Goal: Transaction & Acquisition: Book appointment/travel/reservation

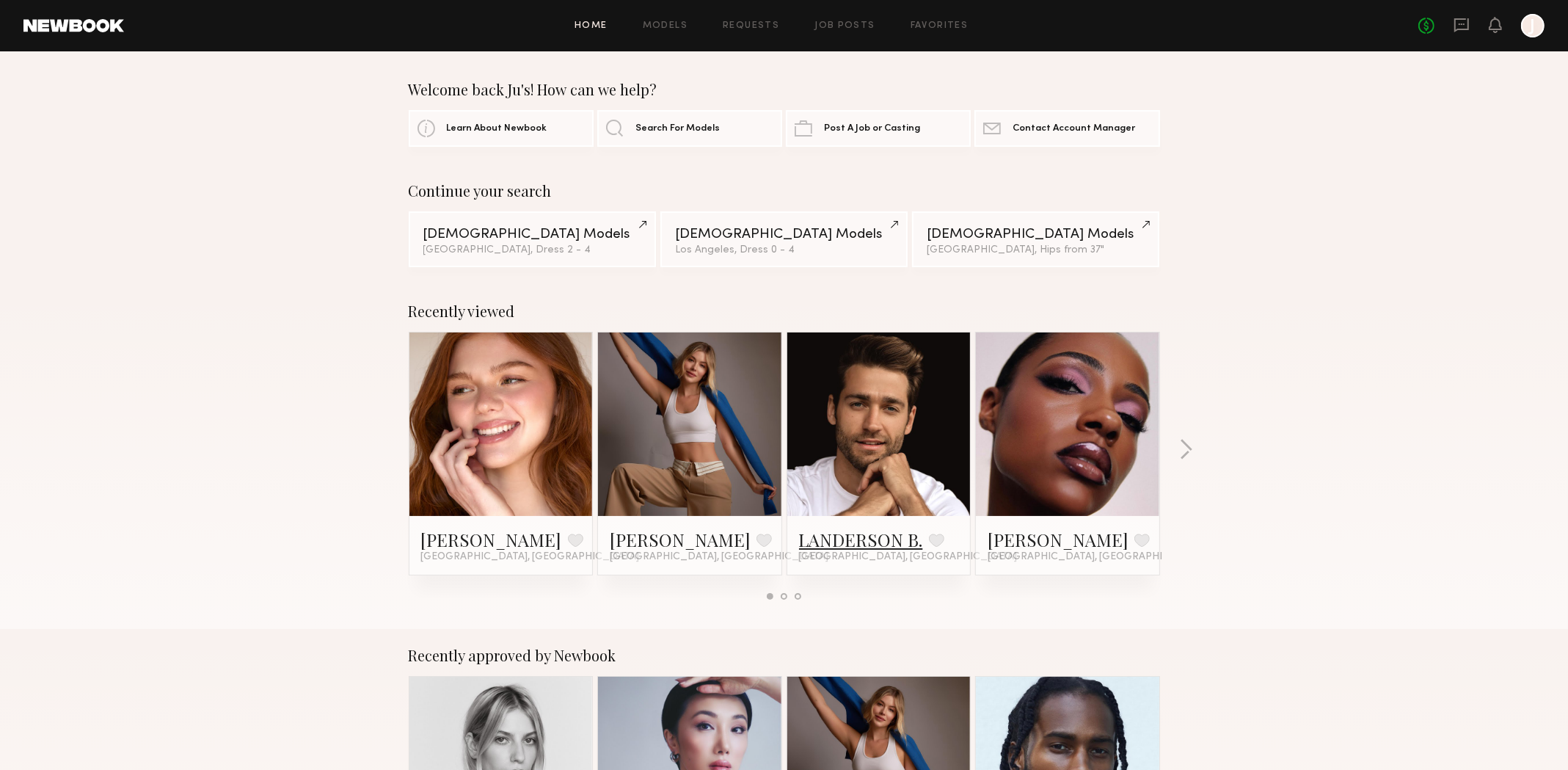
click at [860, 541] on link "LANDERSON B." at bounding box center [861, 539] width 124 height 24
click at [1463, 28] on icon at bounding box center [1462, 25] width 16 height 16
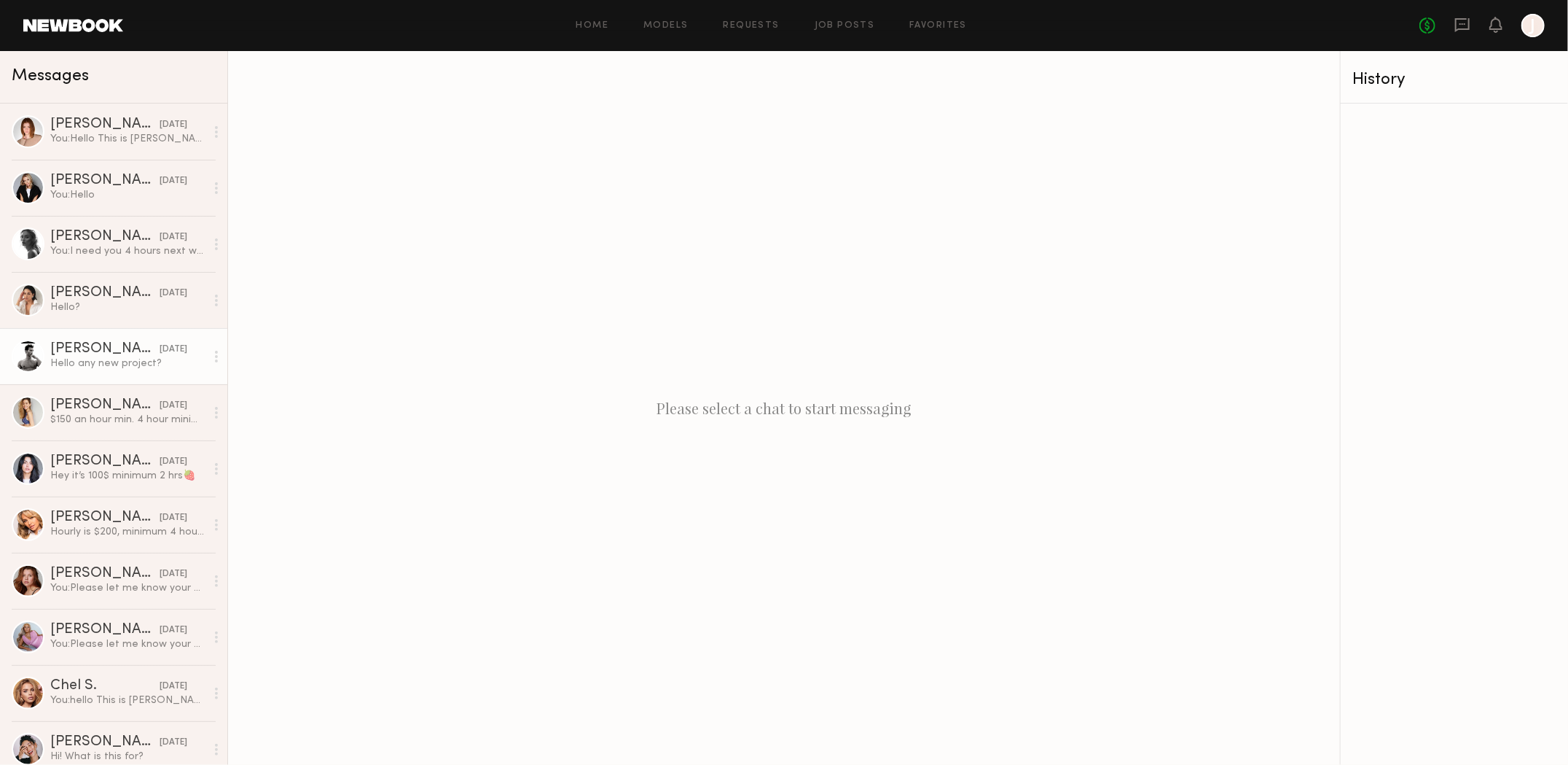
click at [97, 359] on div "Hello any new project?" at bounding box center [127, 364] width 155 height 14
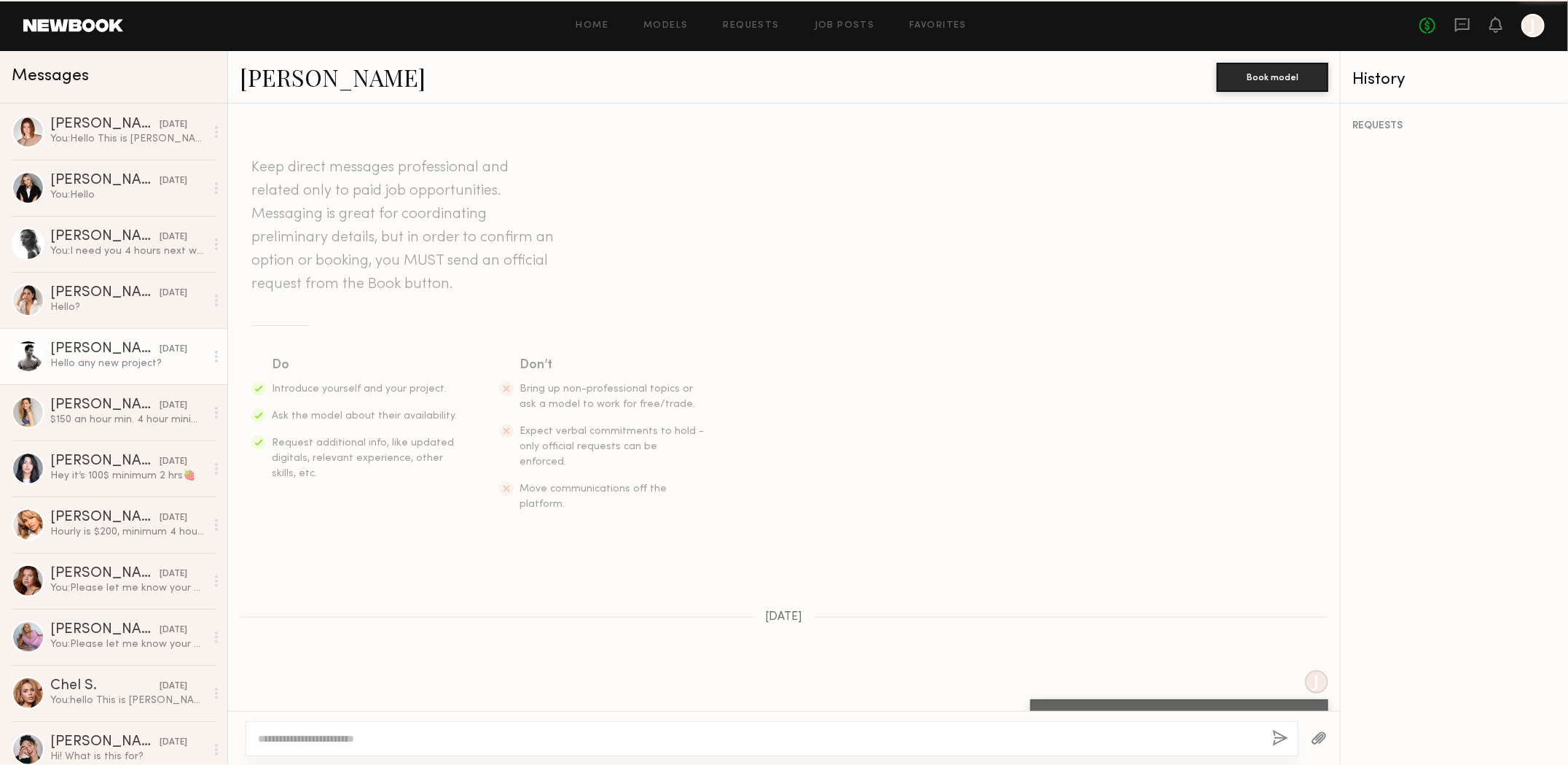
scroll to position [1059, 0]
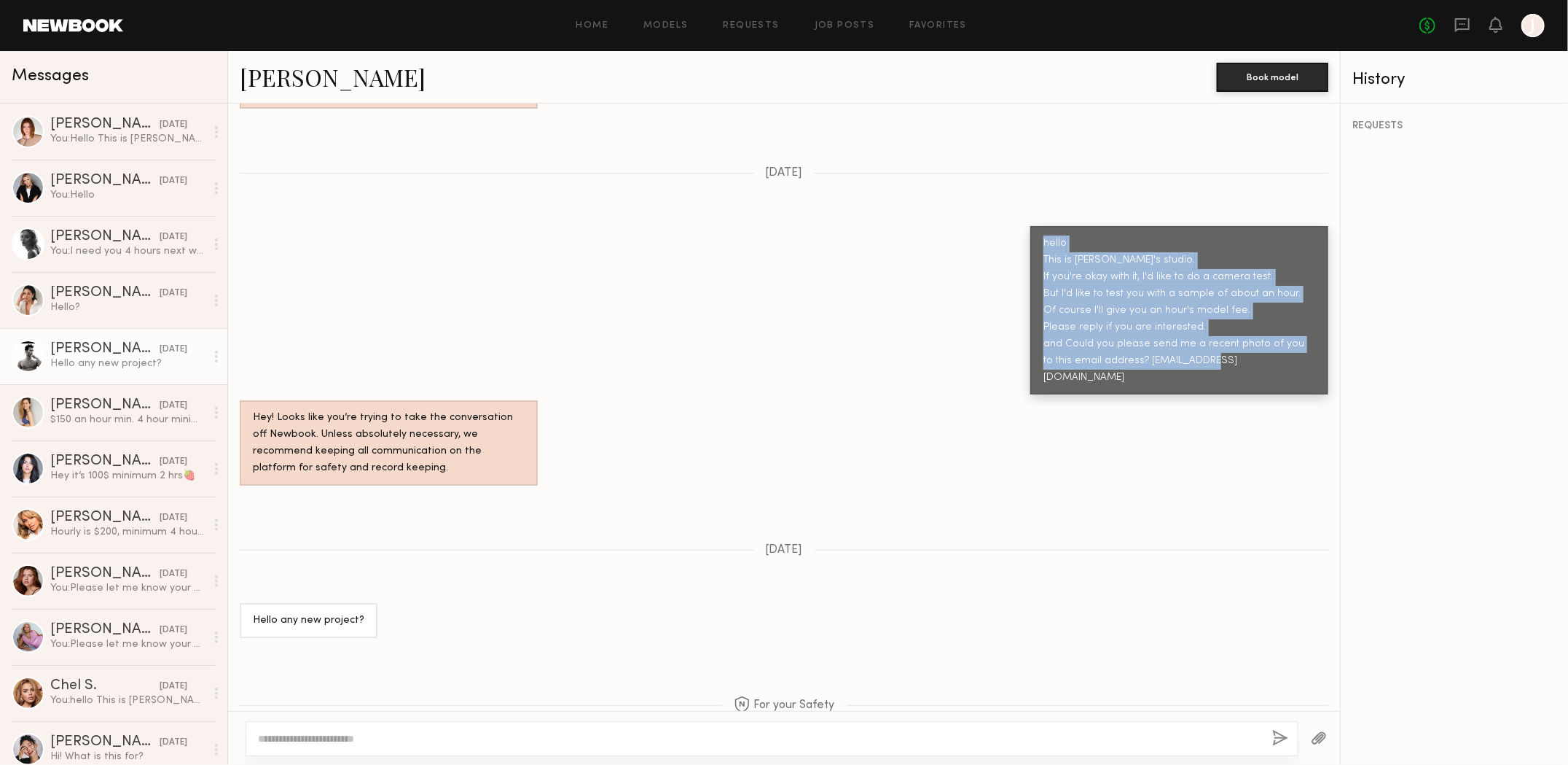
drag, startPoint x: 1031, startPoint y: 187, endPoint x: 1249, endPoint y: 312, distance: 251.3
click at [1269, 306] on div "hello This is [PERSON_NAME]'s studio. If you're okay with it, I'd like to do a …" at bounding box center [1179, 310] width 298 height 169
copy div "hello This is [PERSON_NAME]'s studio. If you're okay with it, I'd like to do a …"
click at [276, 75] on link "Davide G." at bounding box center [333, 77] width 186 height 31
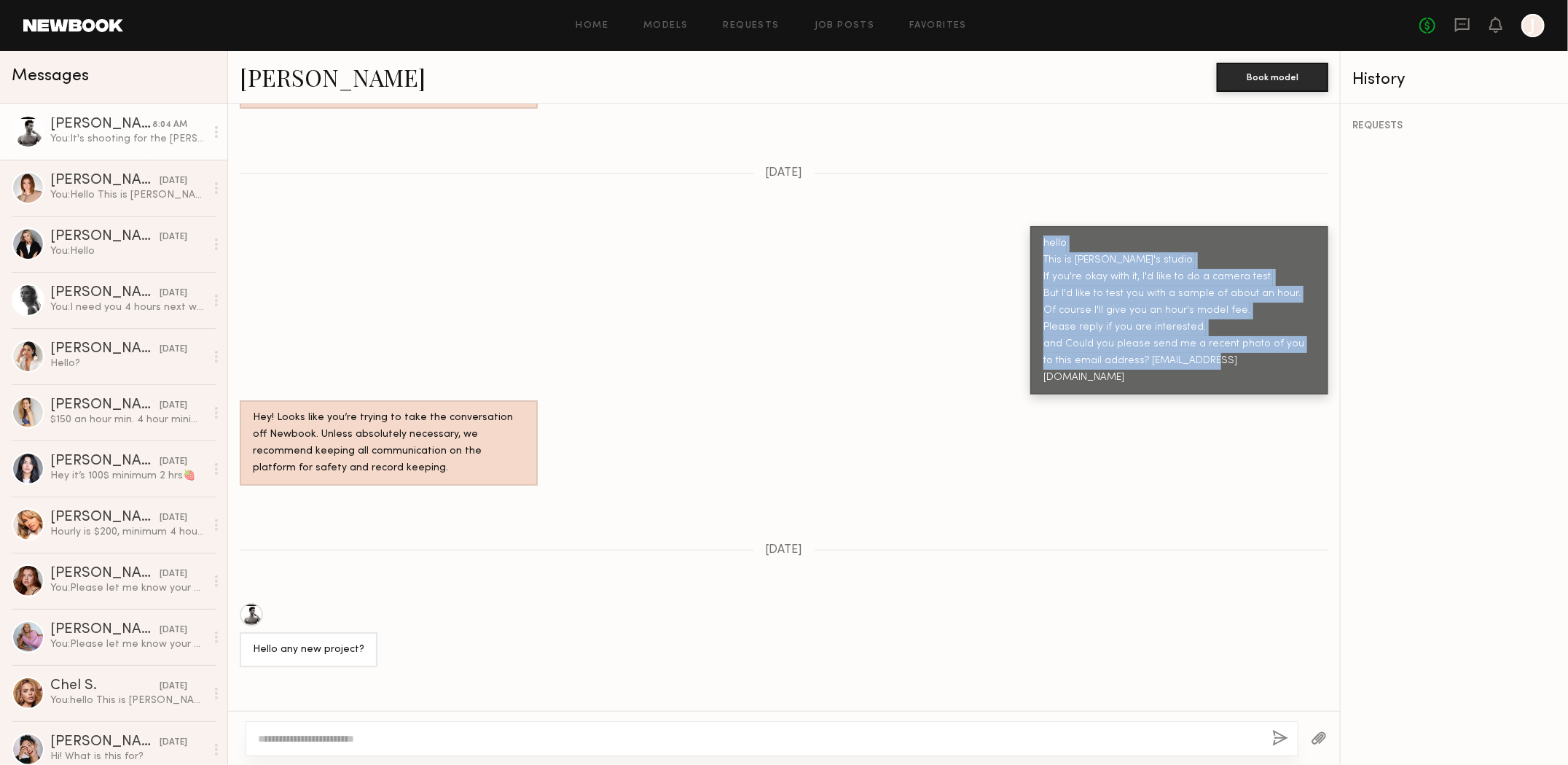
scroll to position [1354, 0]
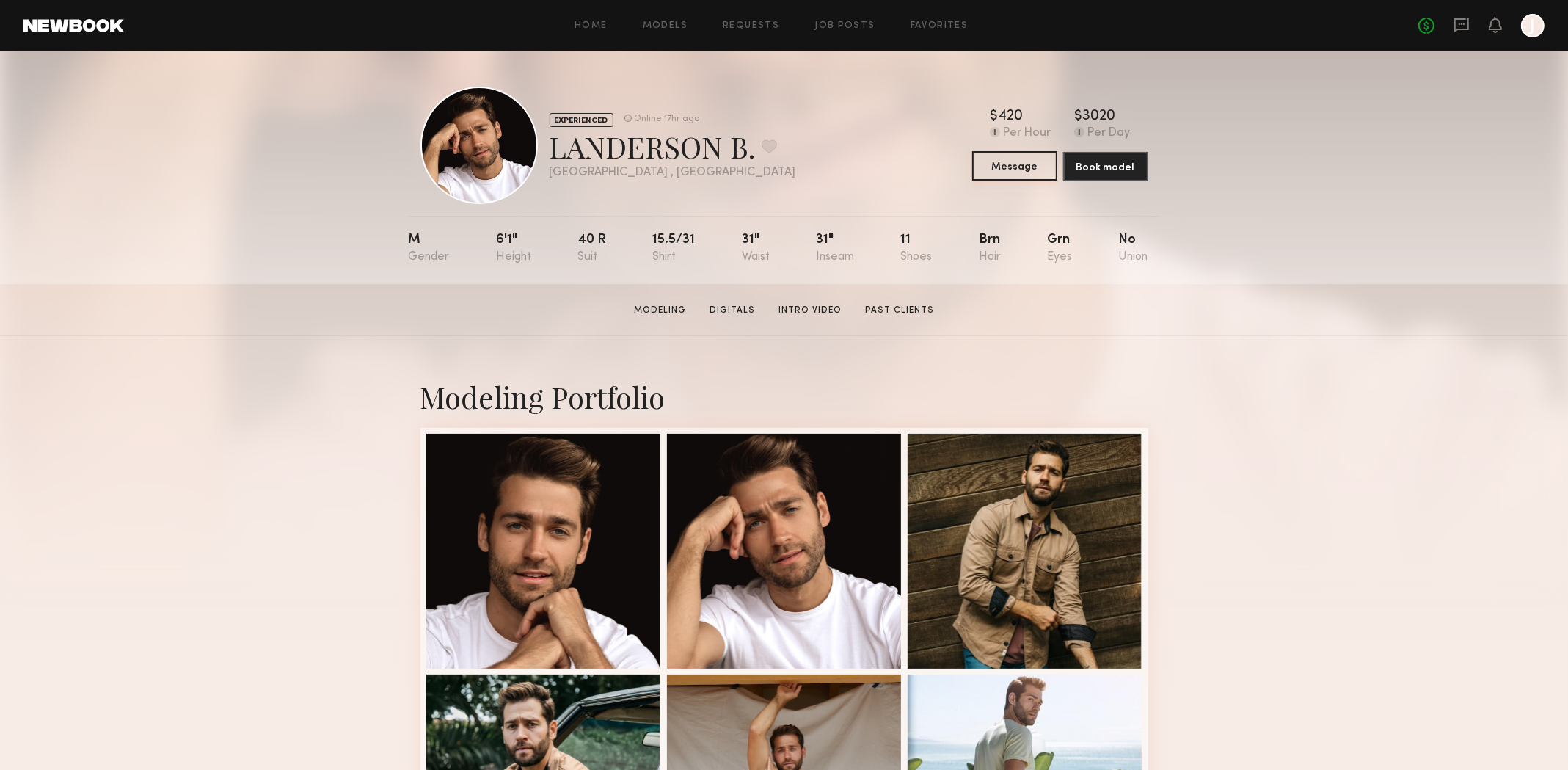
click at [1017, 173] on button "Message" at bounding box center [1014, 166] width 85 height 29
click at [1008, 172] on button "Message" at bounding box center [1014, 166] width 85 height 29
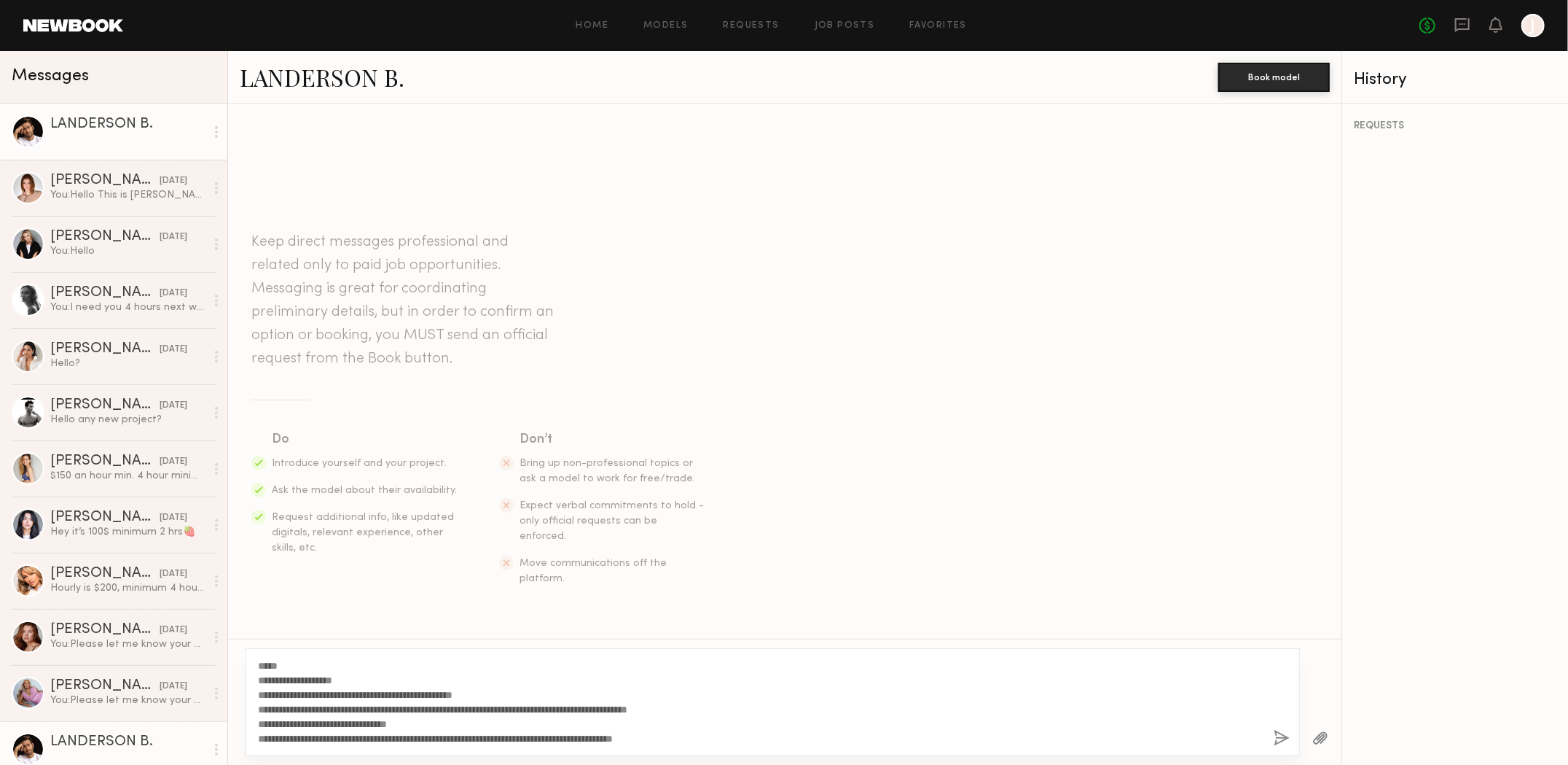
type textarea "**********"
click at [1280, 734] on button "button" at bounding box center [1282, 738] width 16 height 18
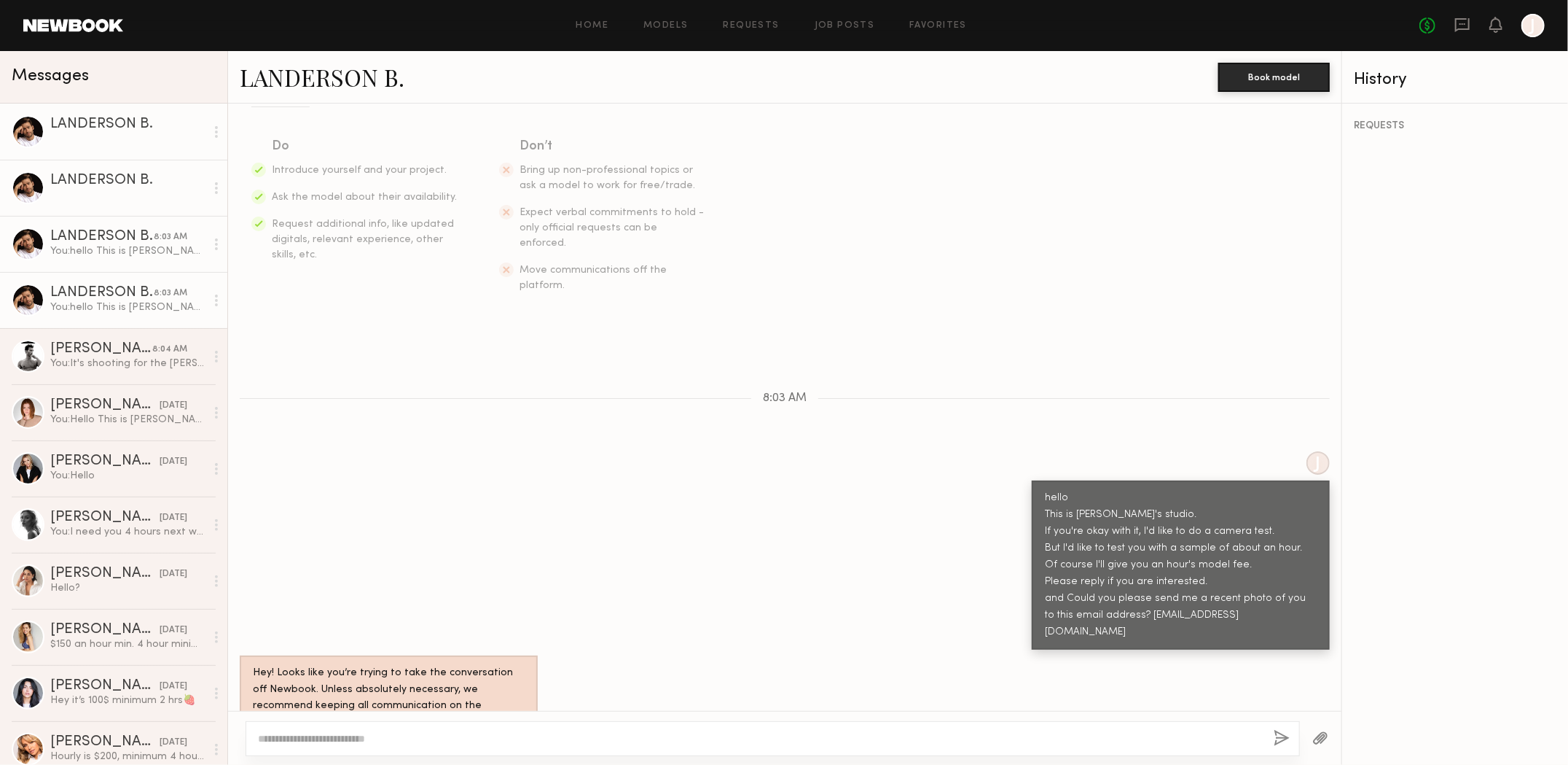
click at [125, 132] on div "LANDERSON B." at bounding box center [127, 124] width 155 height 15
click at [92, 127] on div "LANDERSON B." at bounding box center [127, 124] width 155 height 15
click at [114, 298] on div "LANDERSON B." at bounding box center [102, 293] width 104 height 15
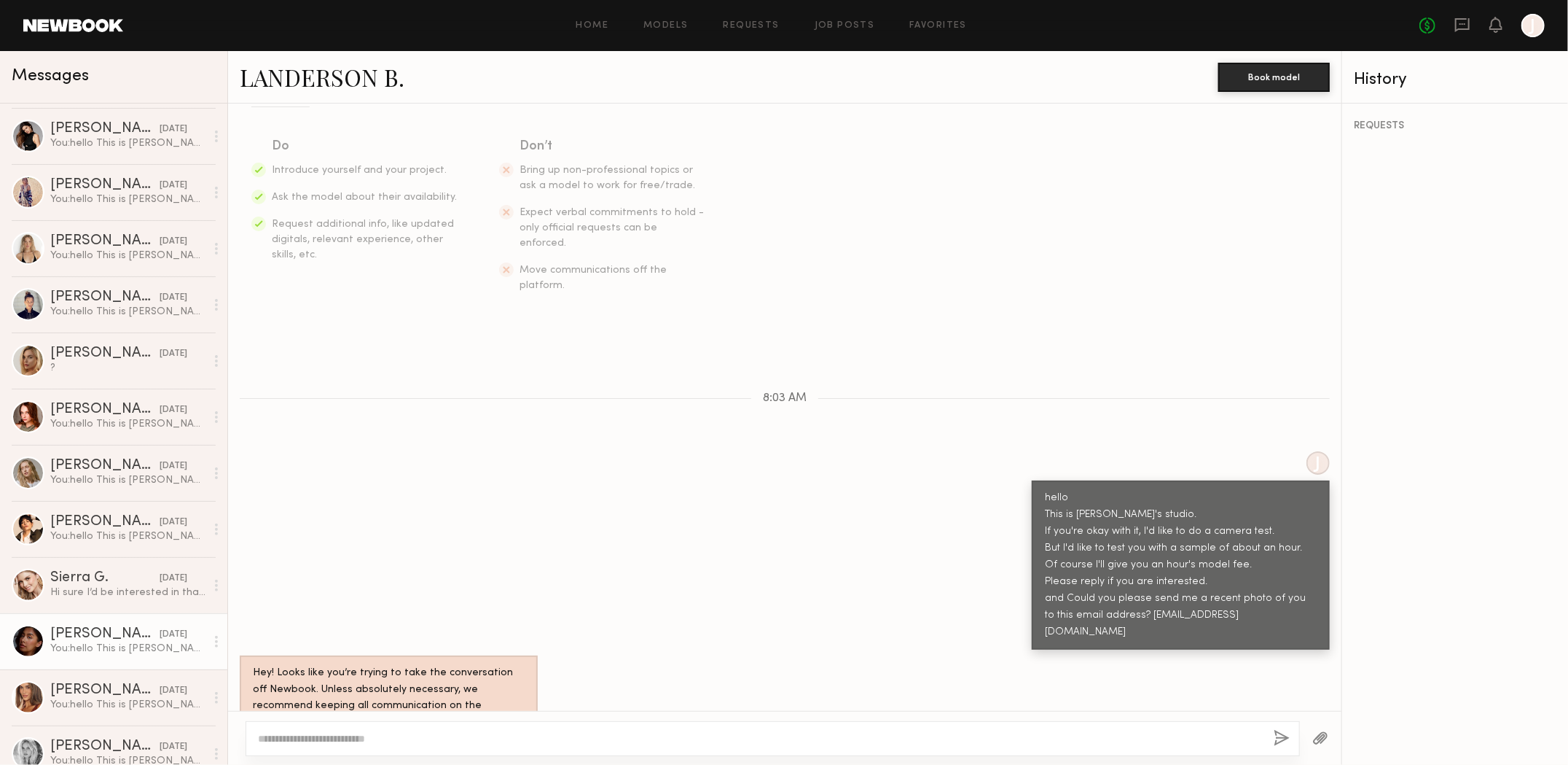
scroll to position [1531, 0]
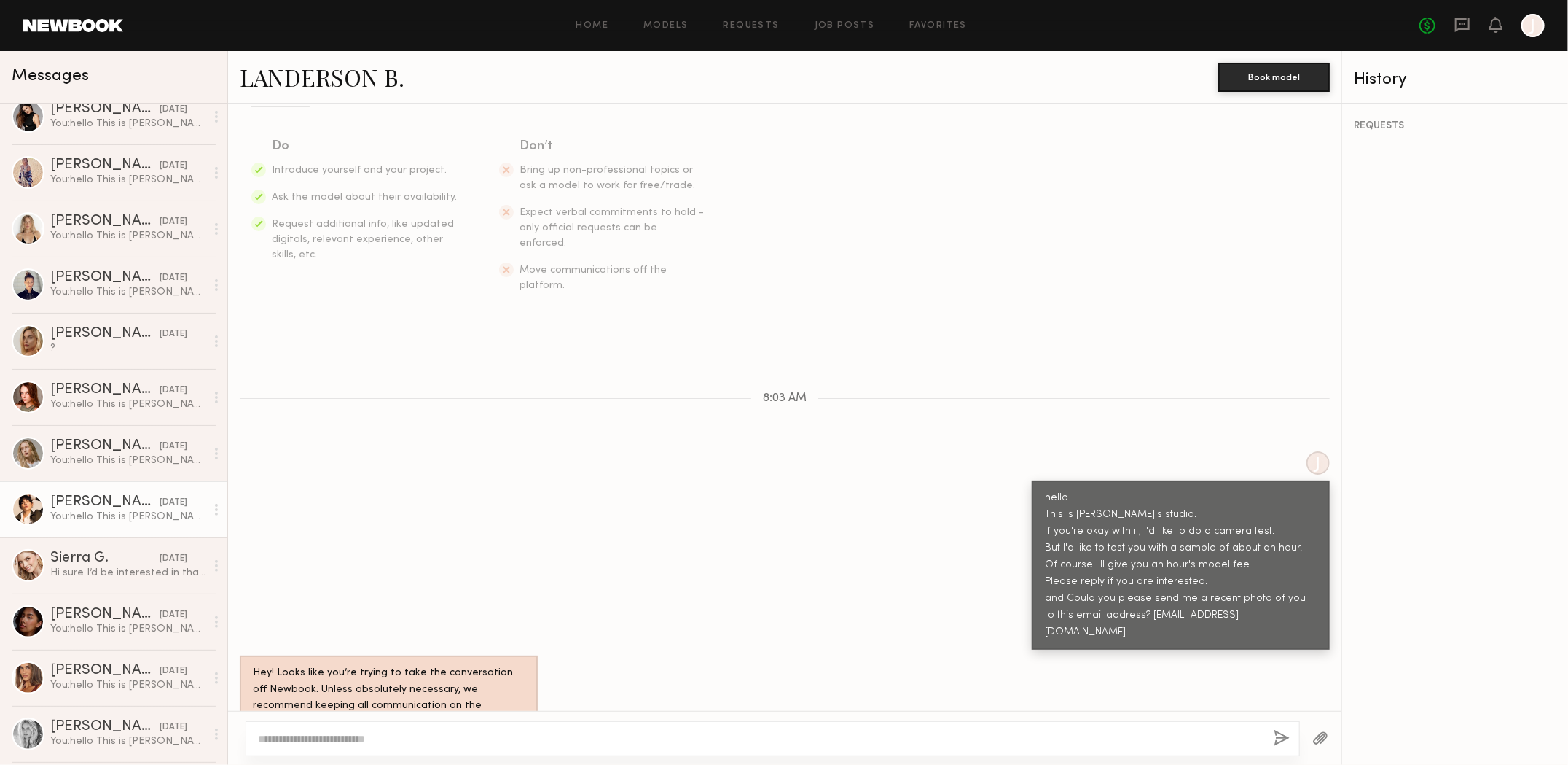
click at [99, 519] on div "You: hello This is Ju's studio. If you're okay with it, I'd like to do a camera…" at bounding box center [127, 516] width 155 height 14
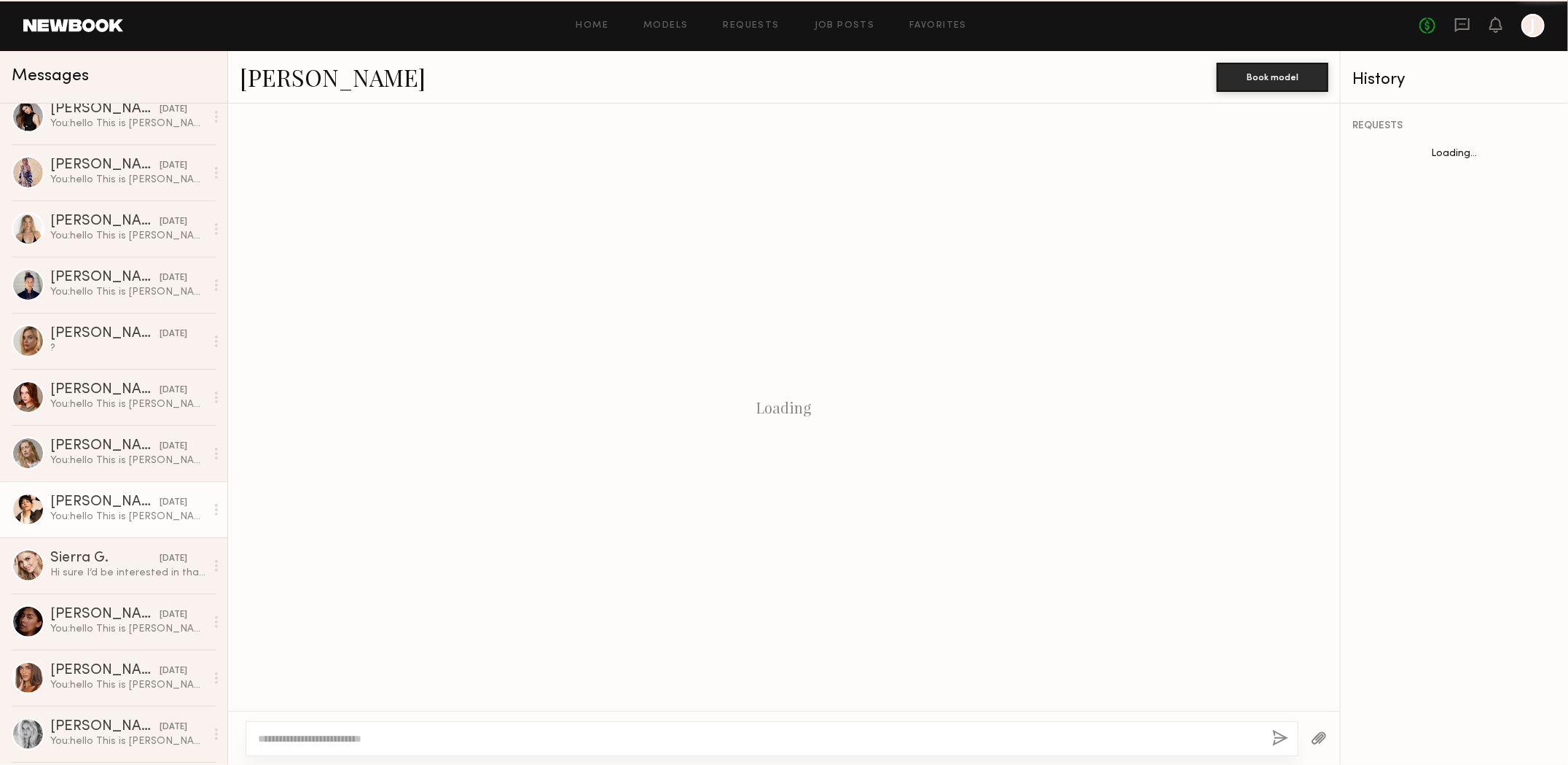
scroll to position [353, 0]
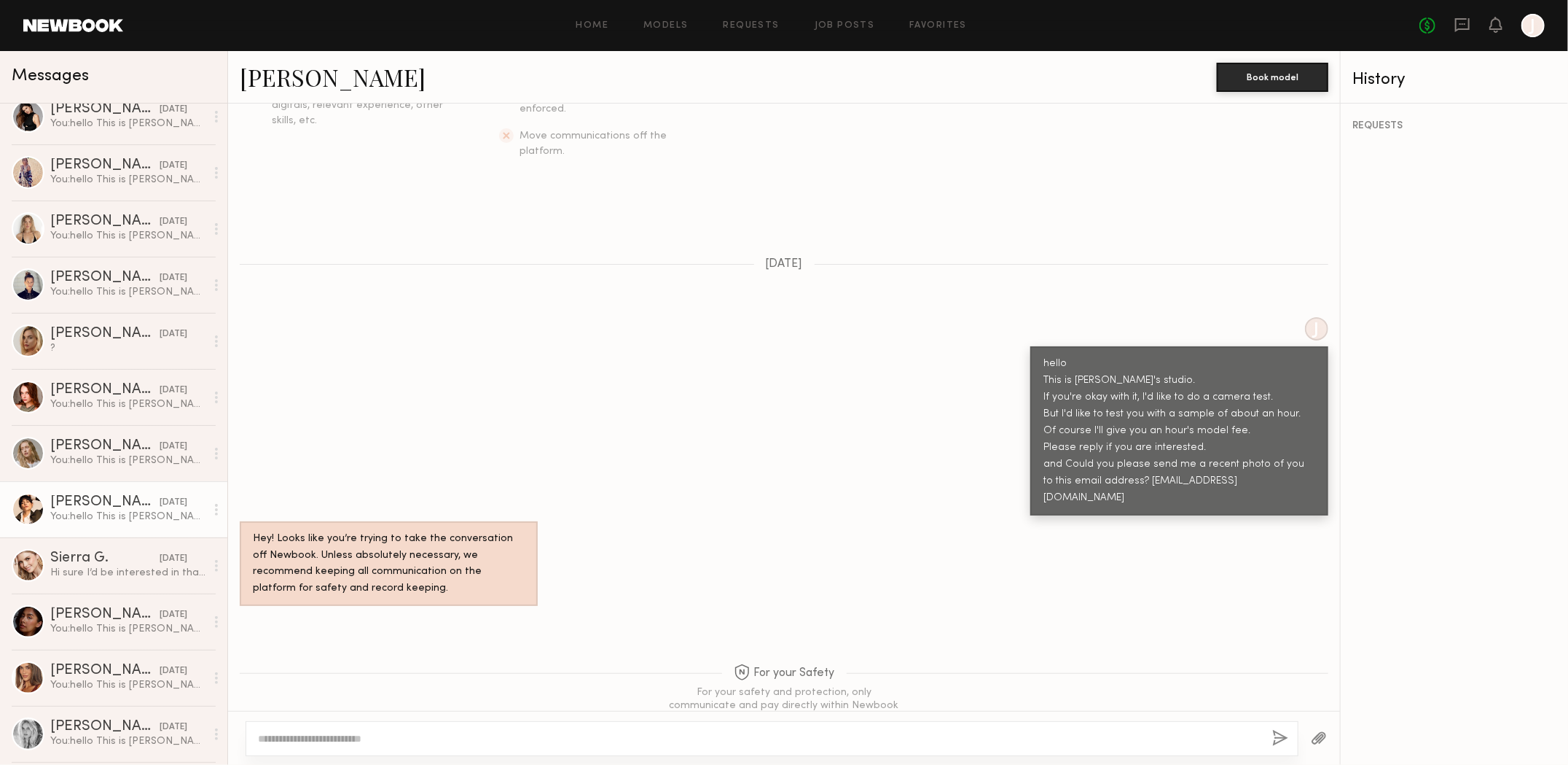
click at [259, 85] on link "Gabriela B." at bounding box center [333, 77] width 186 height 31
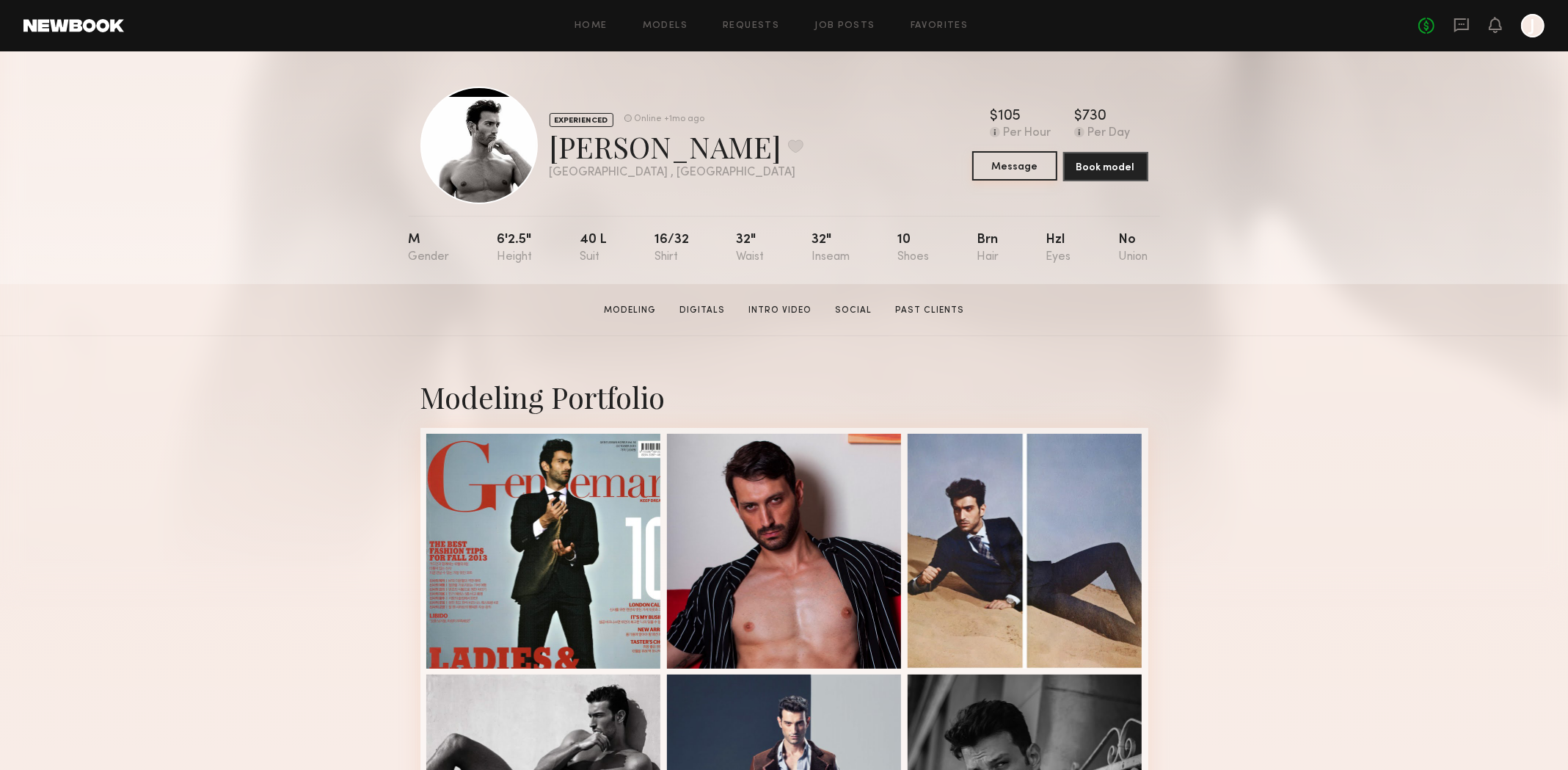
click at [1012, 167] on button "Message" at bounding box center [1014, 166] width 85 height 29
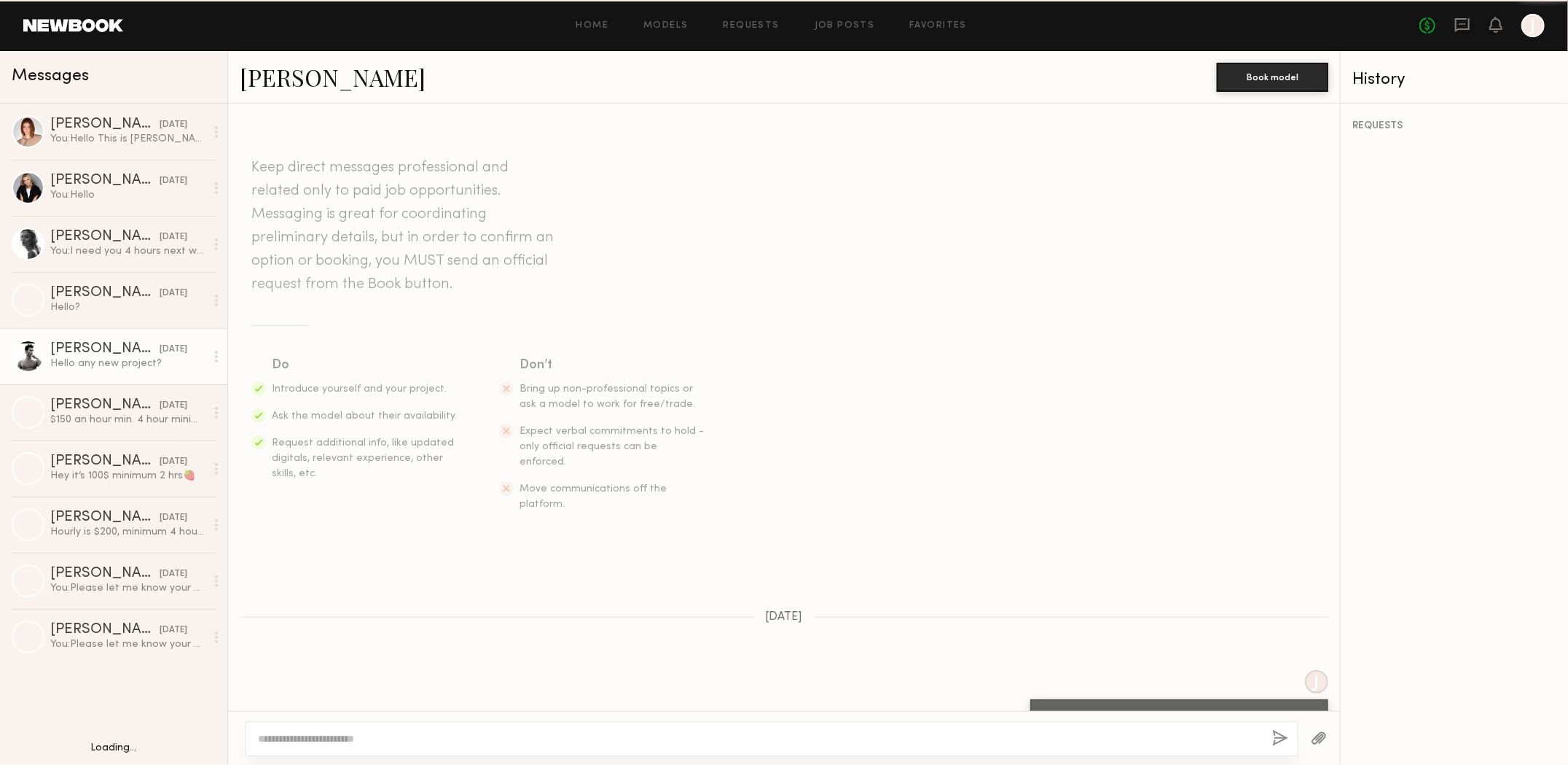
scroll to position [1059, 0]
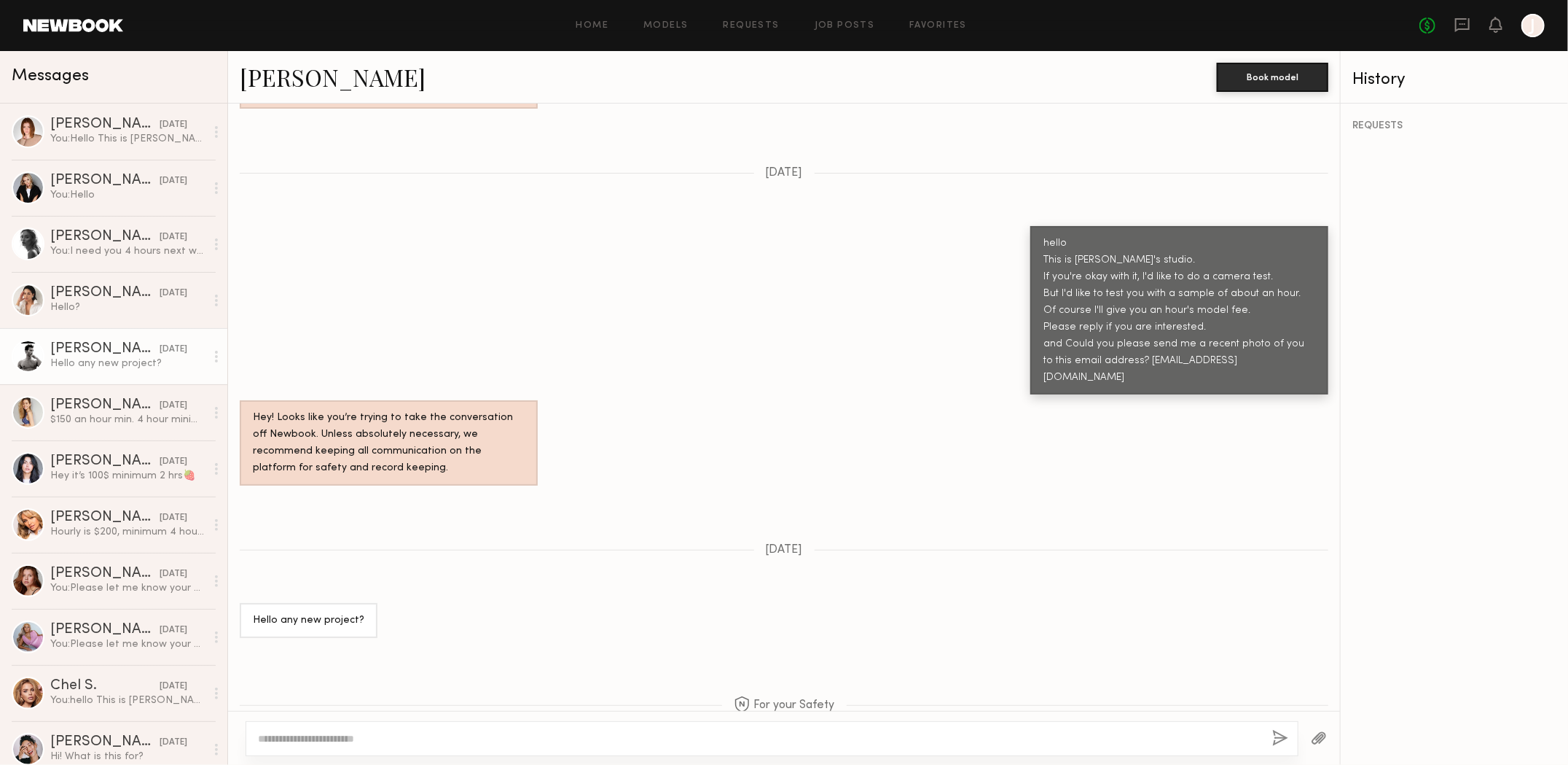
click at [314, 739] on textarea at bounding box center [759, 738] width 1002 height 15
type textarea "**********"
click at [1275, 740] on button "button" at bounding box center [1282, 738] width 16 height 18
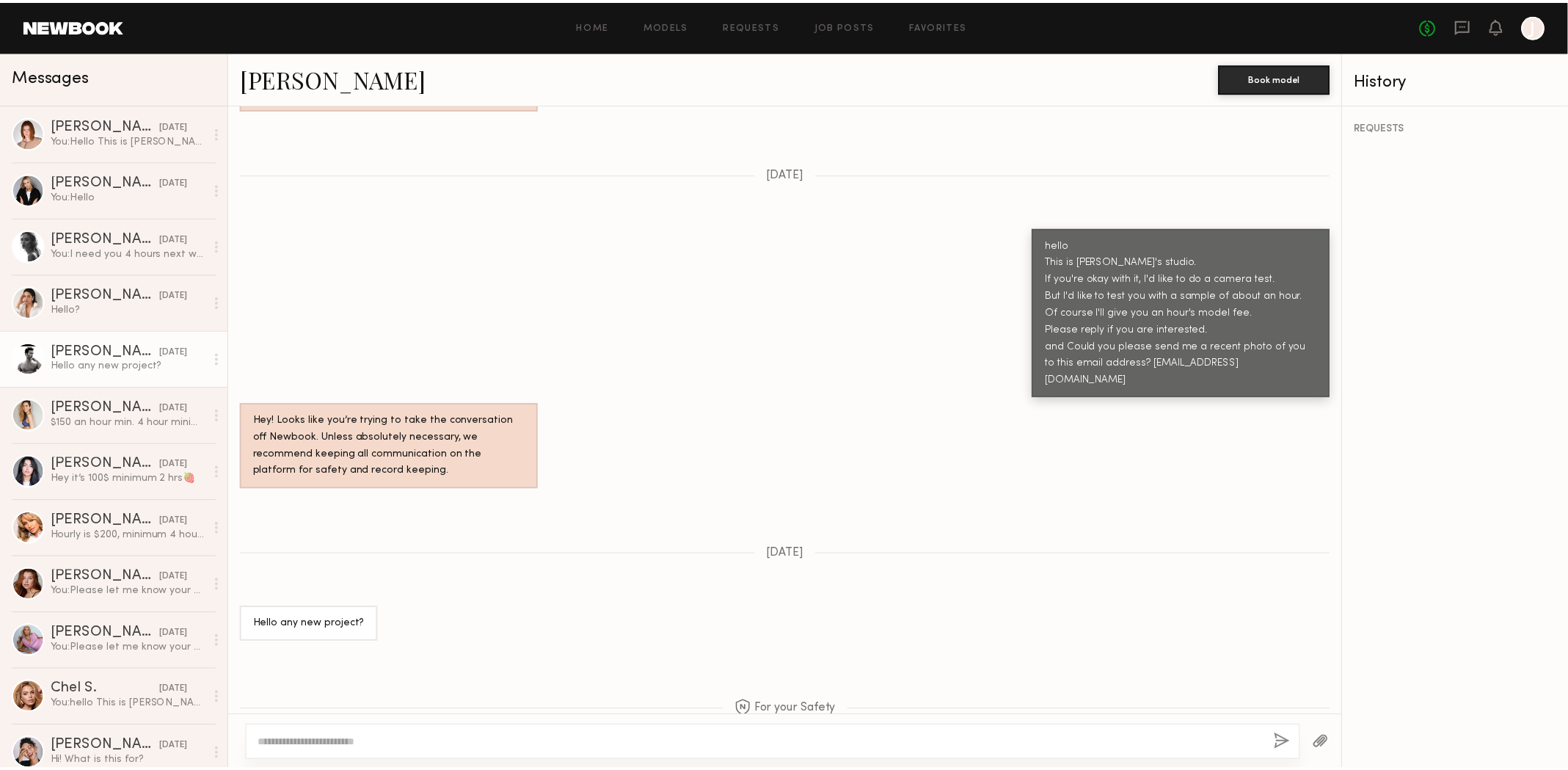
scroll to position [1363, 0]
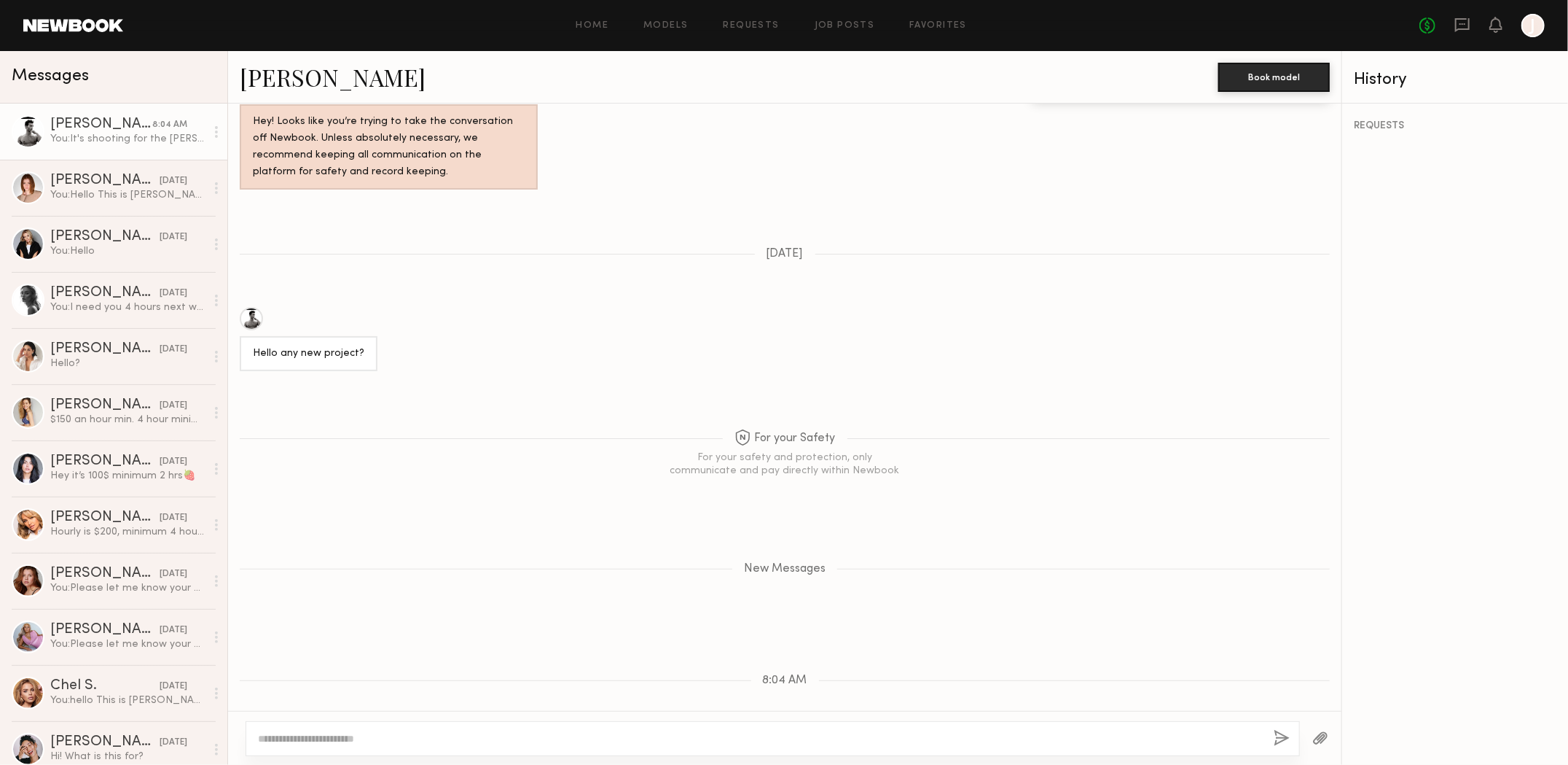
click at [85, 24] on link at bounding box center [73, 25] width 100 height 13
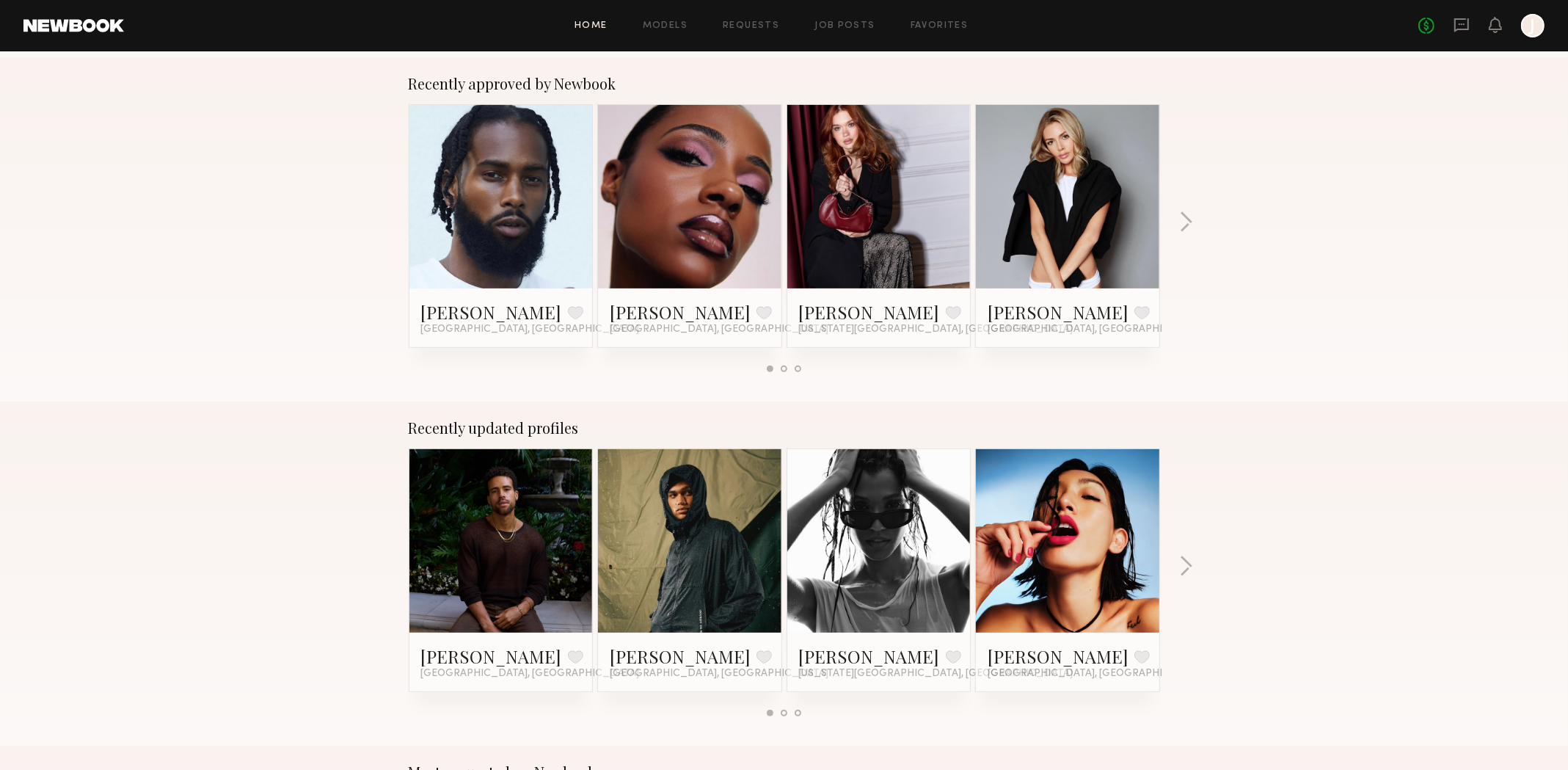
scroll to position [807, 0]
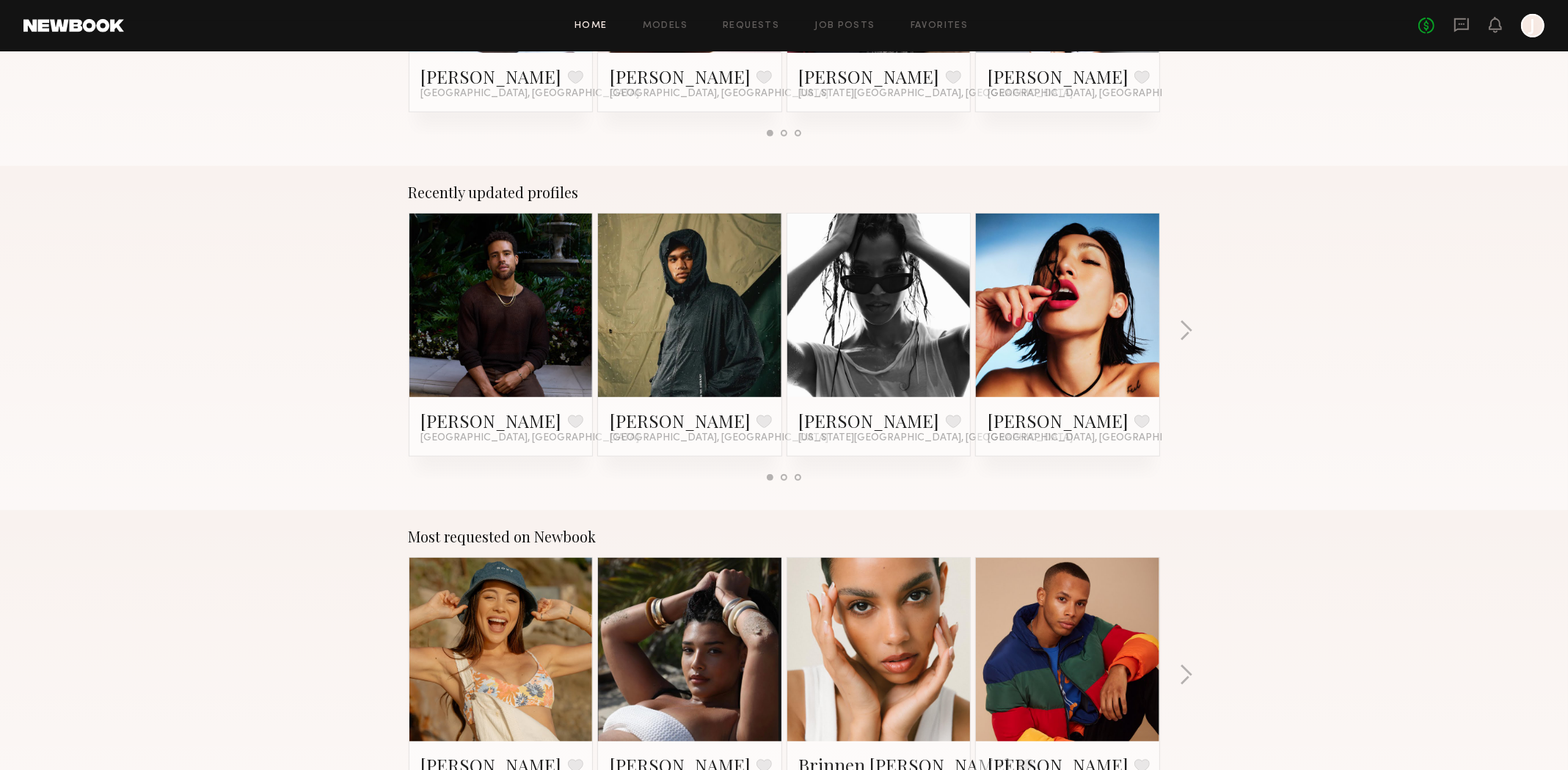
click at [471, 326] on link at bounding box center [501, 306] width 90 height 184
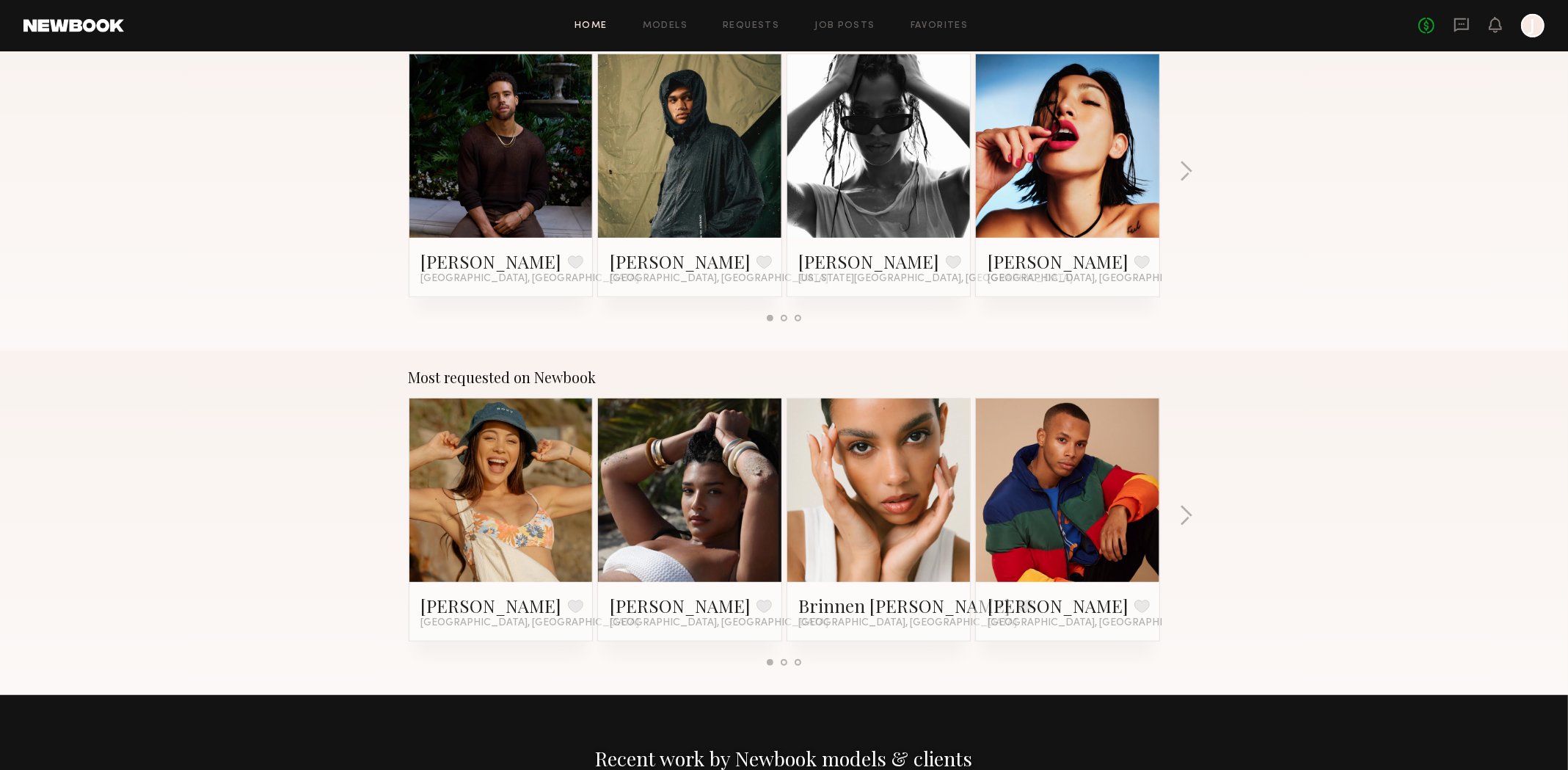
scroll to position [1173, 0]
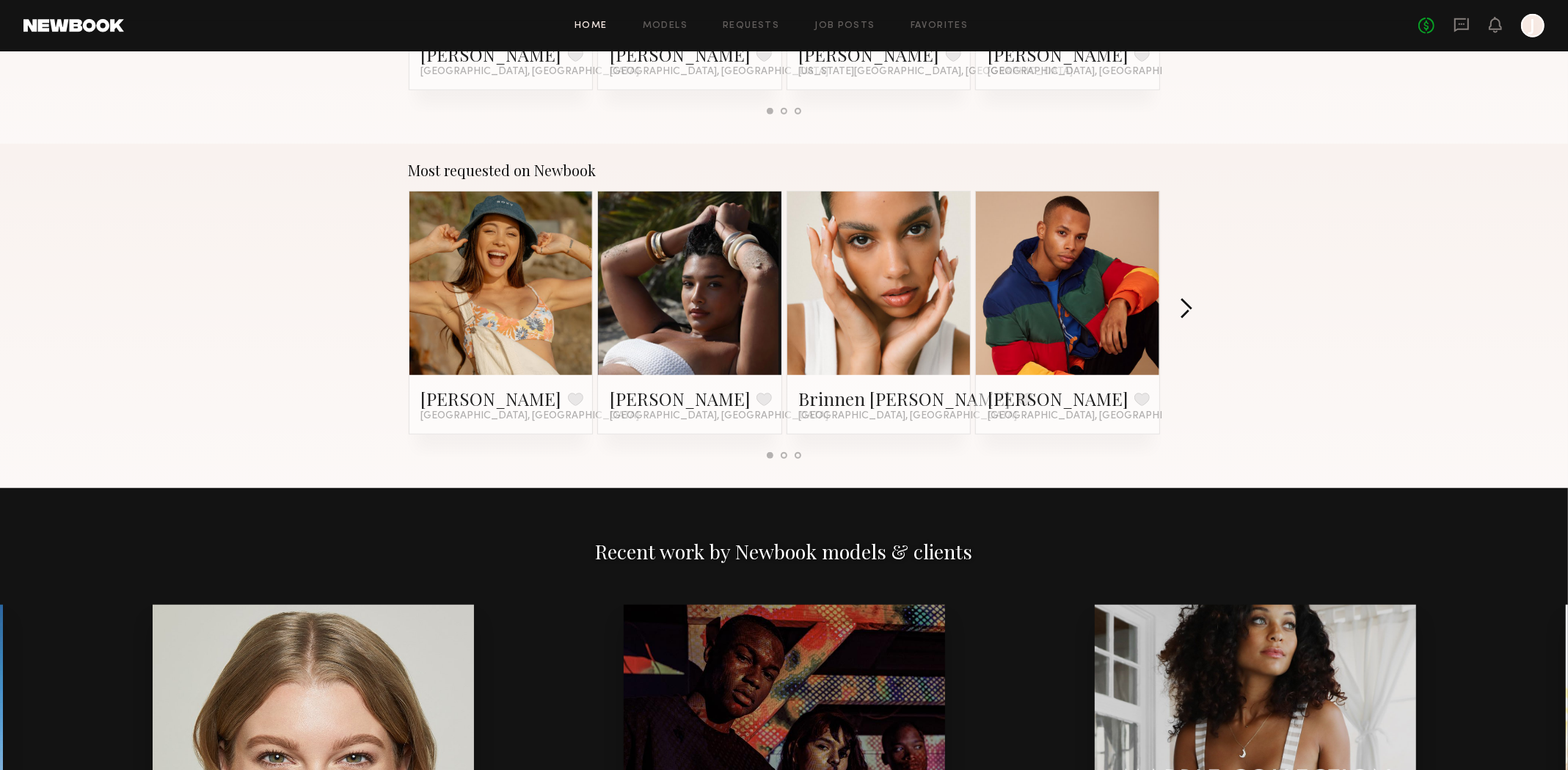
click at [1185, 310] on button "button" at bounding box center [1186, 310] width 14 height 25
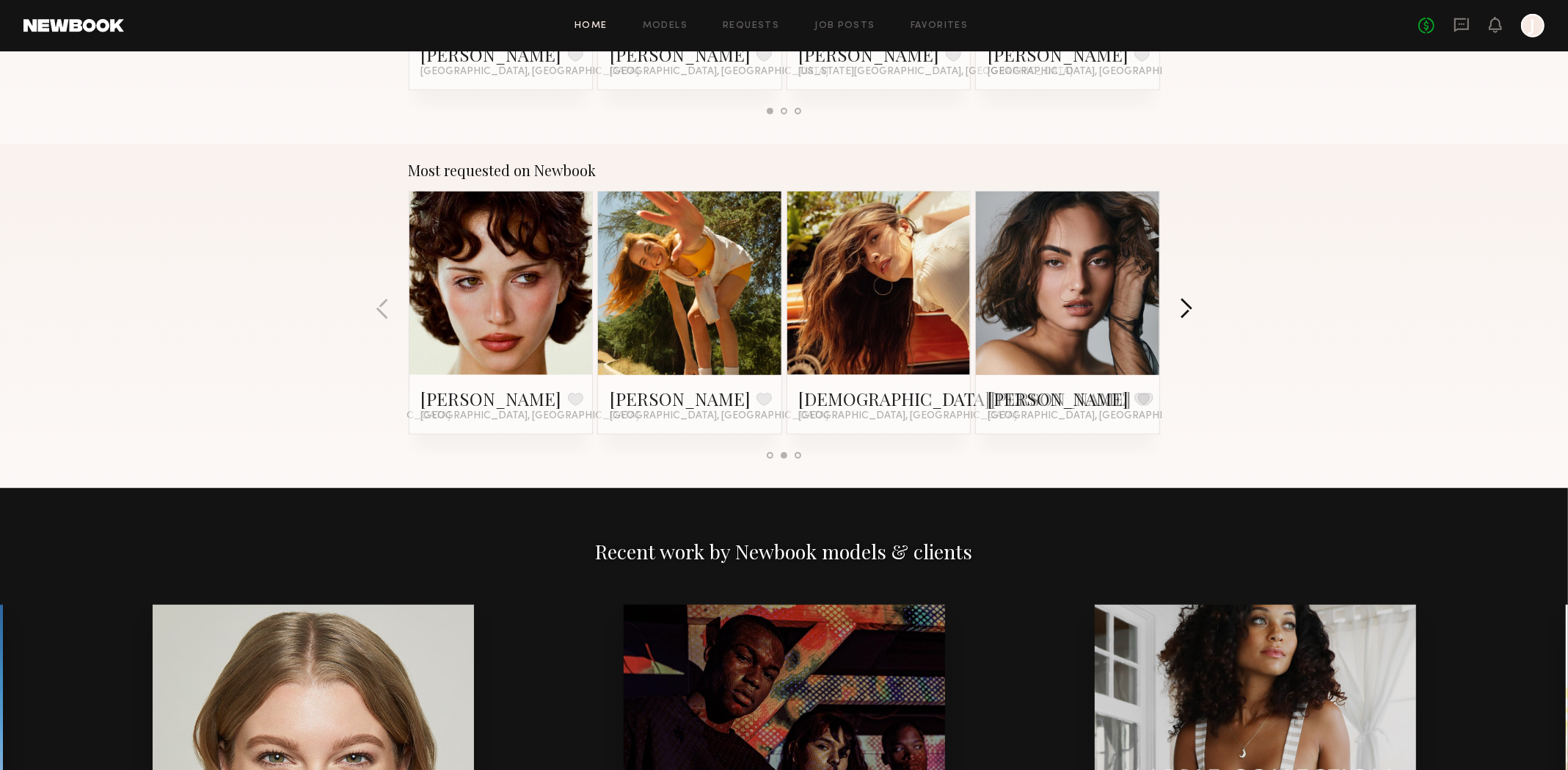
click at [1187, 310] on button "button" at bounding box center [1186, 310] width 14 height 25
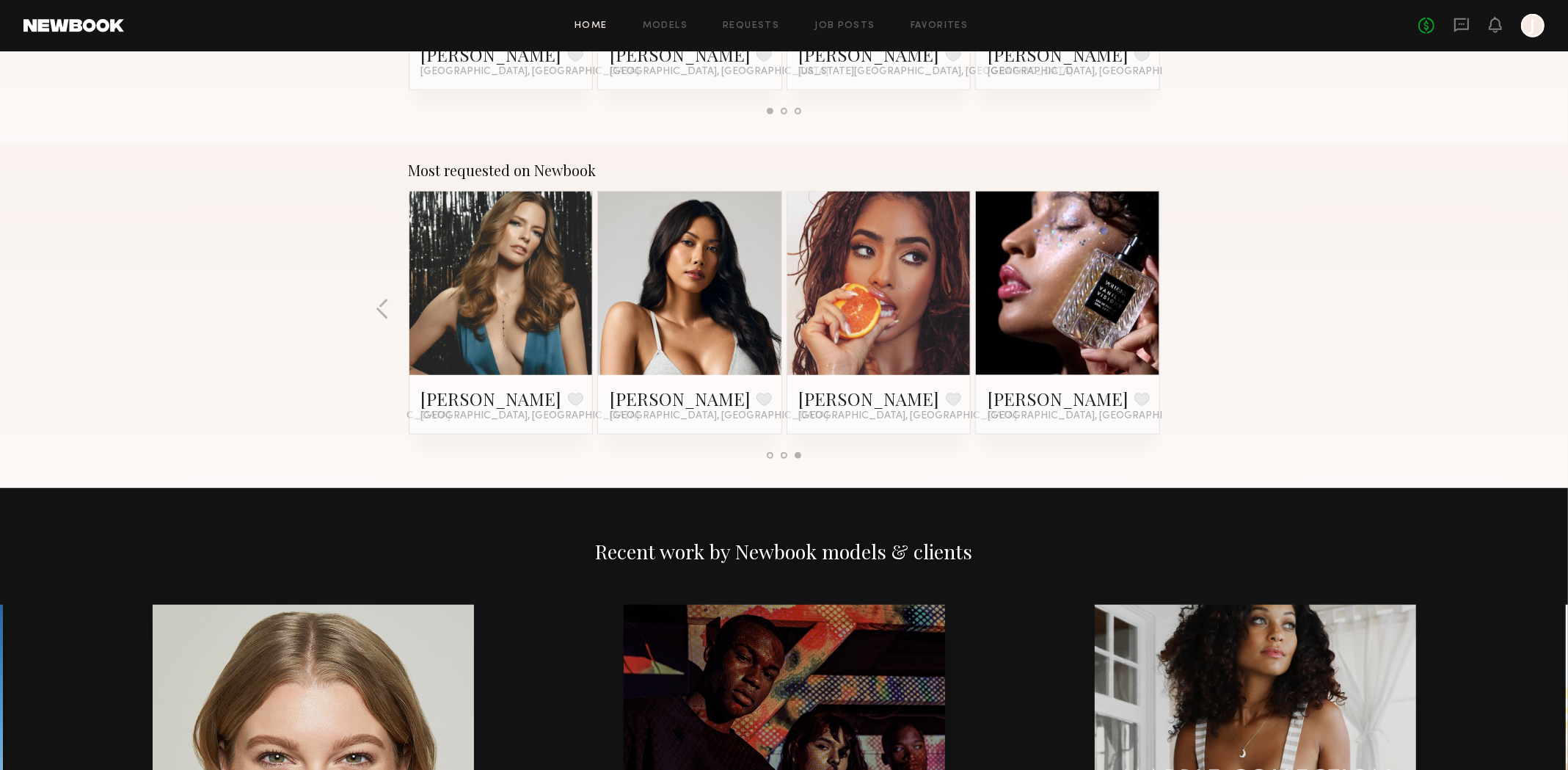
click at [1187, 310] on div "Most requested on Newbook Brynne E. Favorite Los Angeles, CA Haleigh W. Favorit…" at bounding box center [784, 316] width 1568 height 344
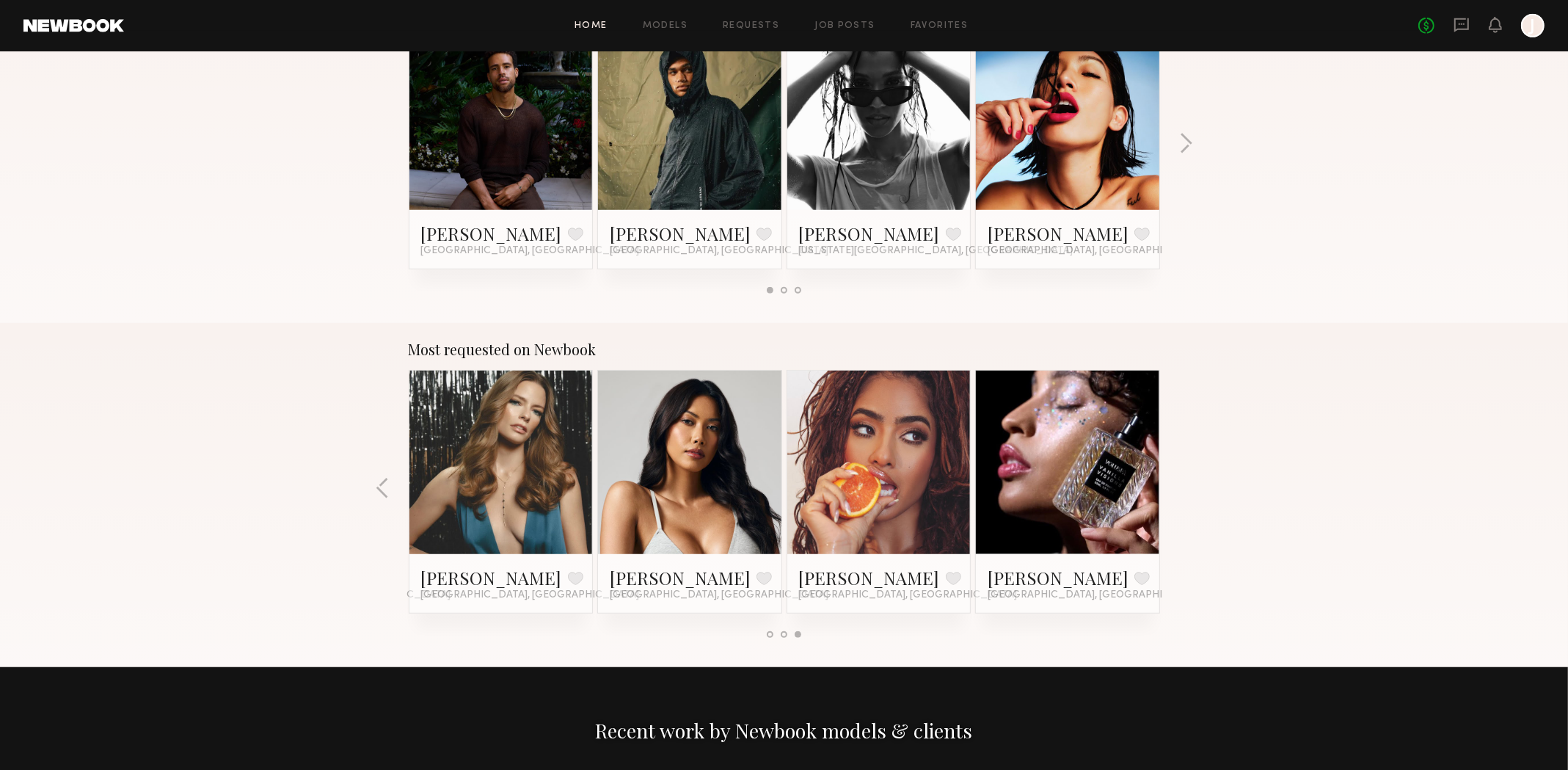
scroll to position [954, 0]
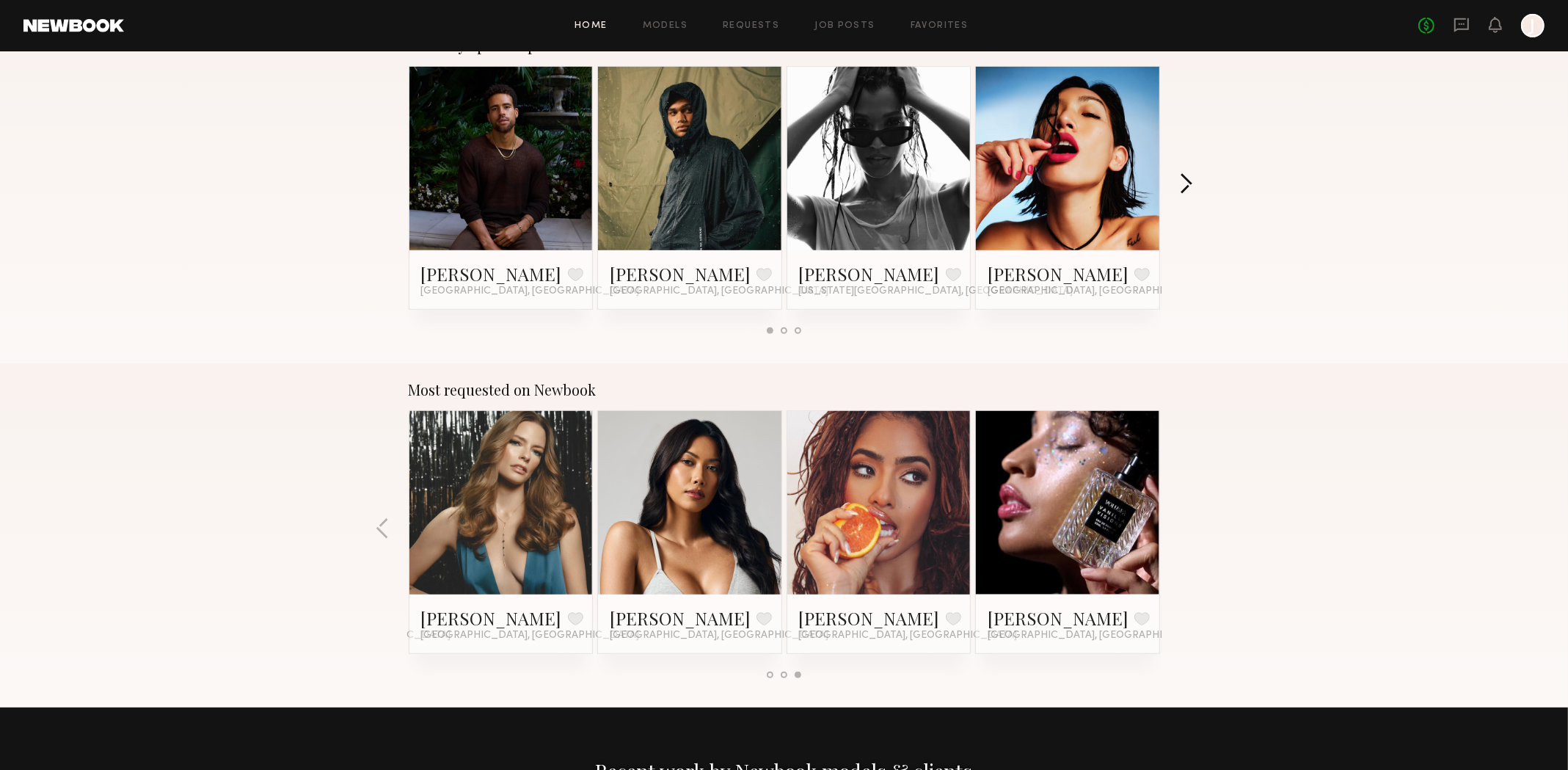
click at [1188, 188] on button "button" at bounding box center [1186, 185] width 14 height 25
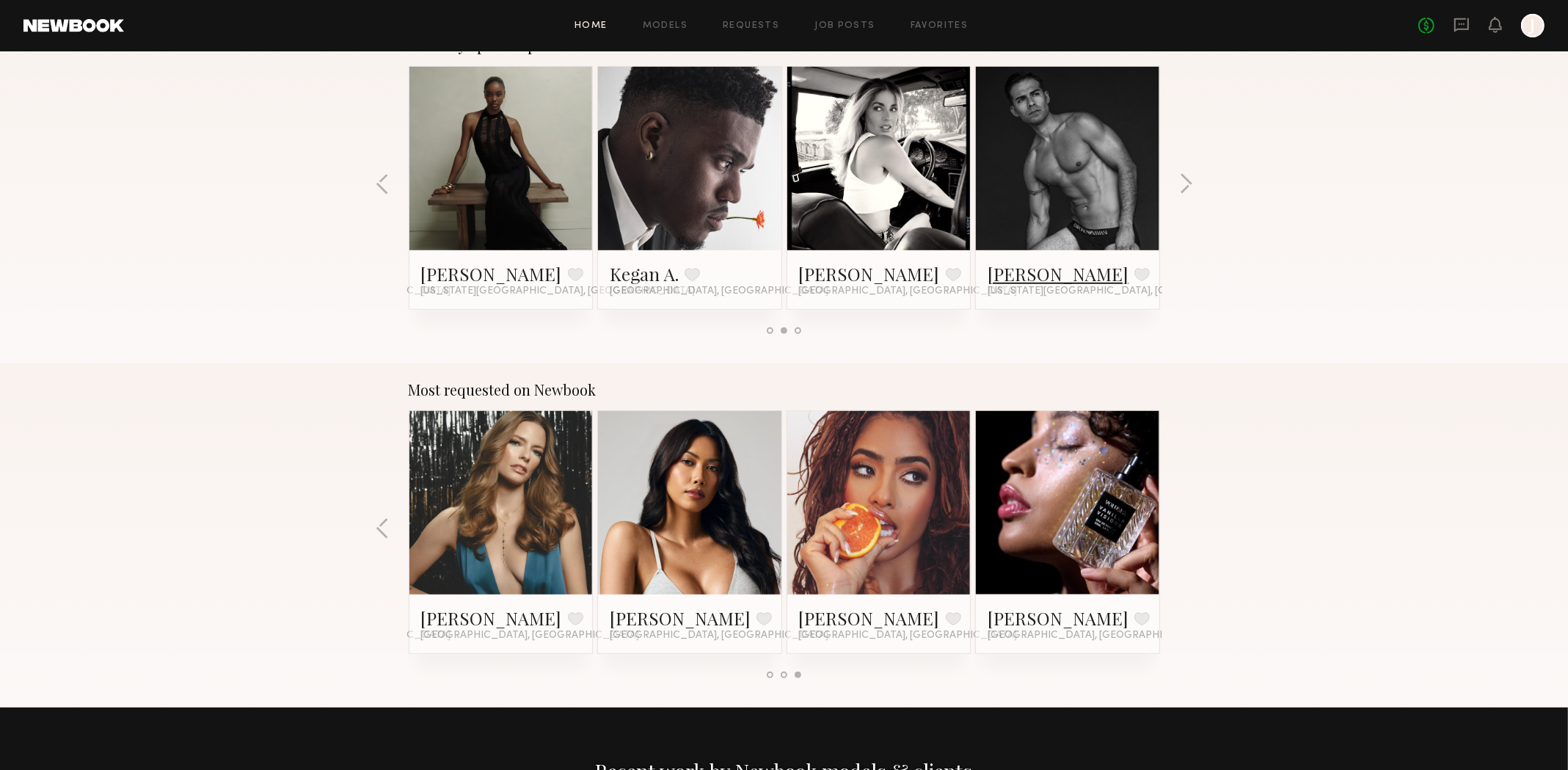
click at [1024, 277] on link "Edward A." at bounding box center [1059, 274] width 141 height 24
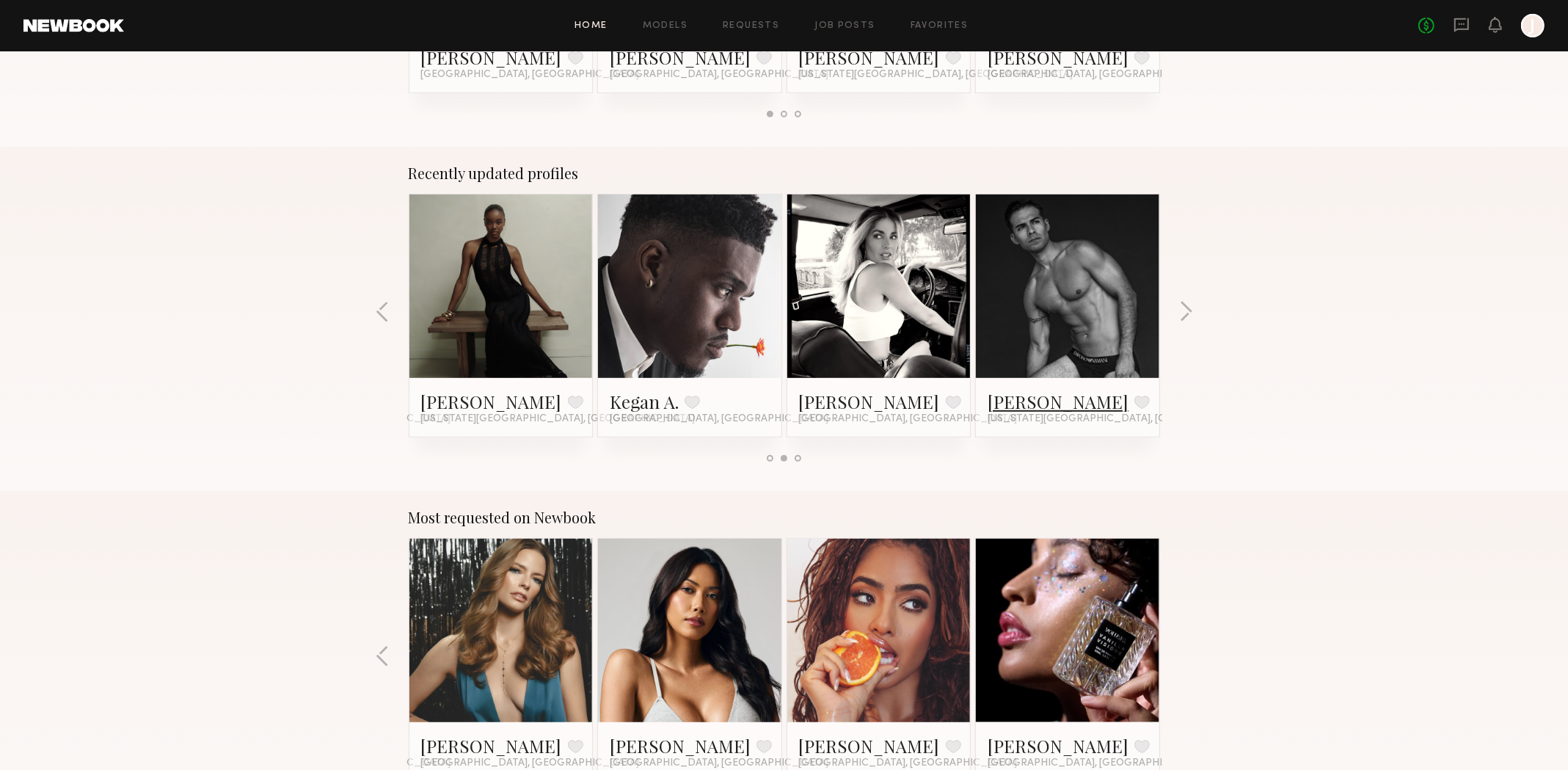
scroll to position [661, 0]
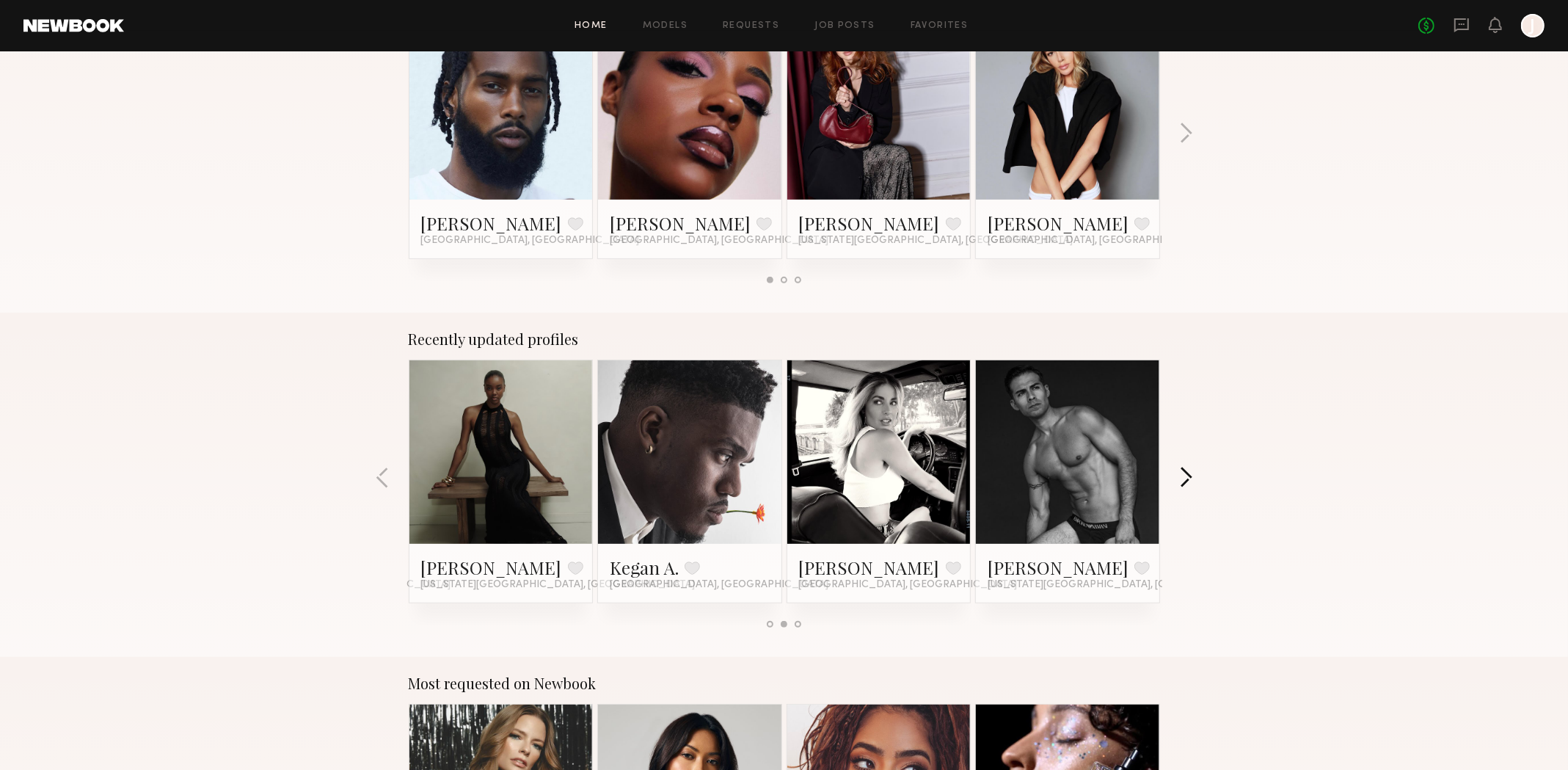
click at [1183, 471] on button "button" at bounding box center [1186, 478] width 14 height 25
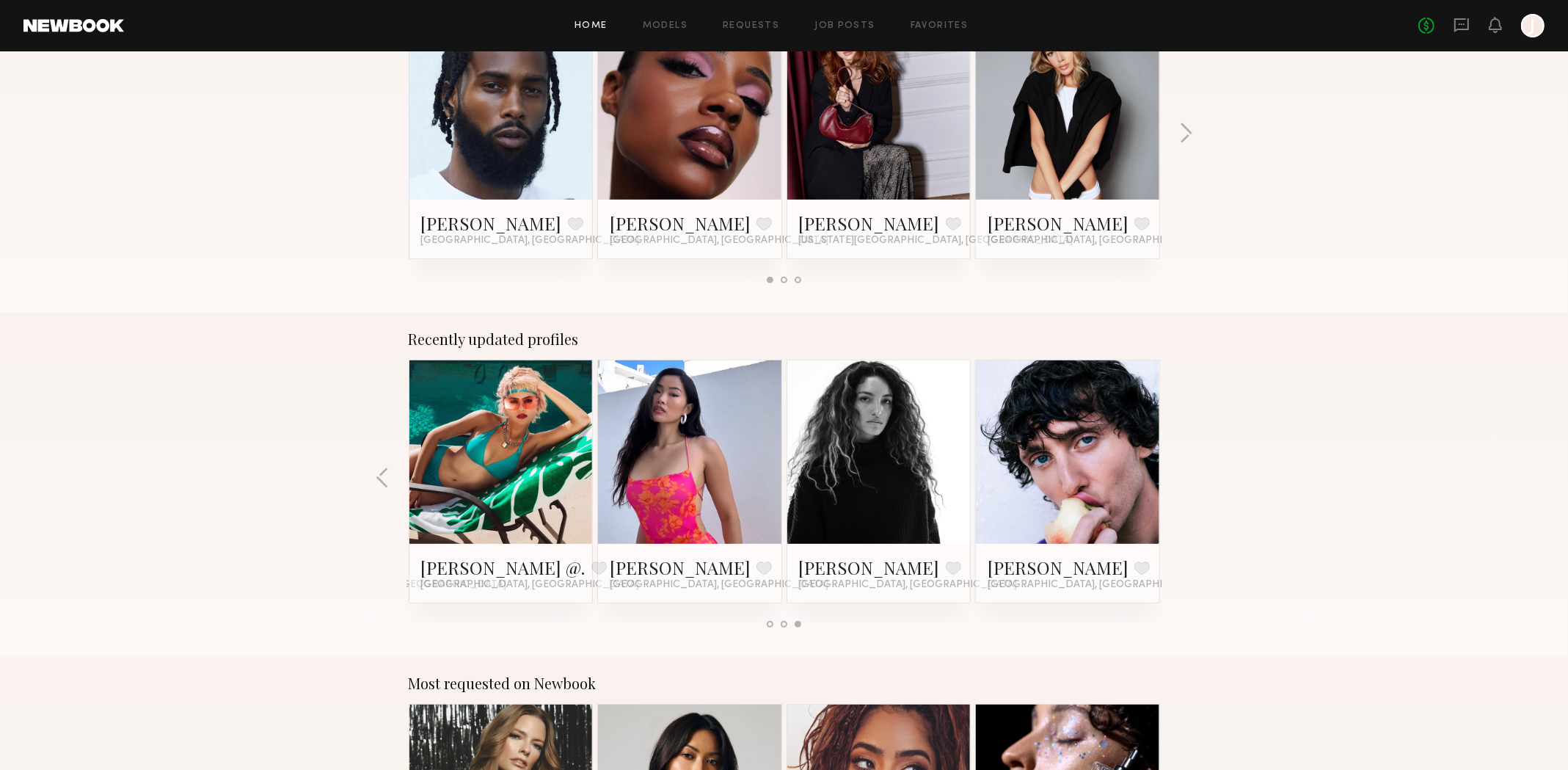
scroll to position [440, 0]
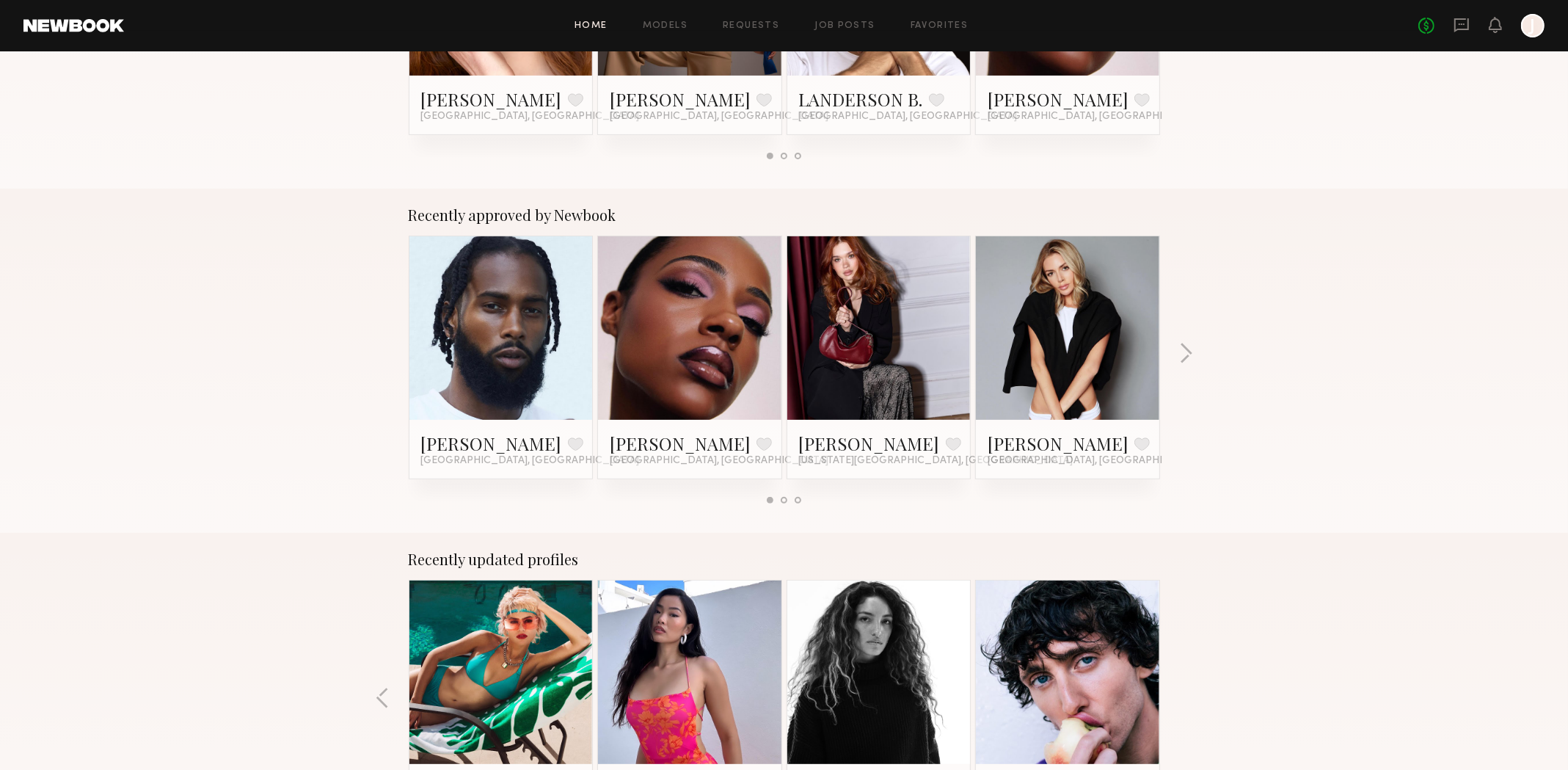
click at [1079, 362] on link at bounding box center [1067, 328] width 90 height 184
click at [1181, 356] on button "button" at bounding box center [1186, 355] width 14 height 25
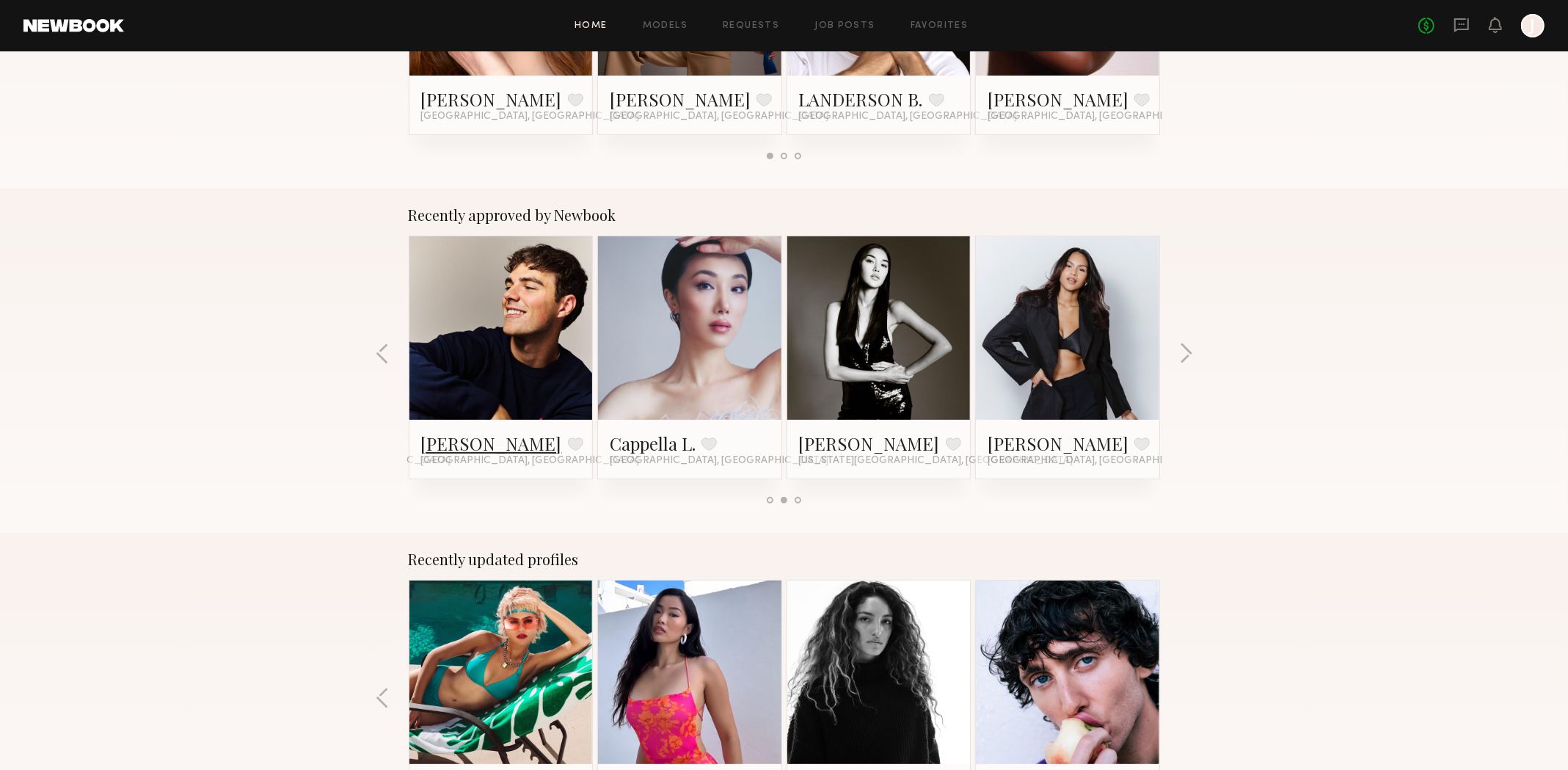
click at [468, 450] on link "Sterling R." at bounding box center [492, 444] width 141 height 24
click at [1188, 353] on button "button" at bounding box center [1186, 355] width 14 height 25
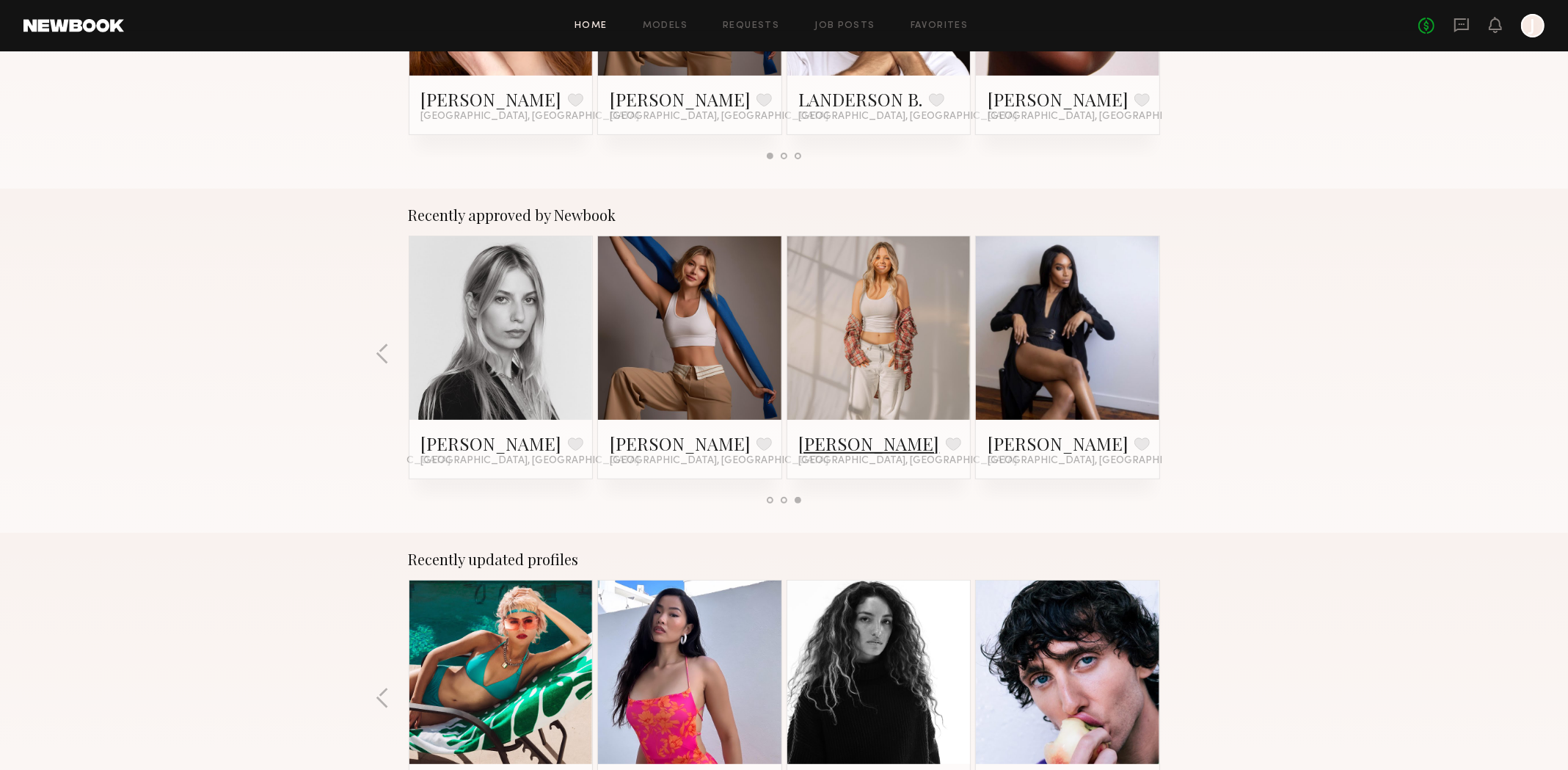
click at [841, 440] on link "Veronika V." at bounding box center [870, 444] width 141 height 24
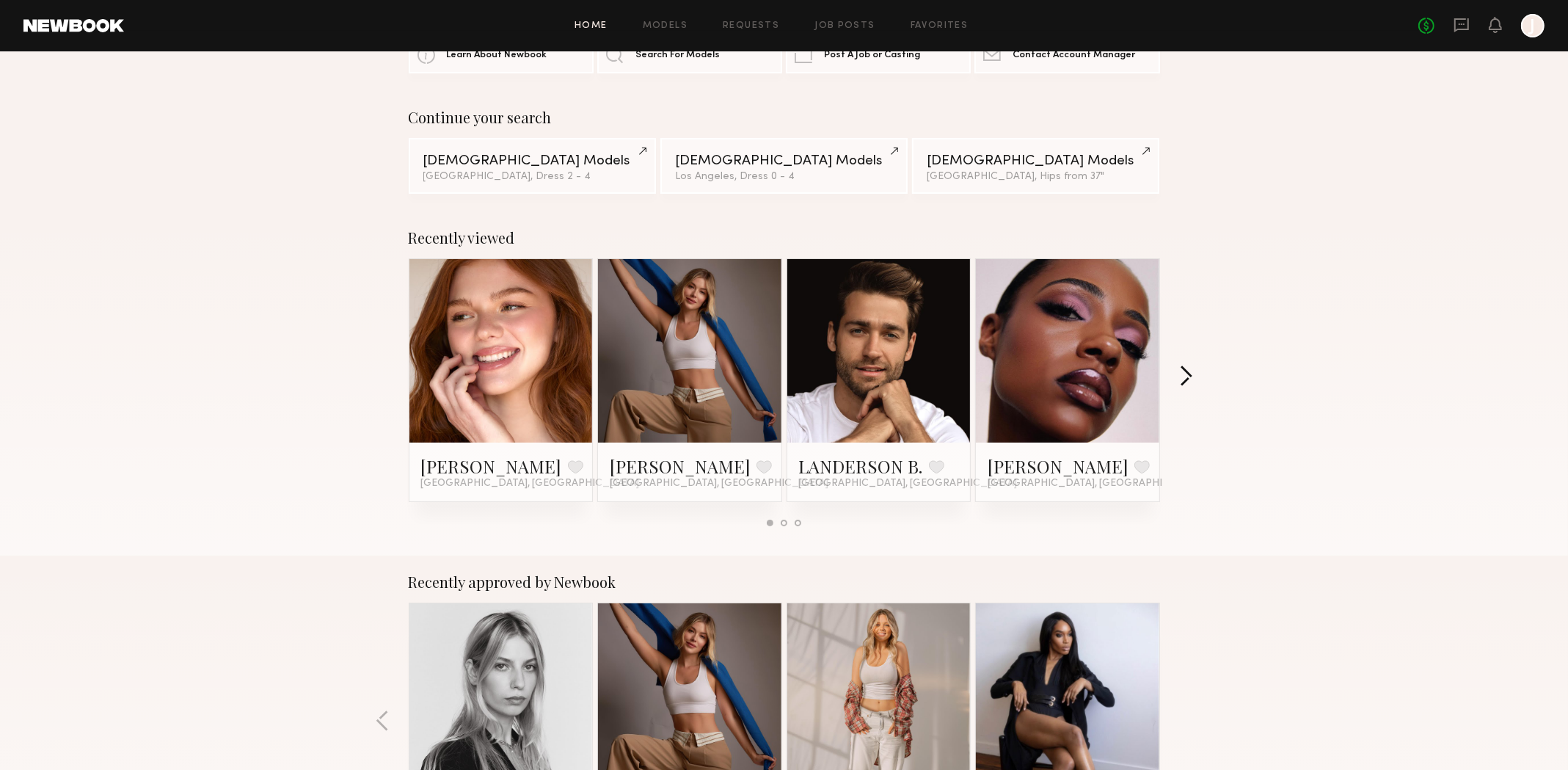
click at [1190, 372] on button "button" at bounding box center [1186, 377] width 14 height 25
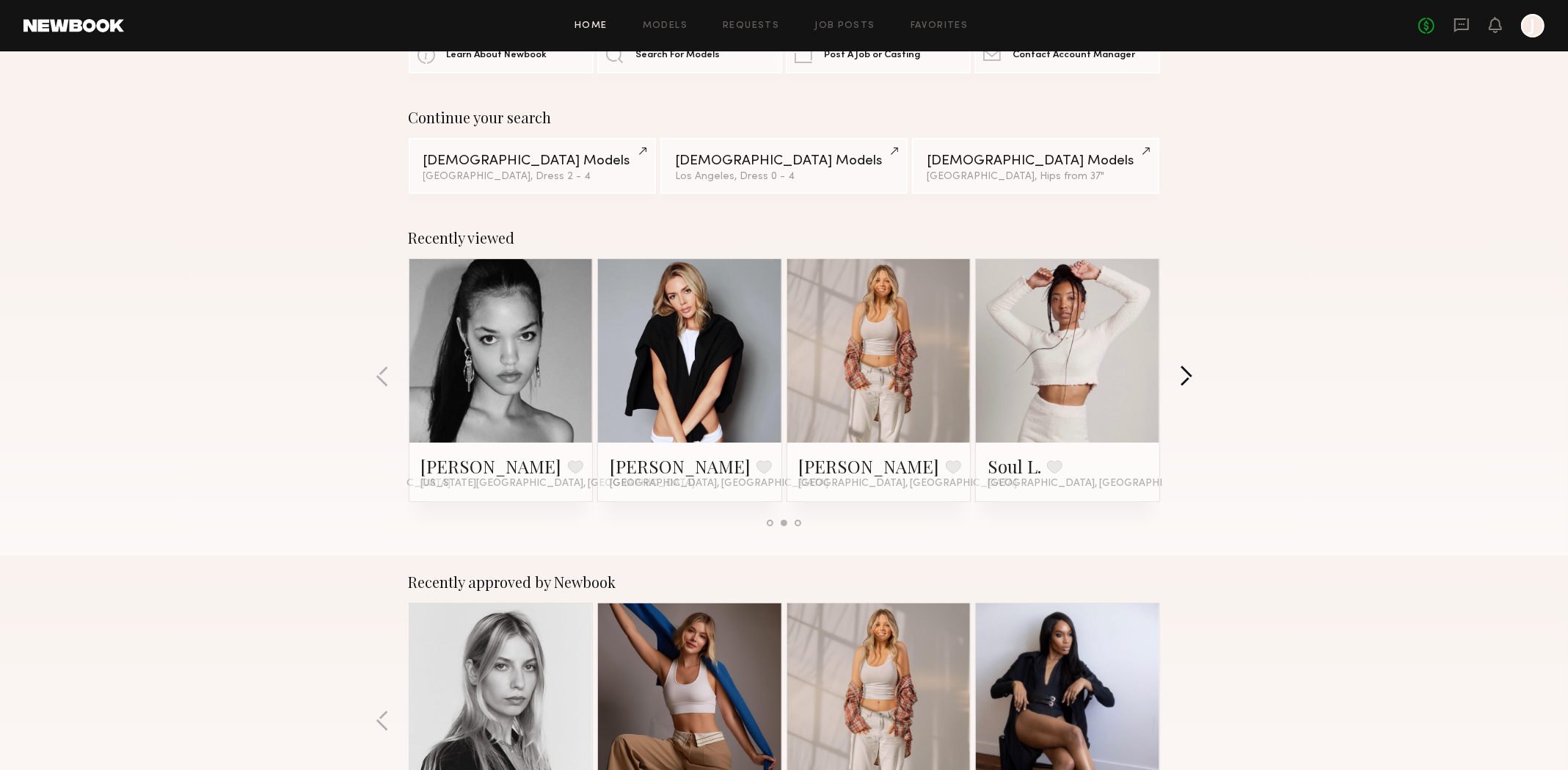
click at [1190, 372] on button "button" at bounding box center [1186, 377] width 14 height 25
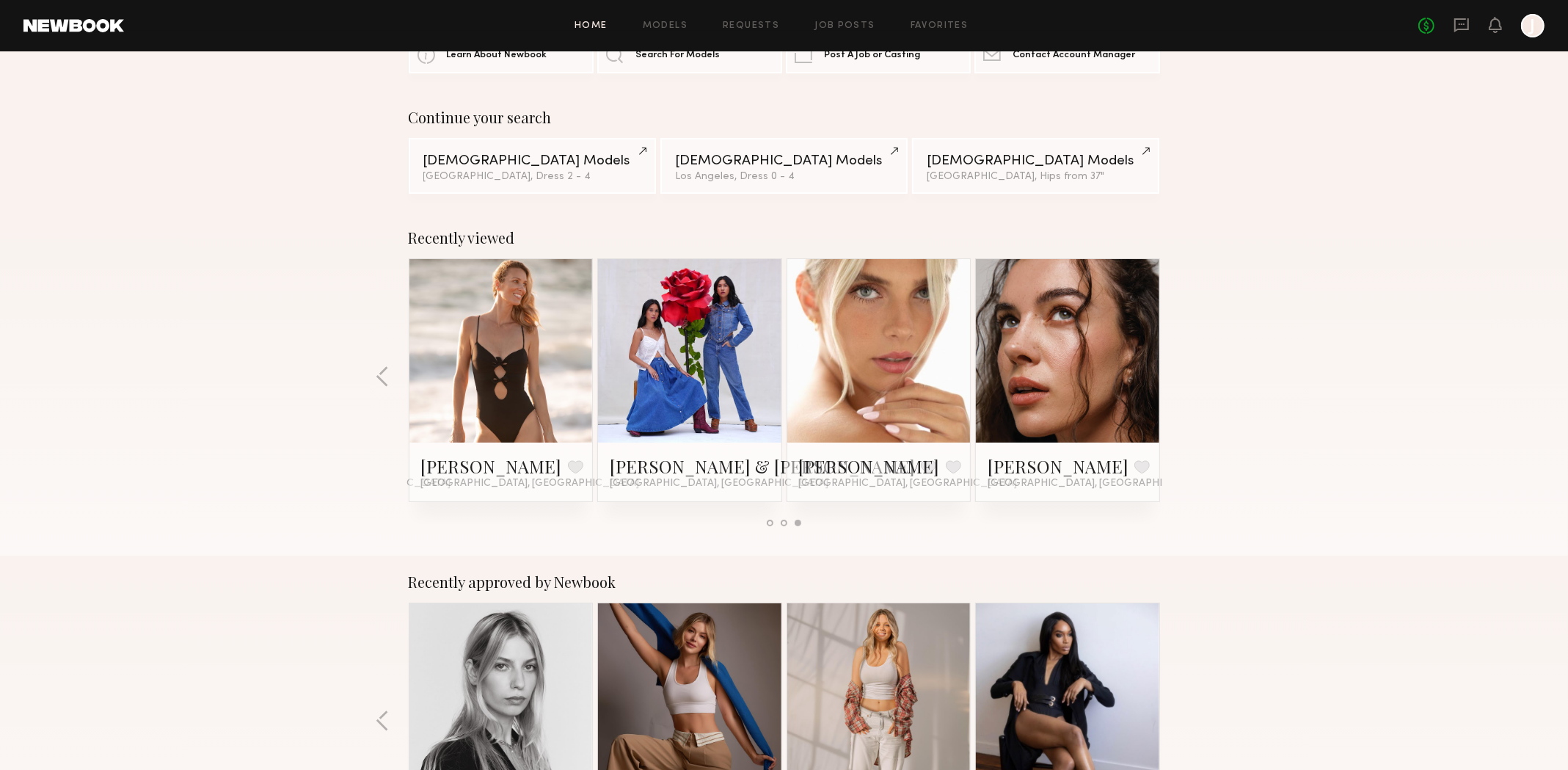
click at [1190, 372] on div "Recently viewed Camryn B. Favorite Los Angeles, CA Kristina K. Favorite Los Ang…" at bounding box center [784, 383] width 1568 height 344
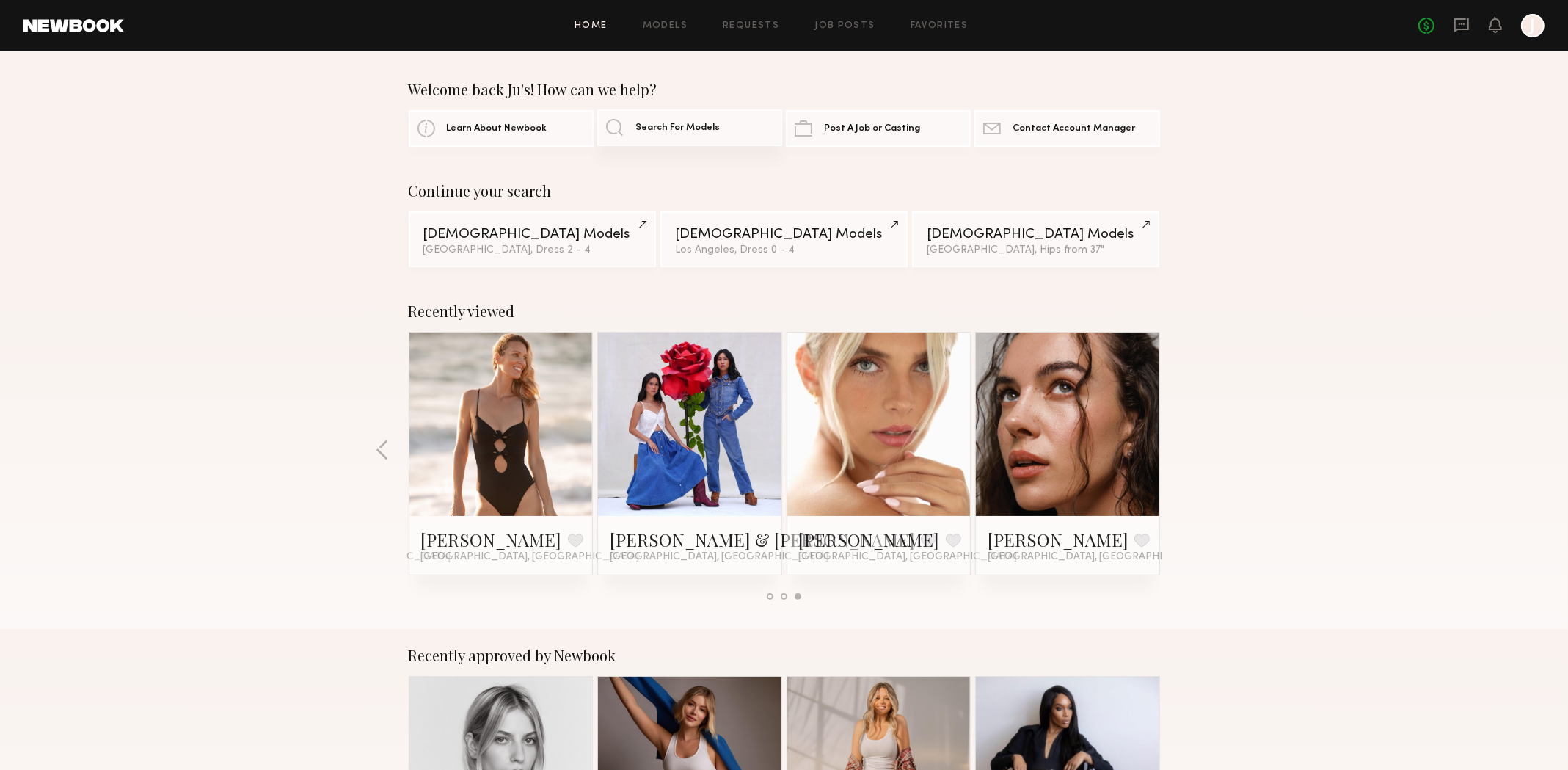
click at [616, 127] on link "Search For Models" at bounding box center [689, 128] width 185 height 36
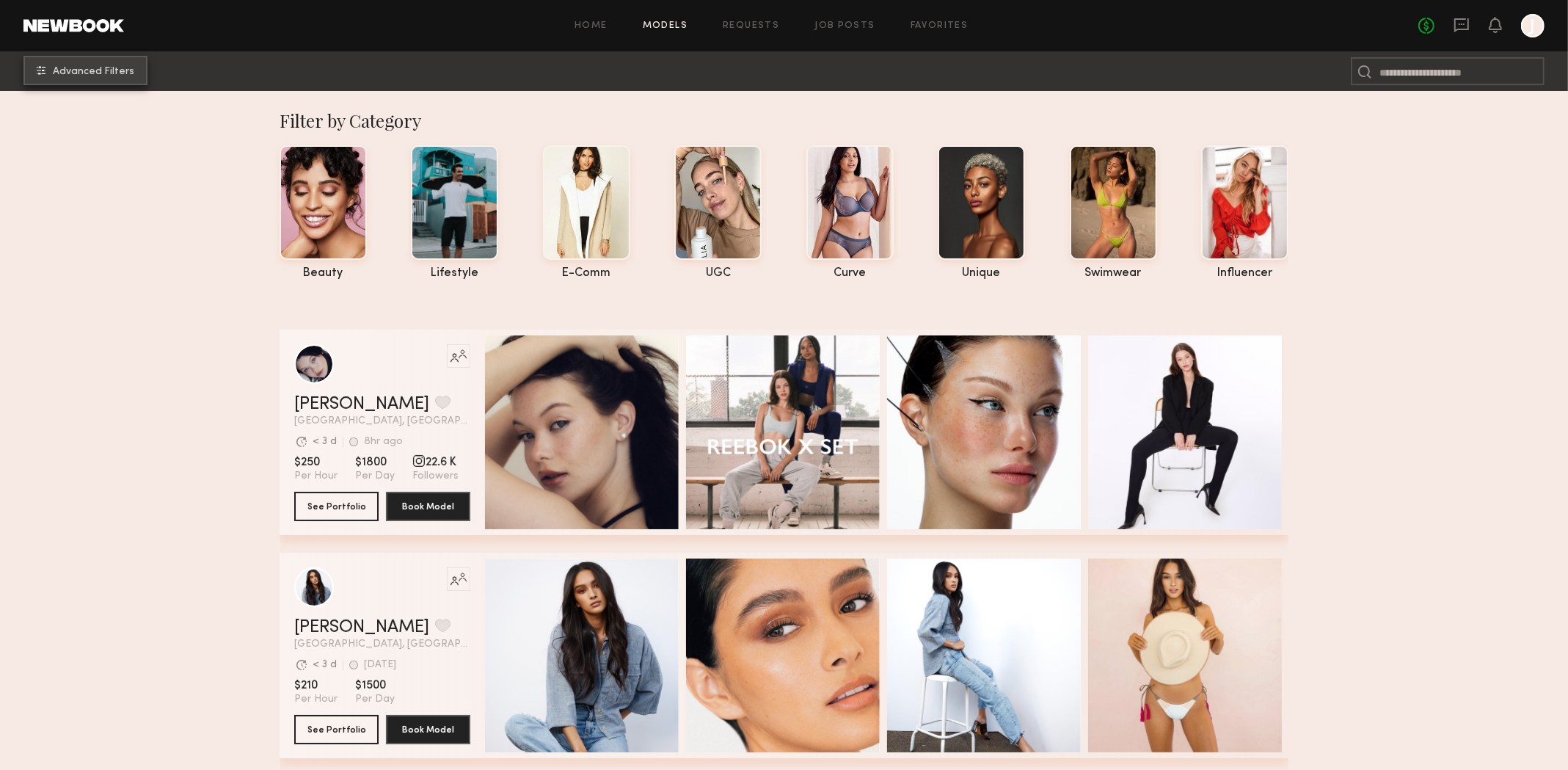
click at [87, 74] on span "Advanced Filters" at bounding box center [93, 71] width 82 height 10
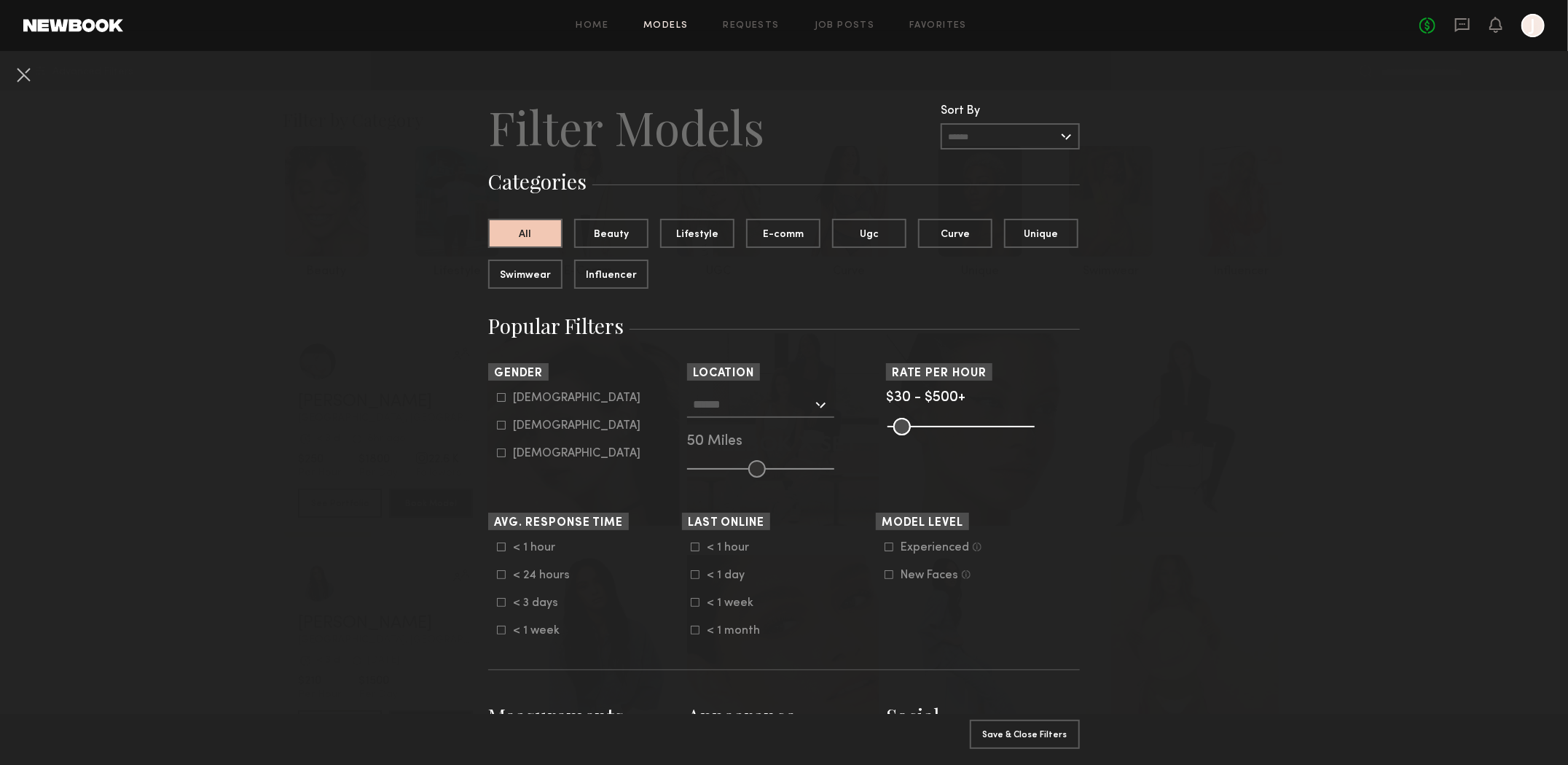
click at [498, 401] on icon at bounding box center [502, 397] width 8 height 8
type input "*"
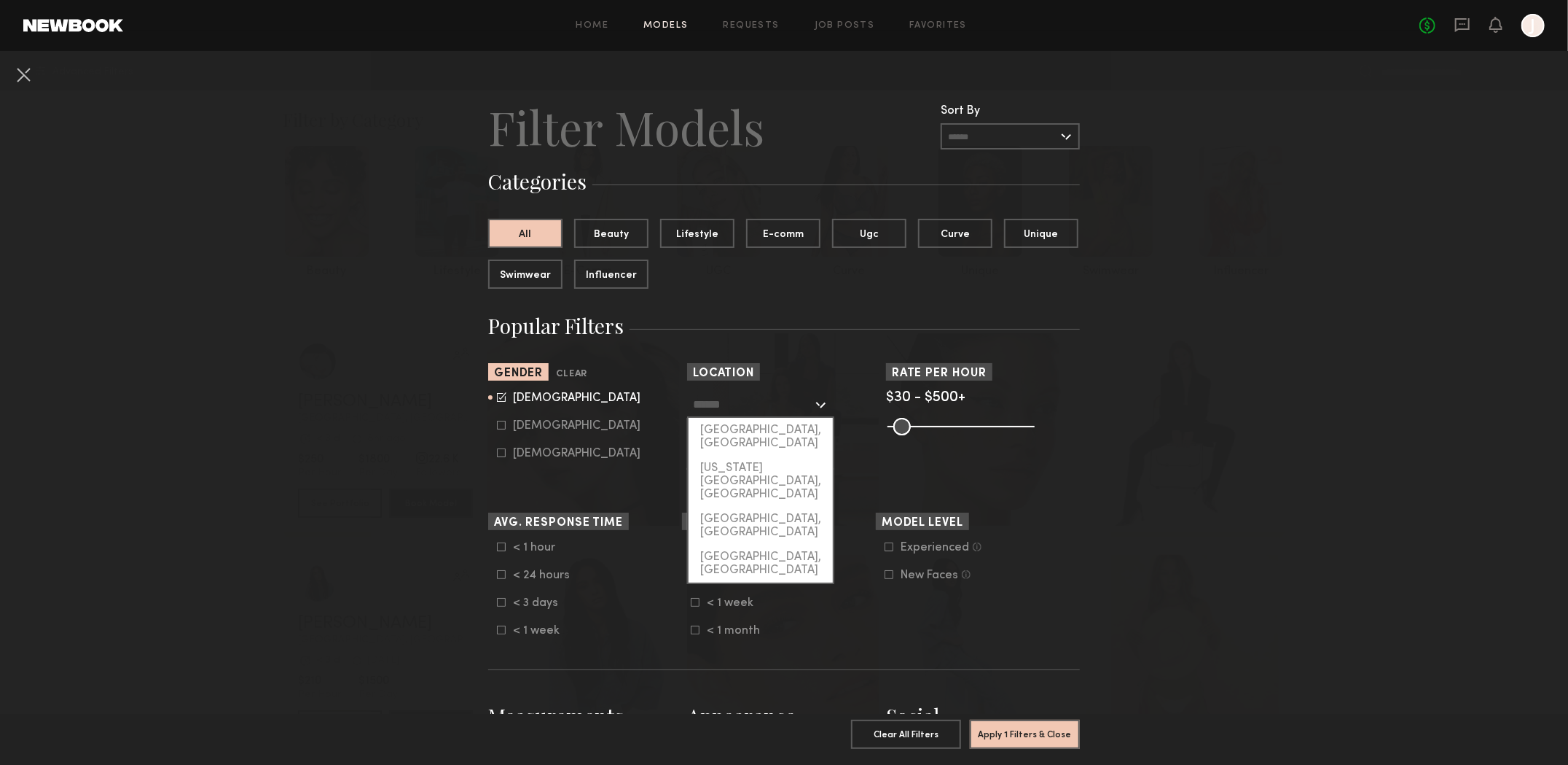
click at [773, 401] on input "text" at bounding box center [753, 403] width 120 height 24
click at [761, 431] on div "[GEOGRAPHIC_DATA], [GEOGRAPHIC_DATA]" at bounding box center [760, 437] width 144 height 38
type input "**********"
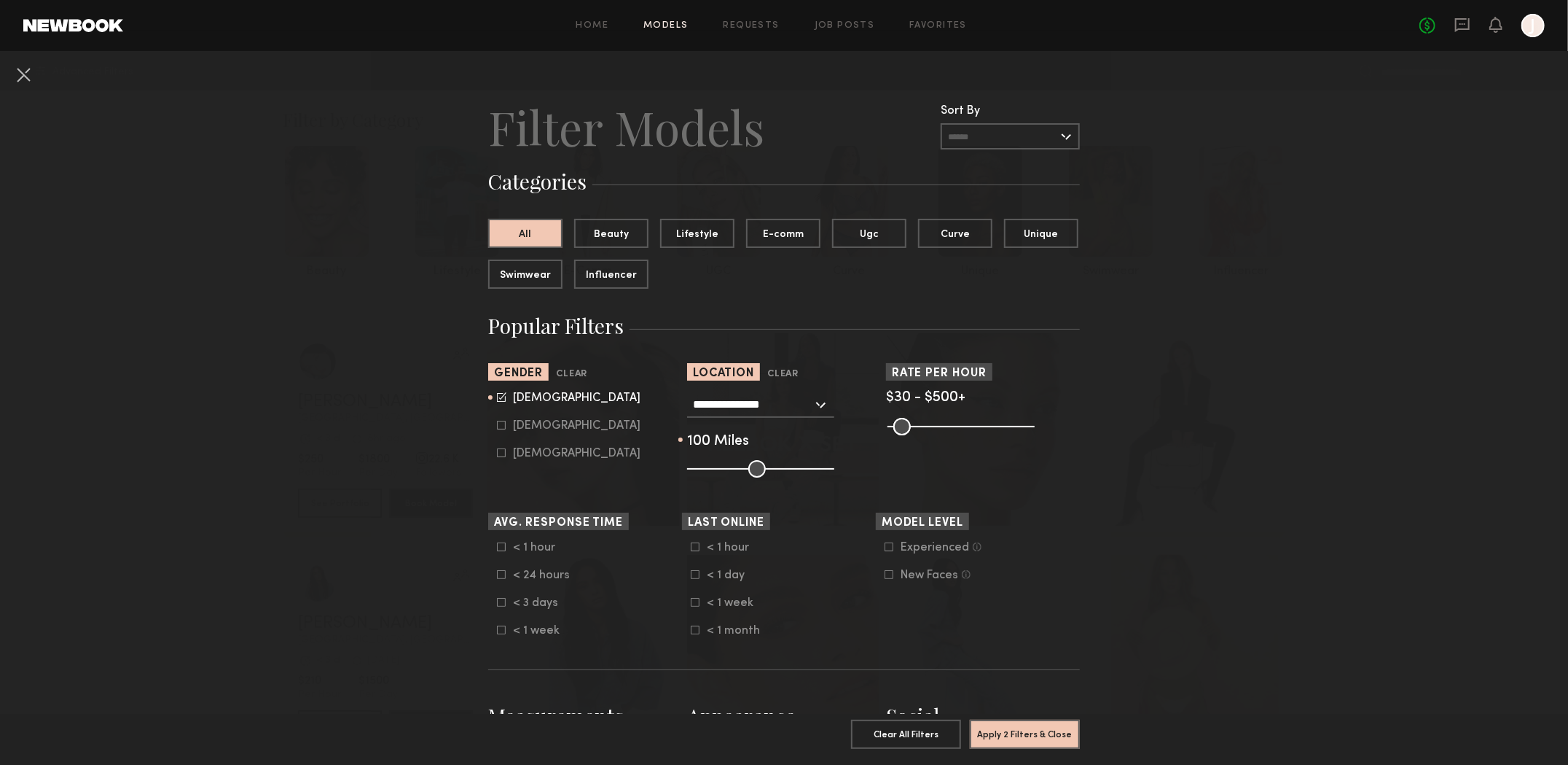
drag, startPoint x: 762, startPoint y: 470, endPoint x: 1016, endPoint y: 483, distance: 254.3
type input "***"
click at [834, 478] on input "range" at bounding box center [760, 468] width 147 height 17
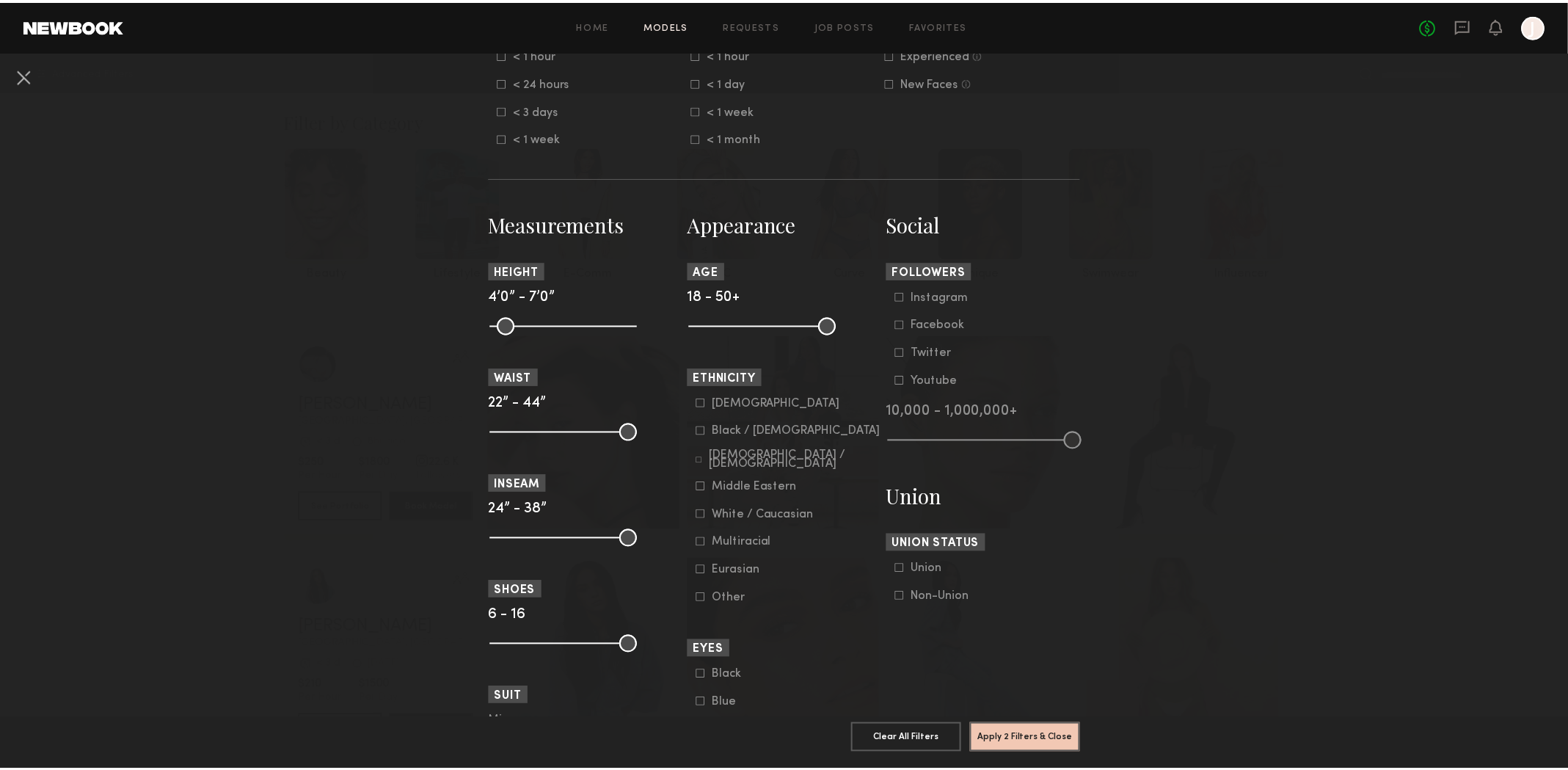
scroll to position [513, 0]
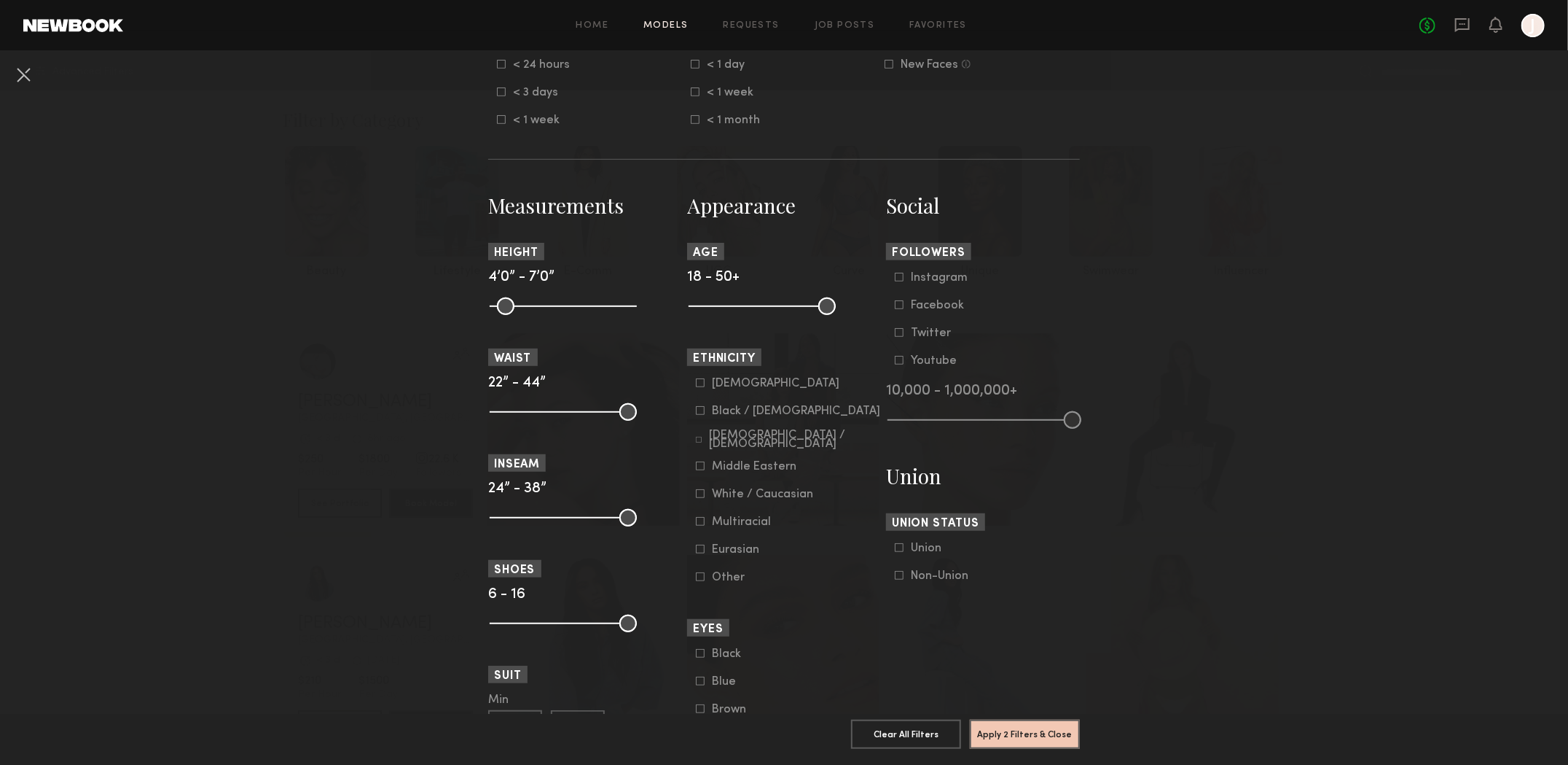
click at [695, 498] on icon at bounding box center [699, 493] width 9 height 9
click at [1042, 719] on button "Apply 3 Filters & Close" at bounding box center [1025, 733] width 110 height 29
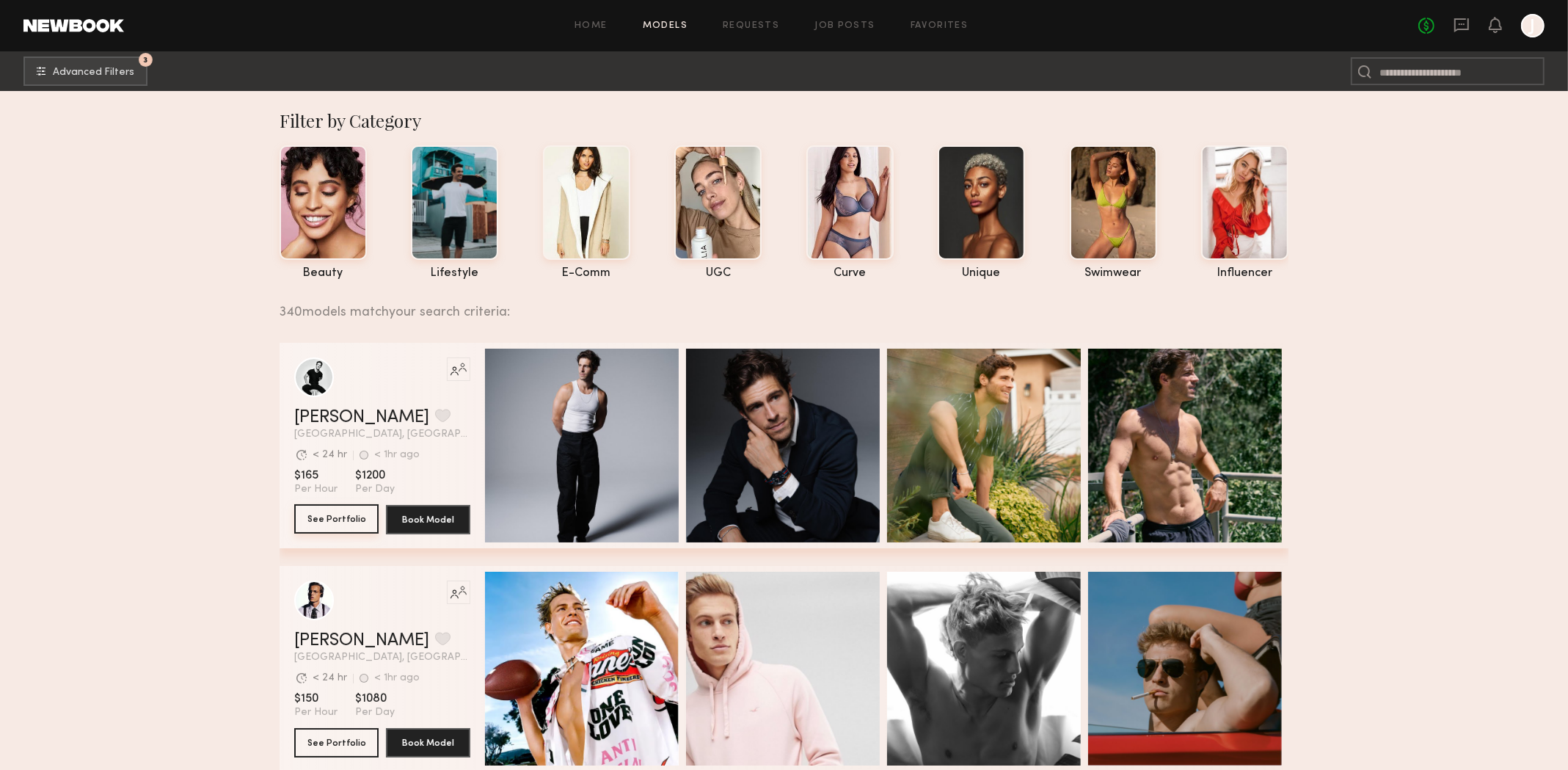
click at [357, 519] on button "See Portfolio" at bounding box center [336, 518] width 85 height 29
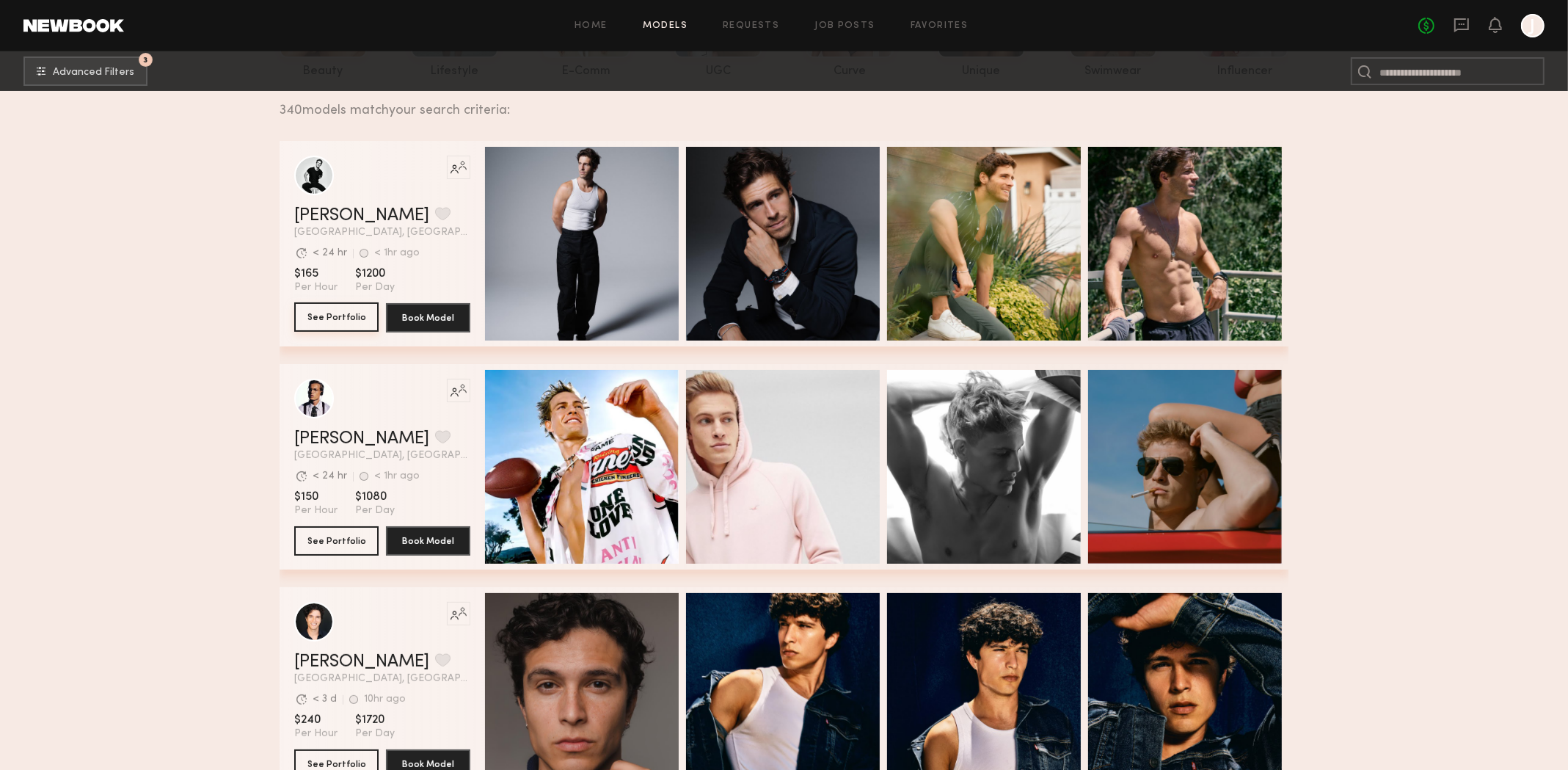
scroll to position [293, 0]
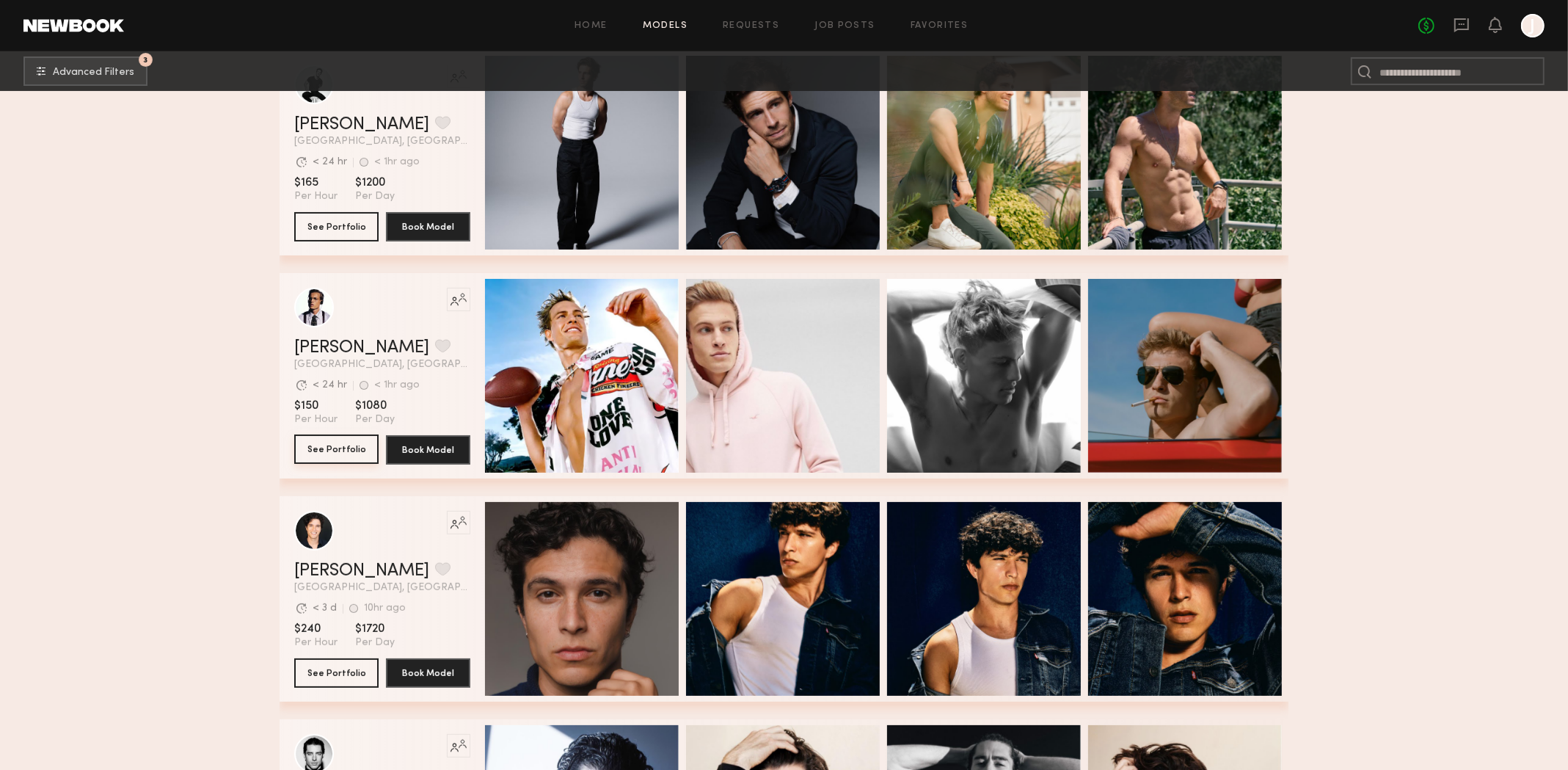
click at [334, 448] on button "See Portfolio" at bounding box center [336, 448] width 85 height 29
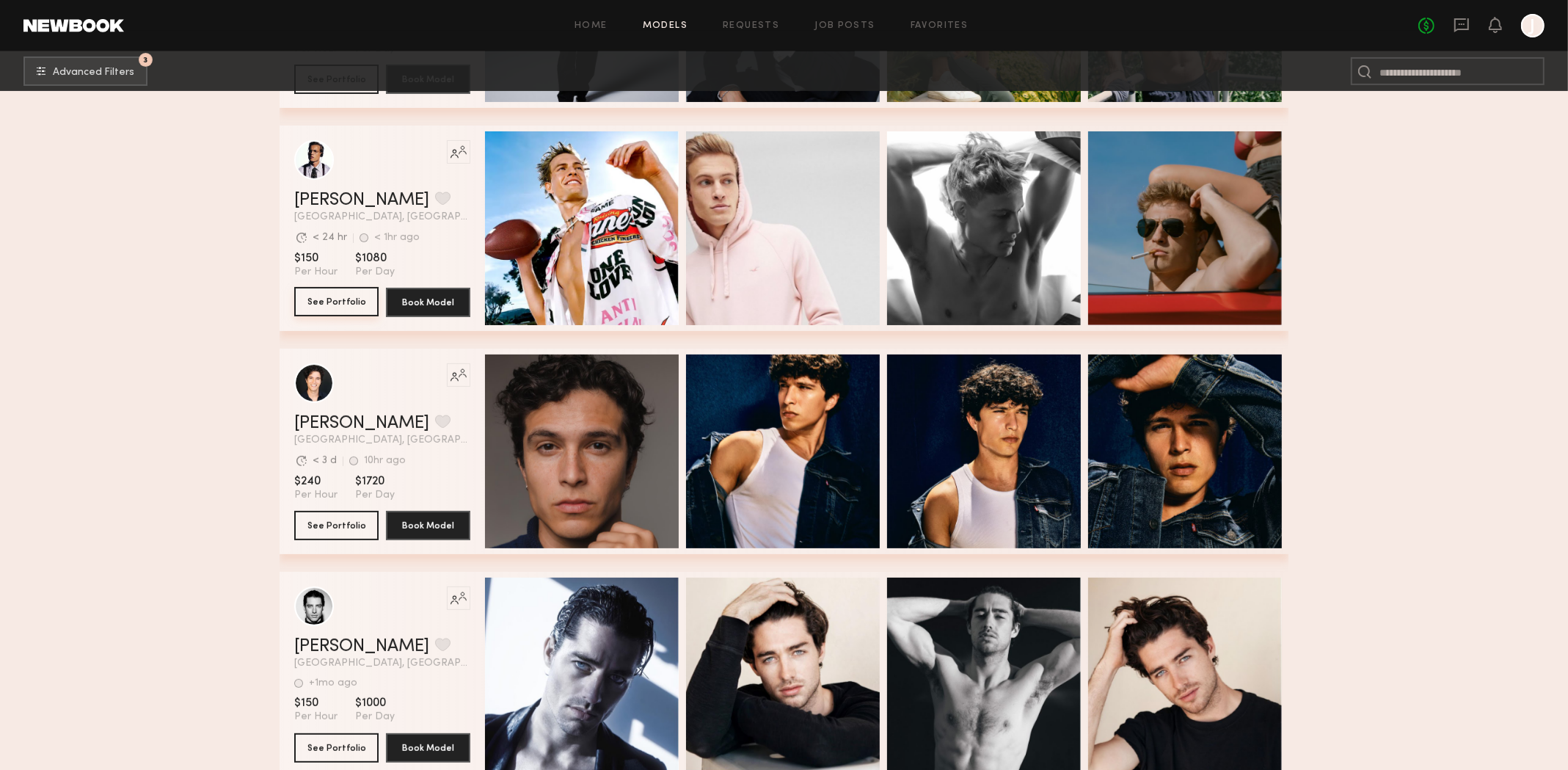
scroll to position [586, 0]
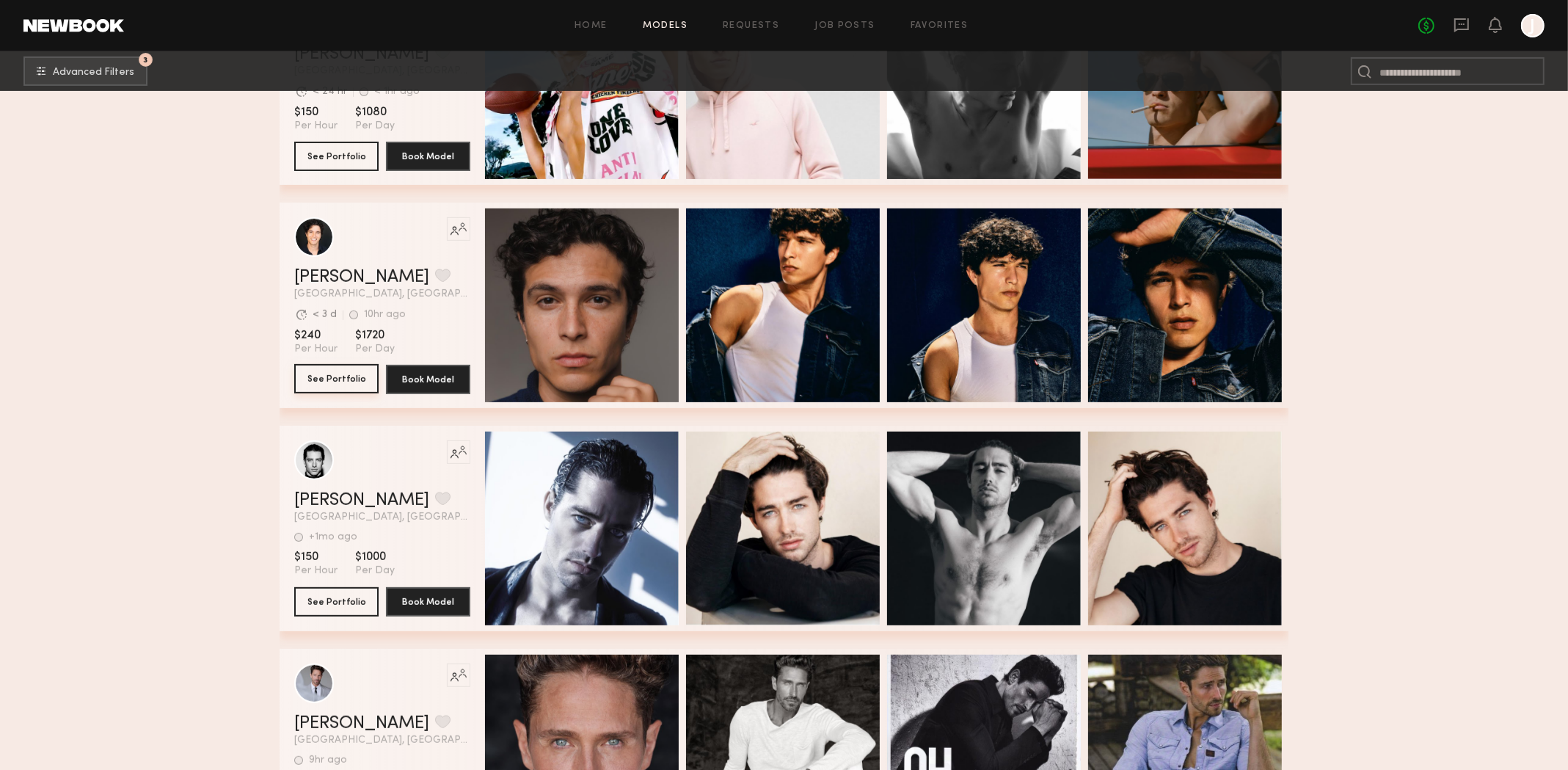
click at [338, 387] on button "See Portfolio" at bounding box center [336, 378] width 85 height 29
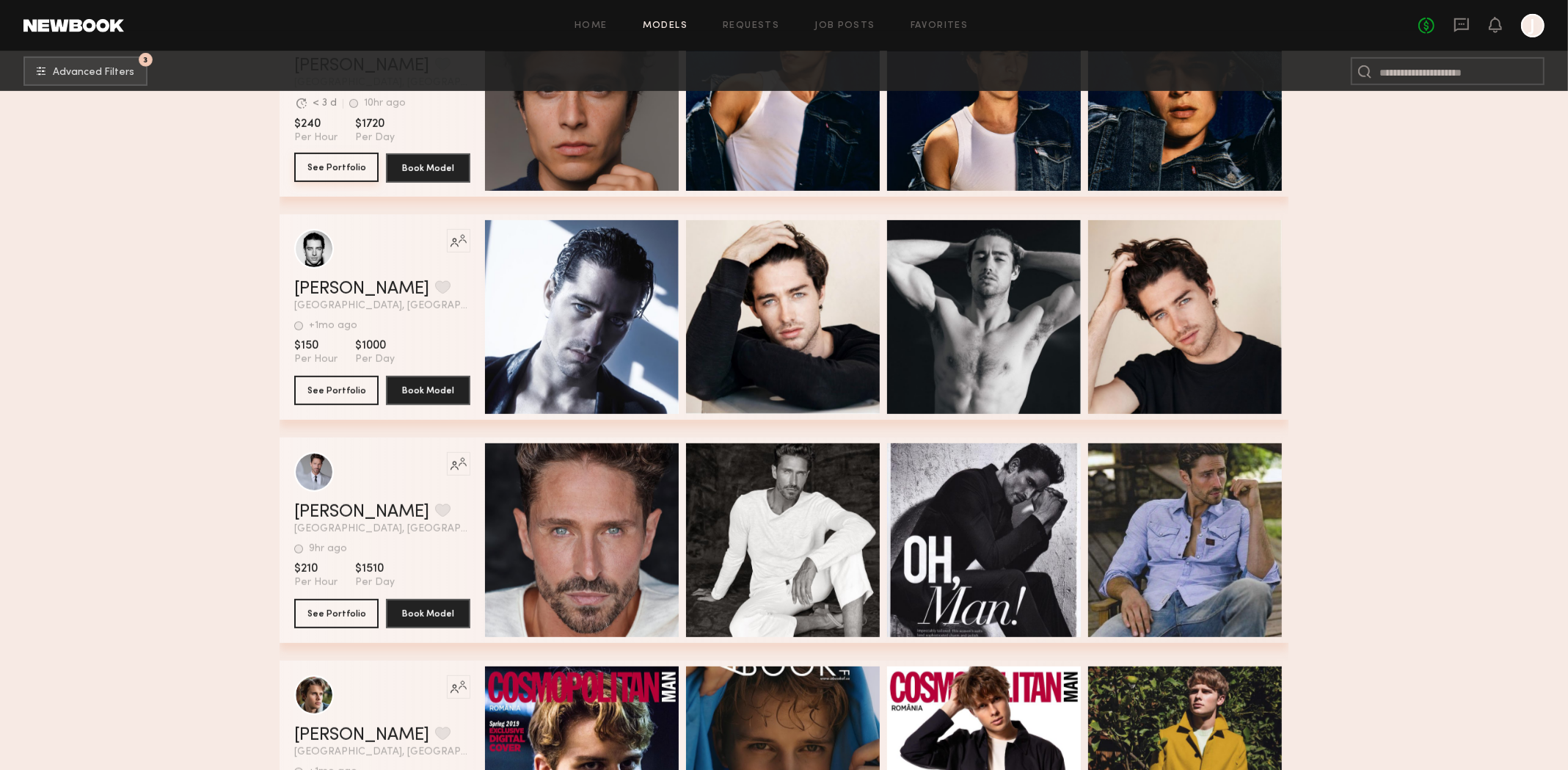
scroll to position [807, 0]
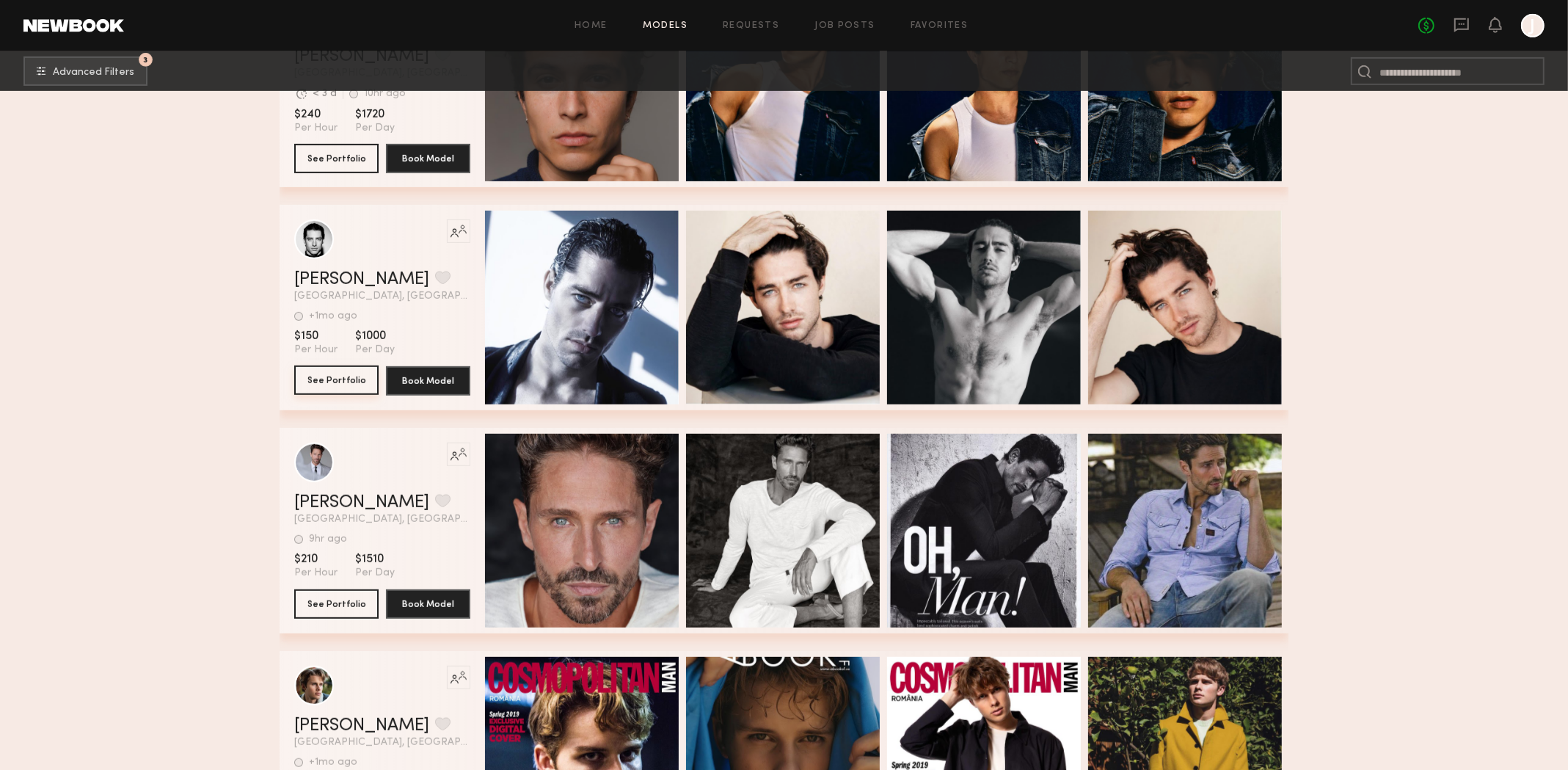
click at [343, 386] on button "See Portfolio" at bounding box center [336, 379] width 85 height 29
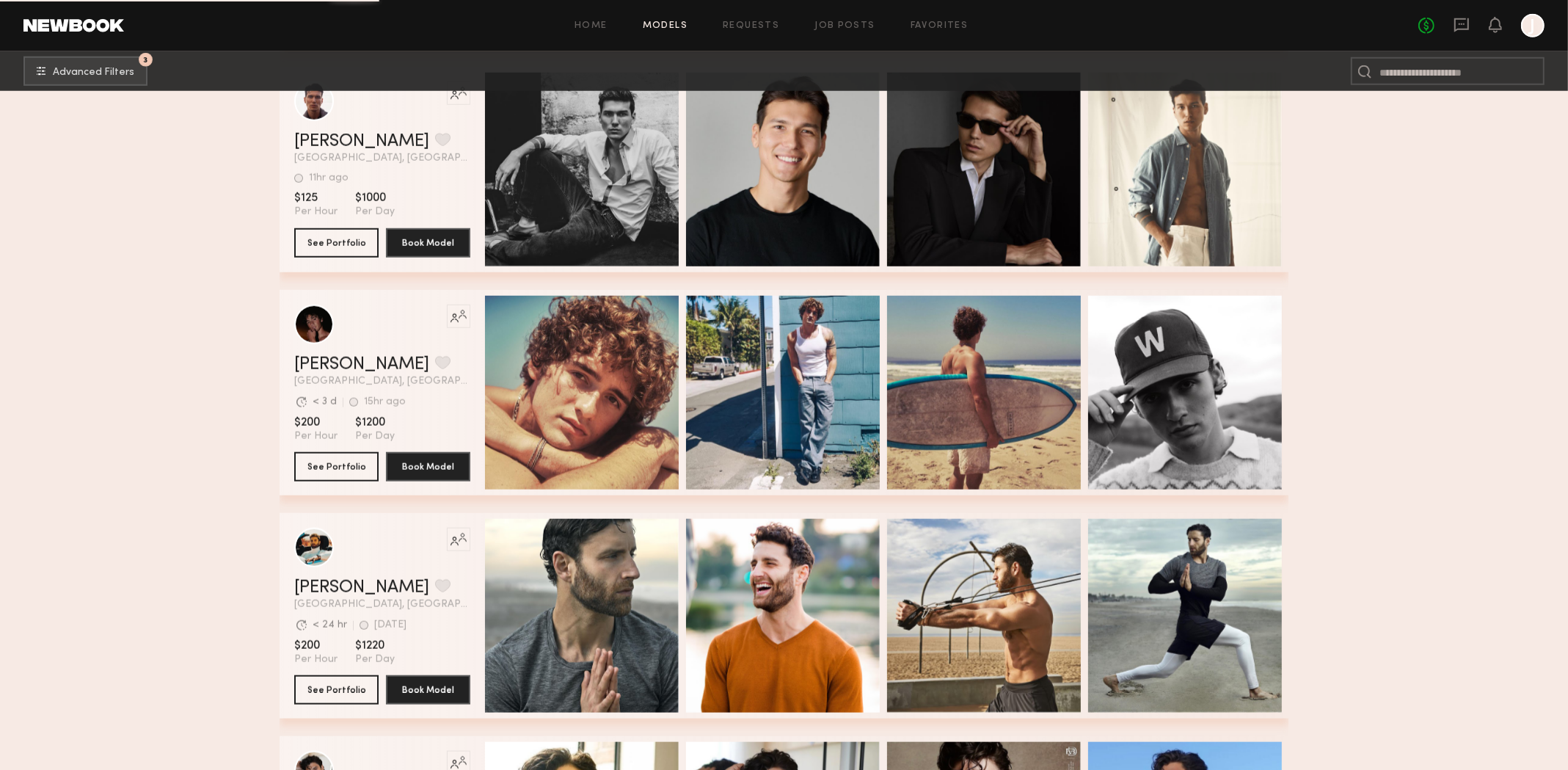
scroll to position [1834, 0]
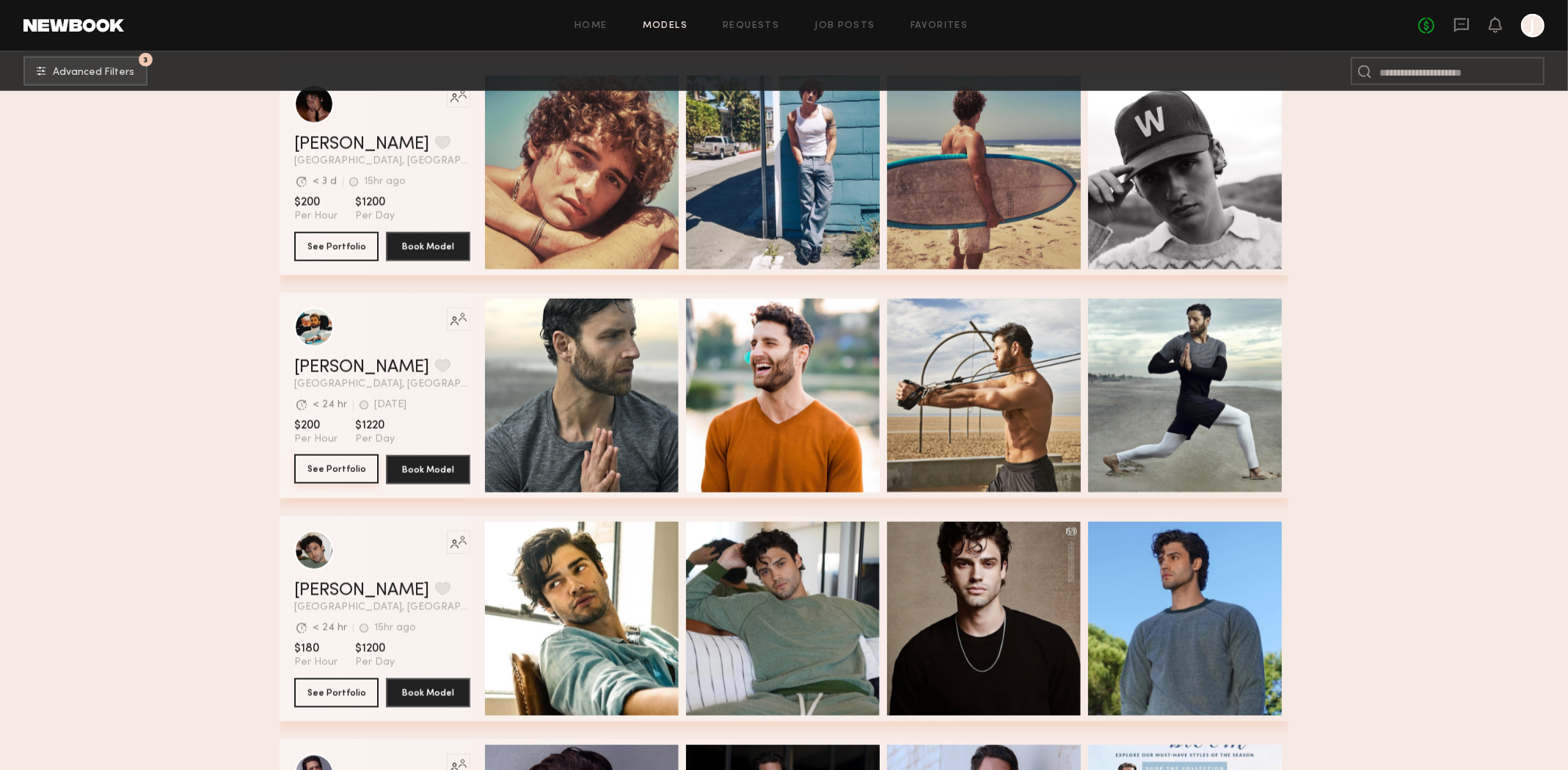
click at [358, 477] on button "See Portfolio" at bounding box center [336, 468] width 85 height 29
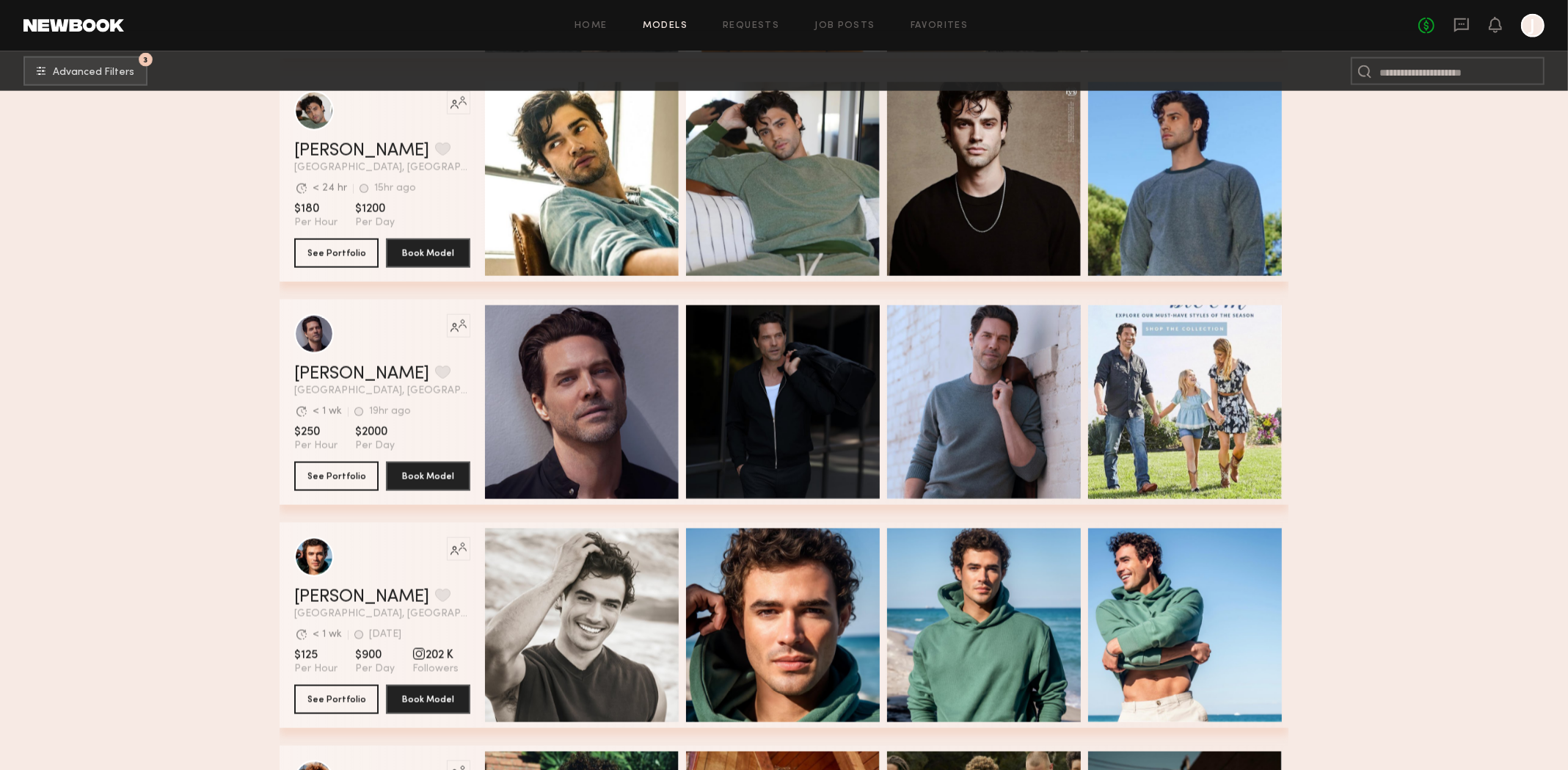
scroll to position [2274, 0]
click at [337, 258] on button "See Portfolio" at bounding box center [336, 251] width 85 height 29
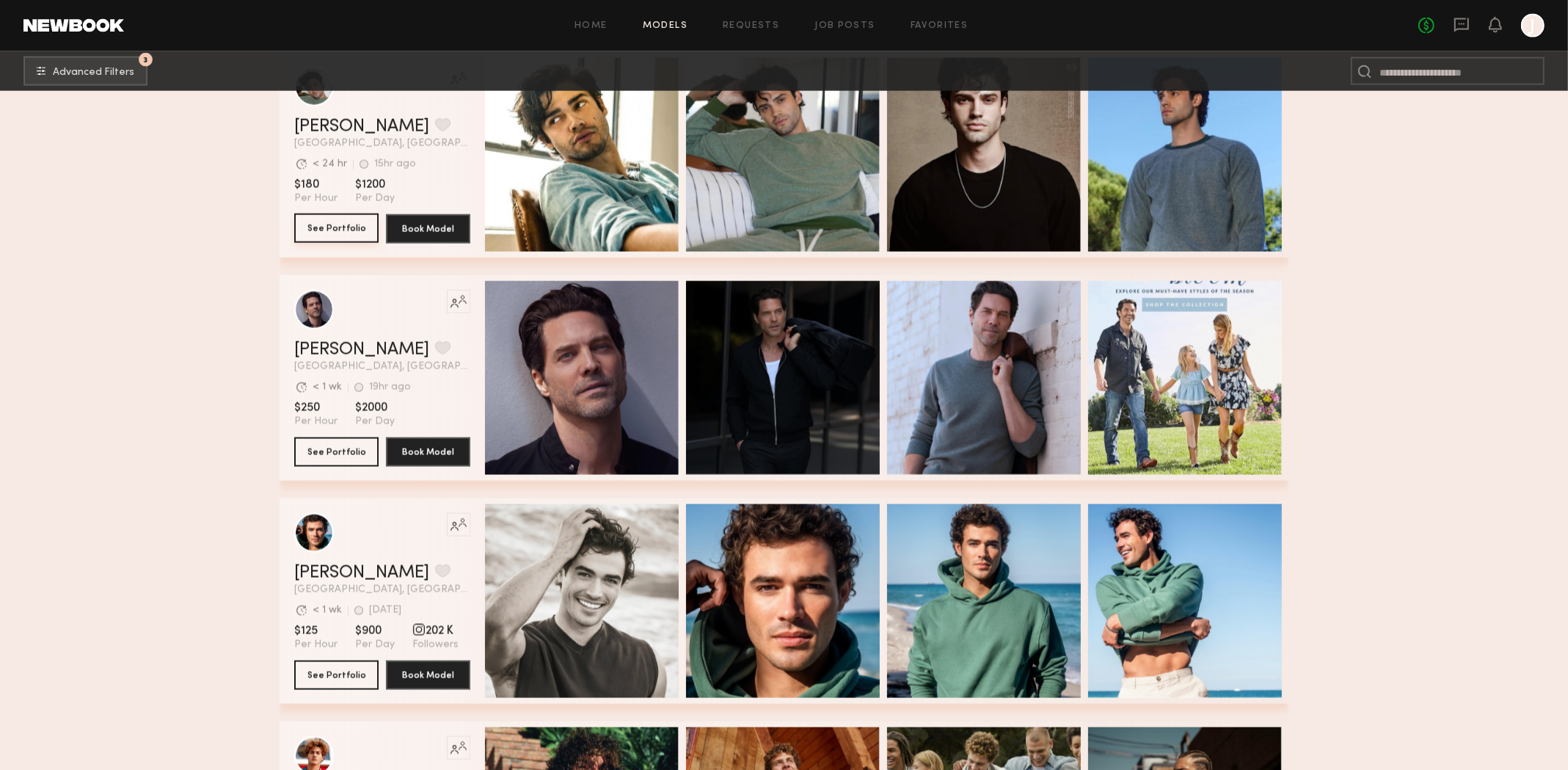
scroll to position [2494, 0]
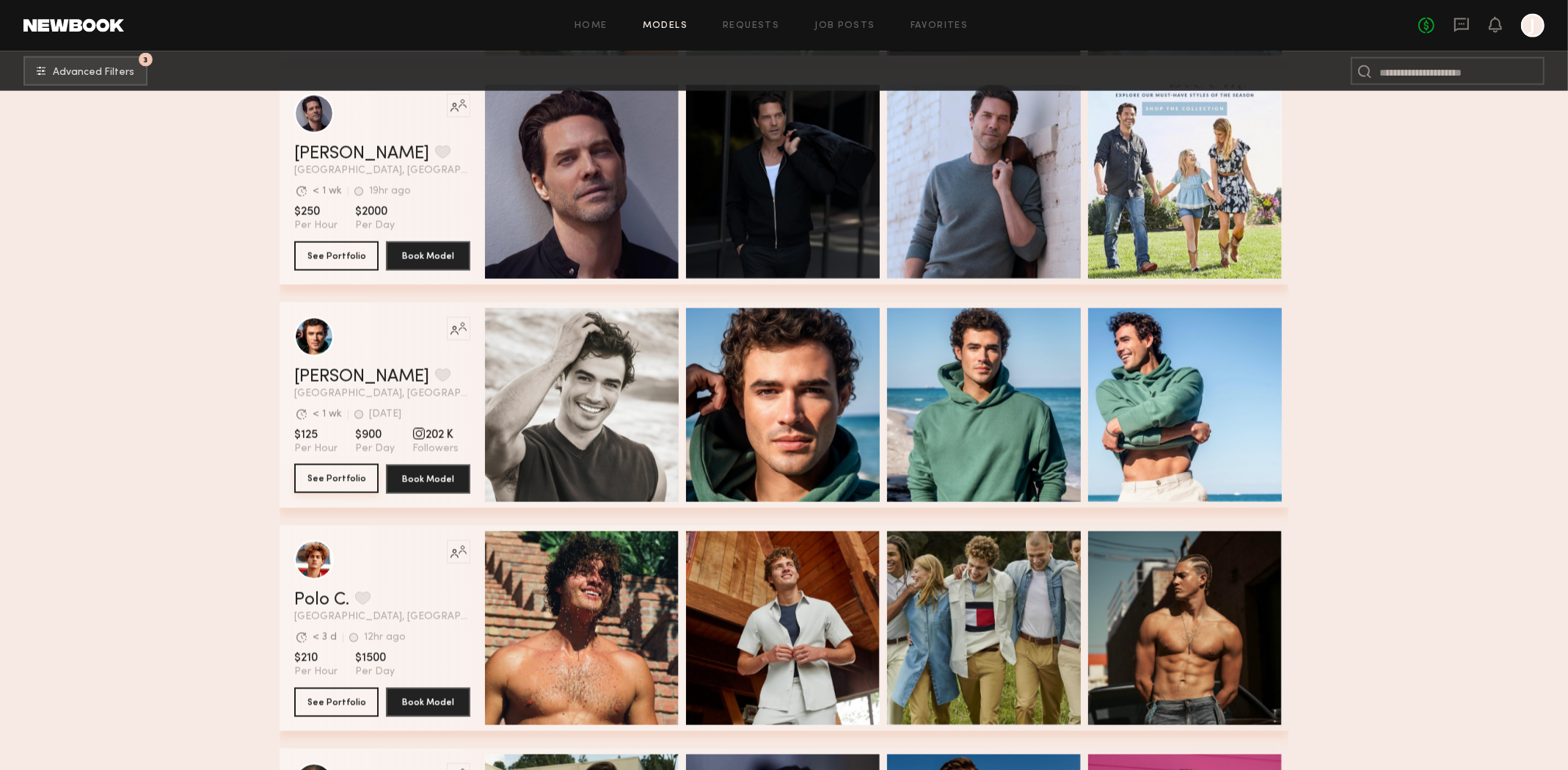
click at [349, 475] on button "See Portfolio" at bounding box center [336, 478] width 85 height 29
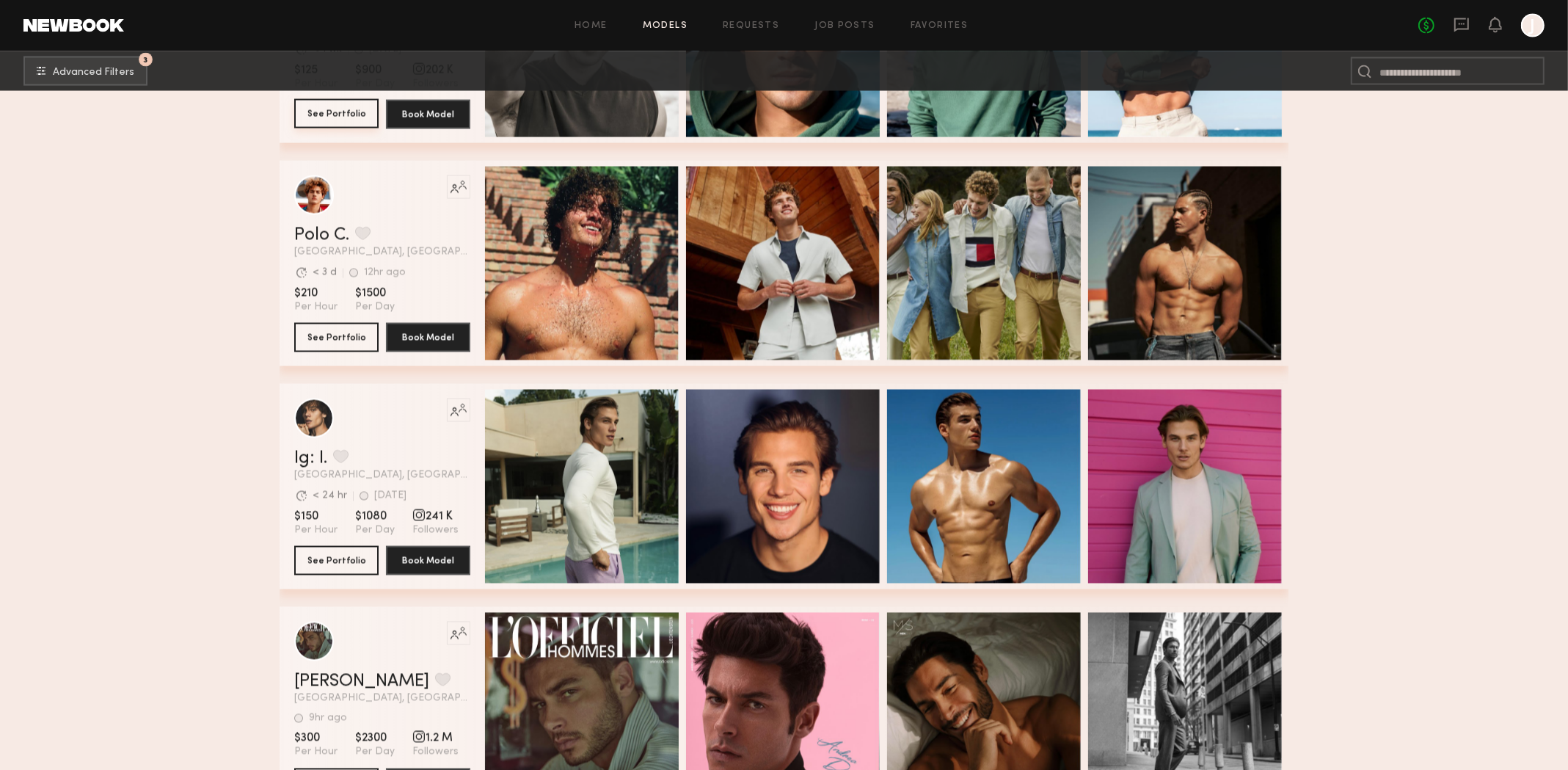
scroll to position [2861, 0]
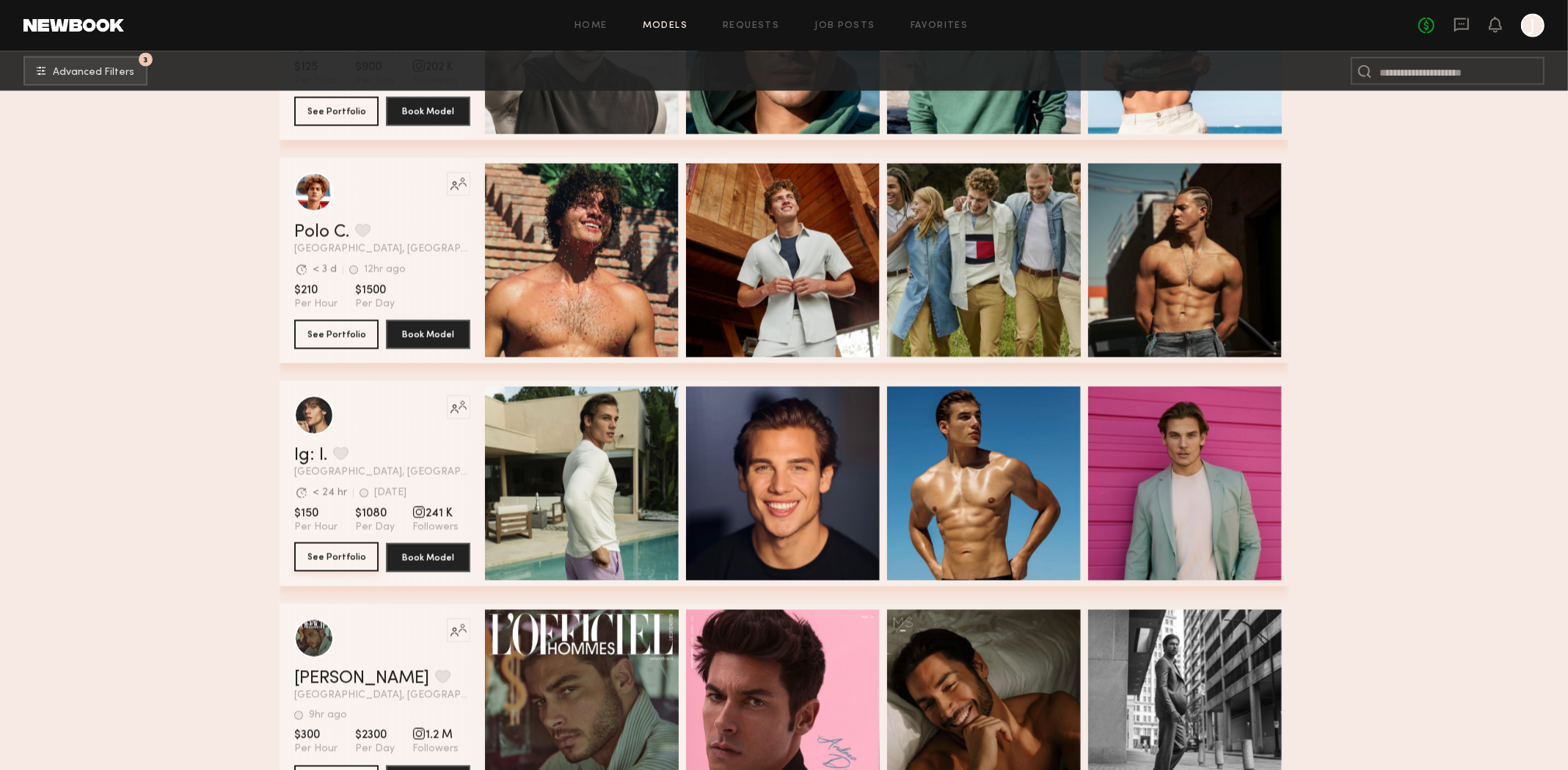
click at [318, 558] on button "See Portfolio" at bounding box center [336, 556] width 85 height 29
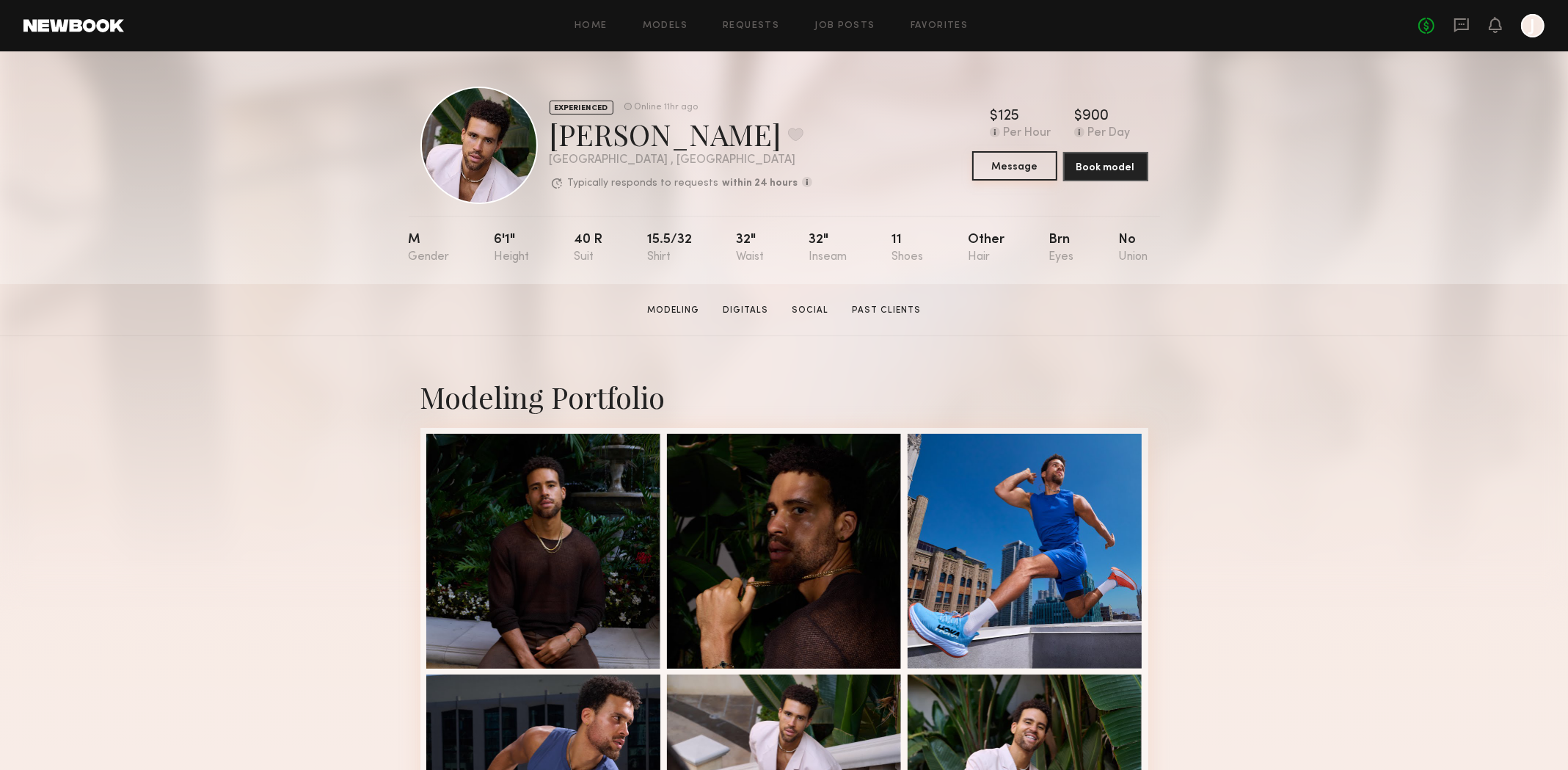
click at [1027, 170] on button "Message" at bounding box center [1014, 166] width 85 height 29
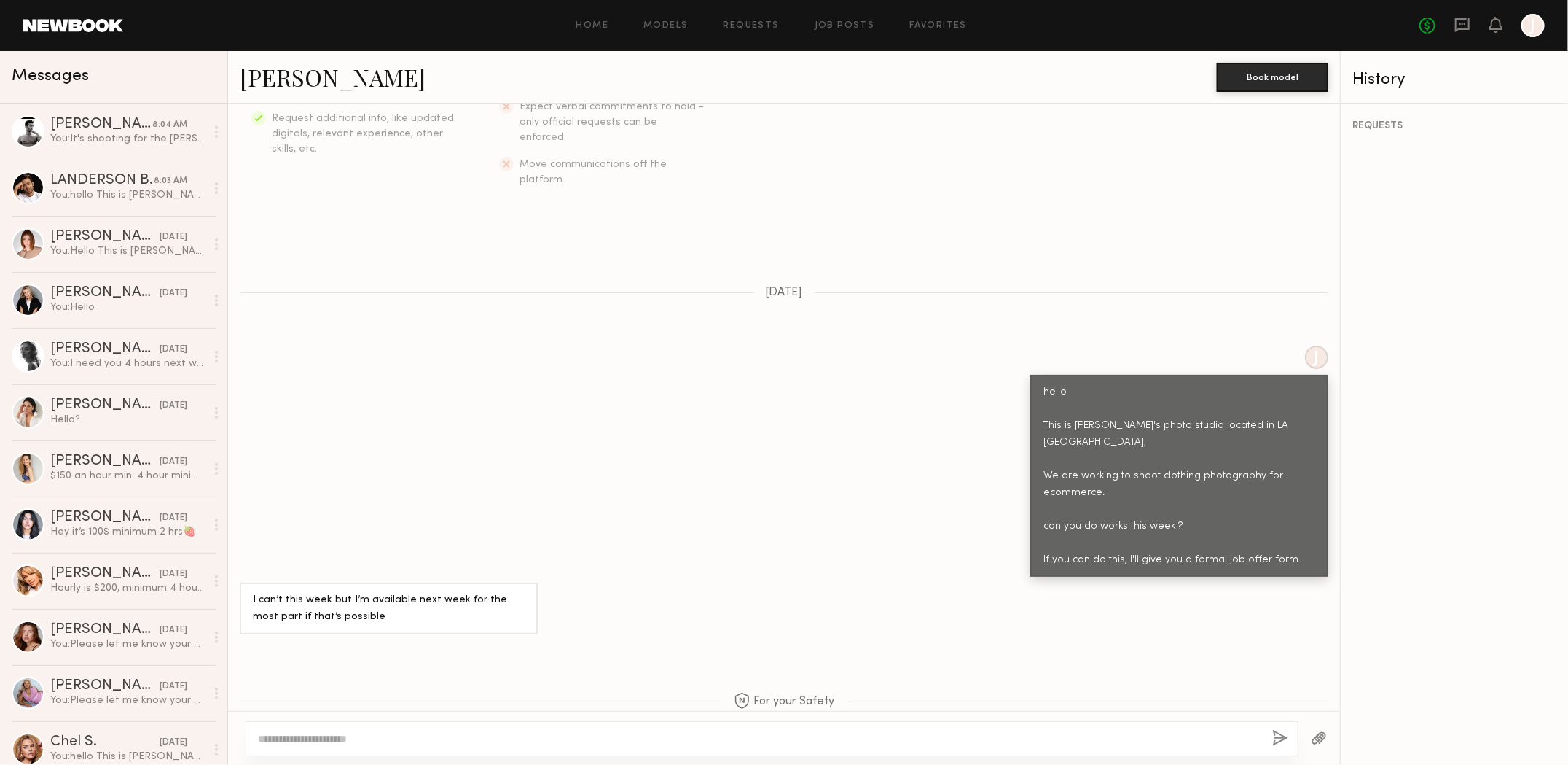
scroll to position [353, 0]
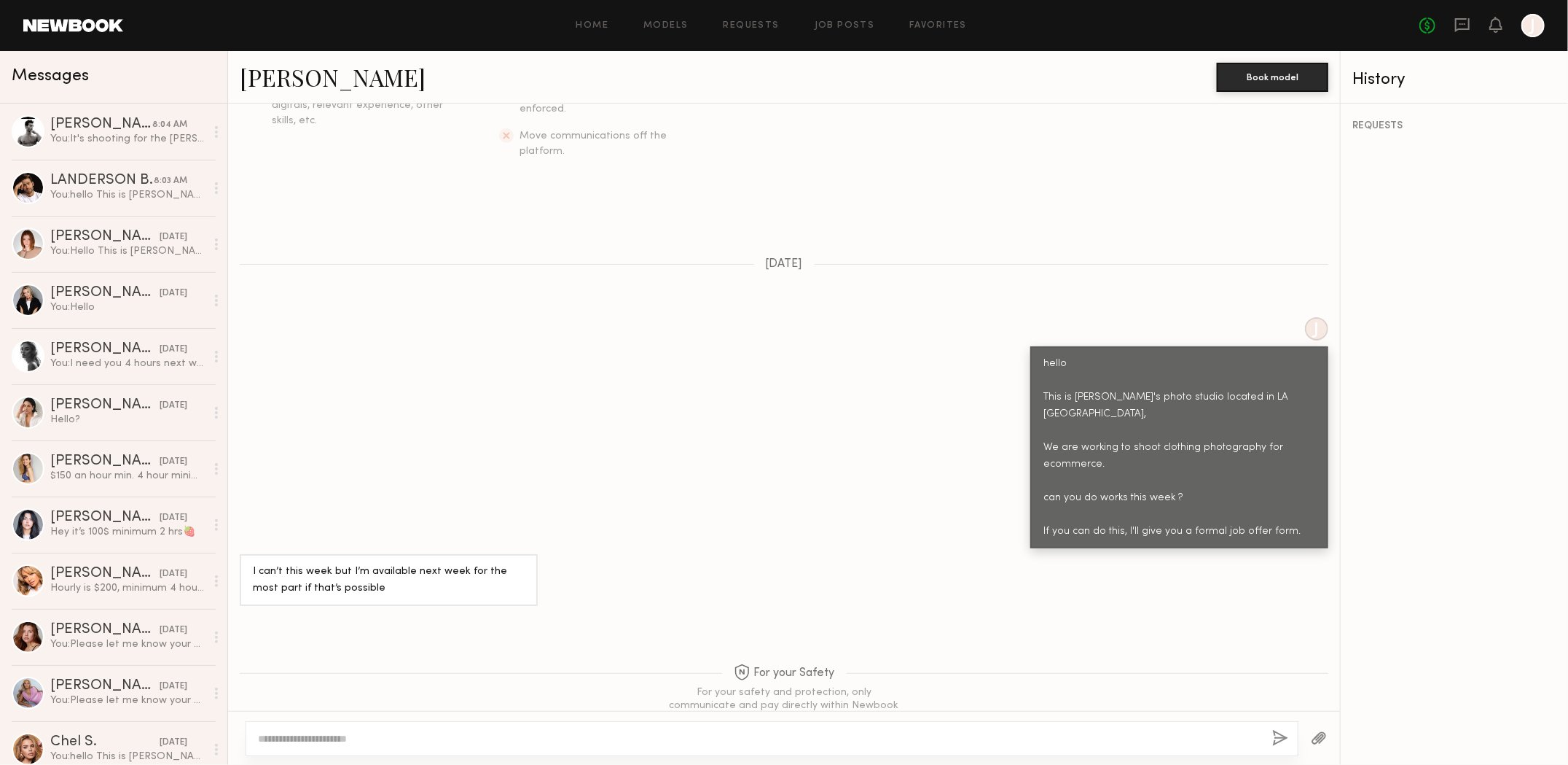
type textarea "*"
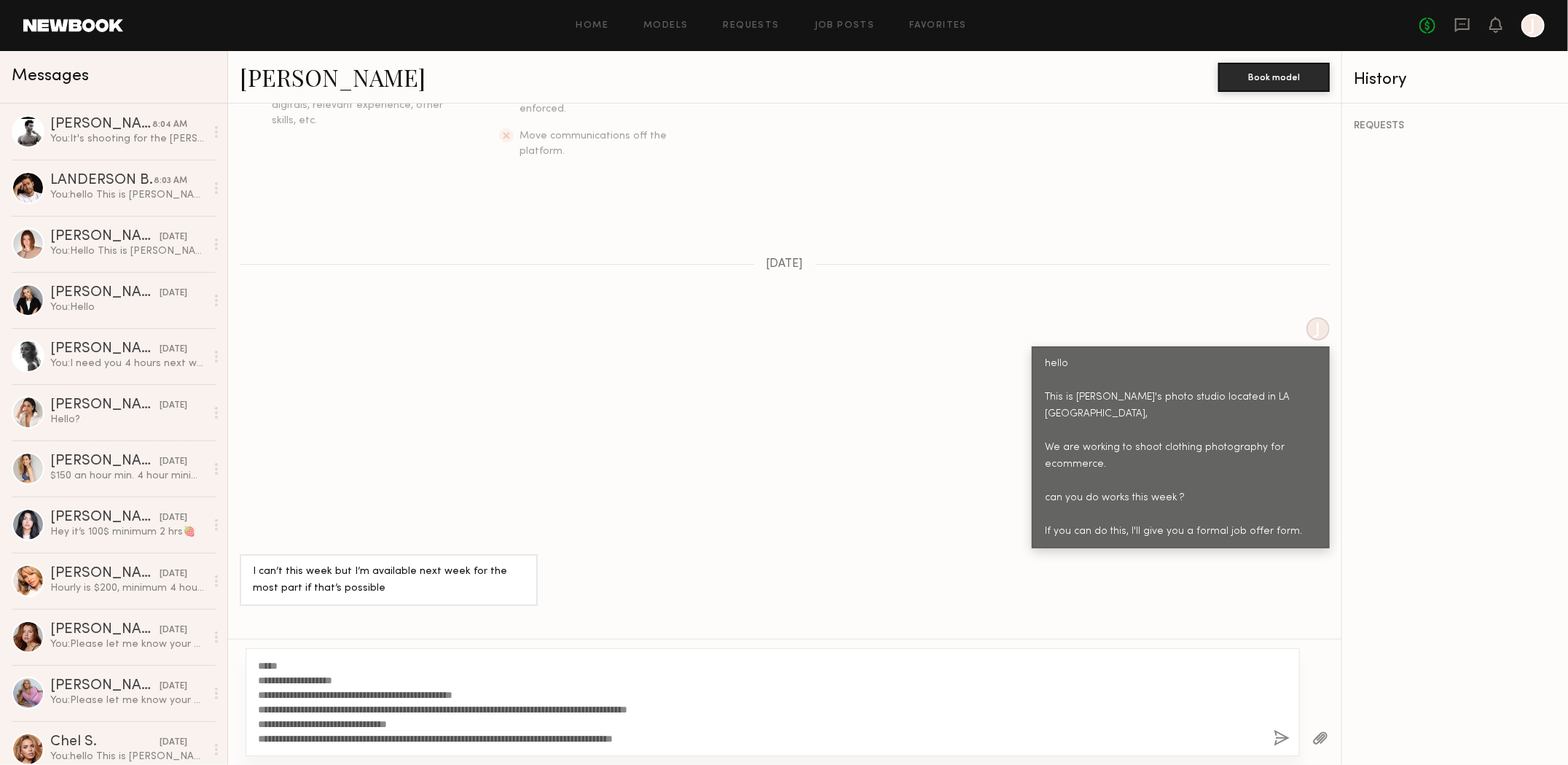
type textarea "**********"
click at [1283, 743] on button "button" at bounding box center [1282, 738] width 16 height 18
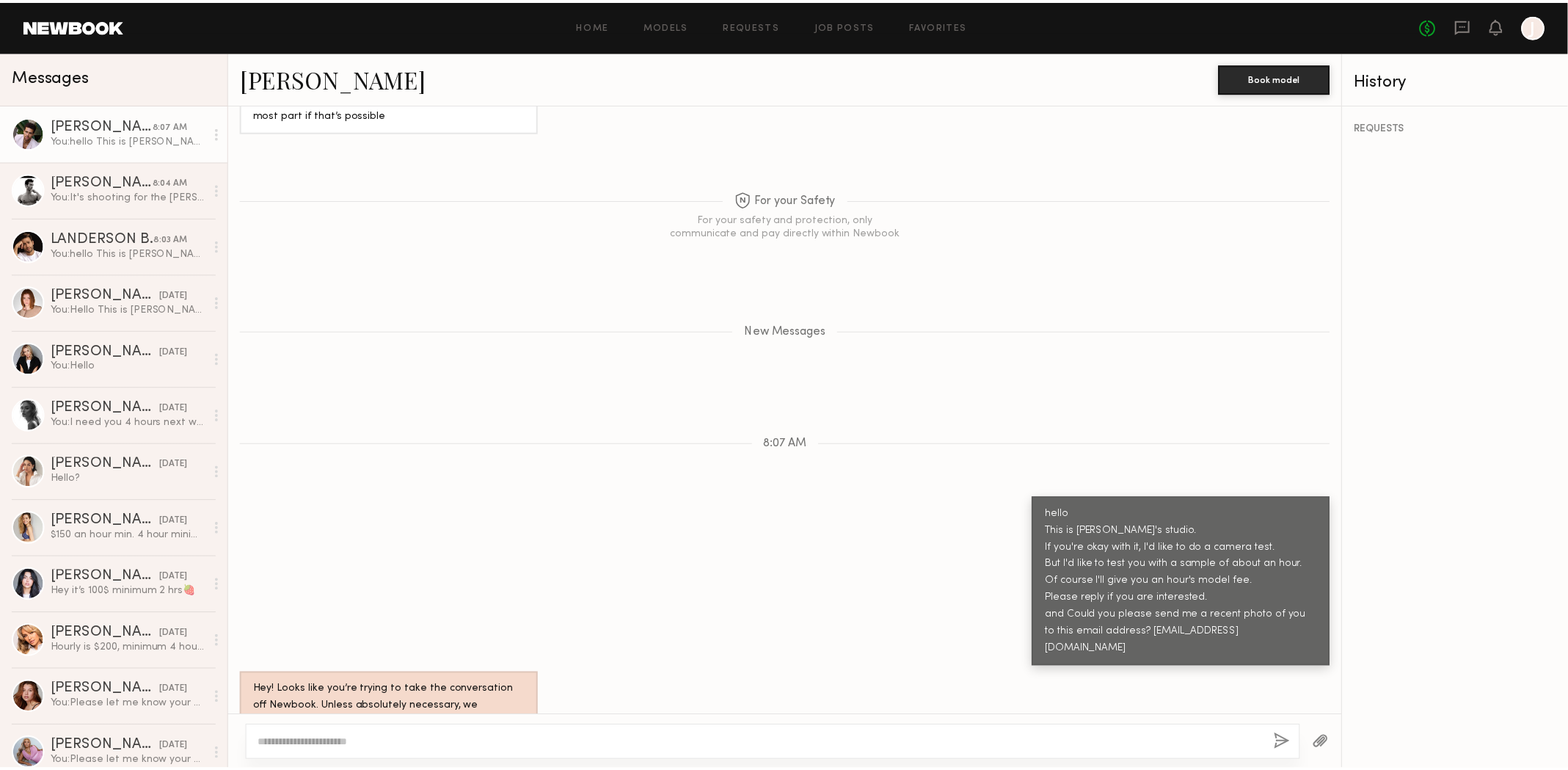
scroll to position [495, 0]
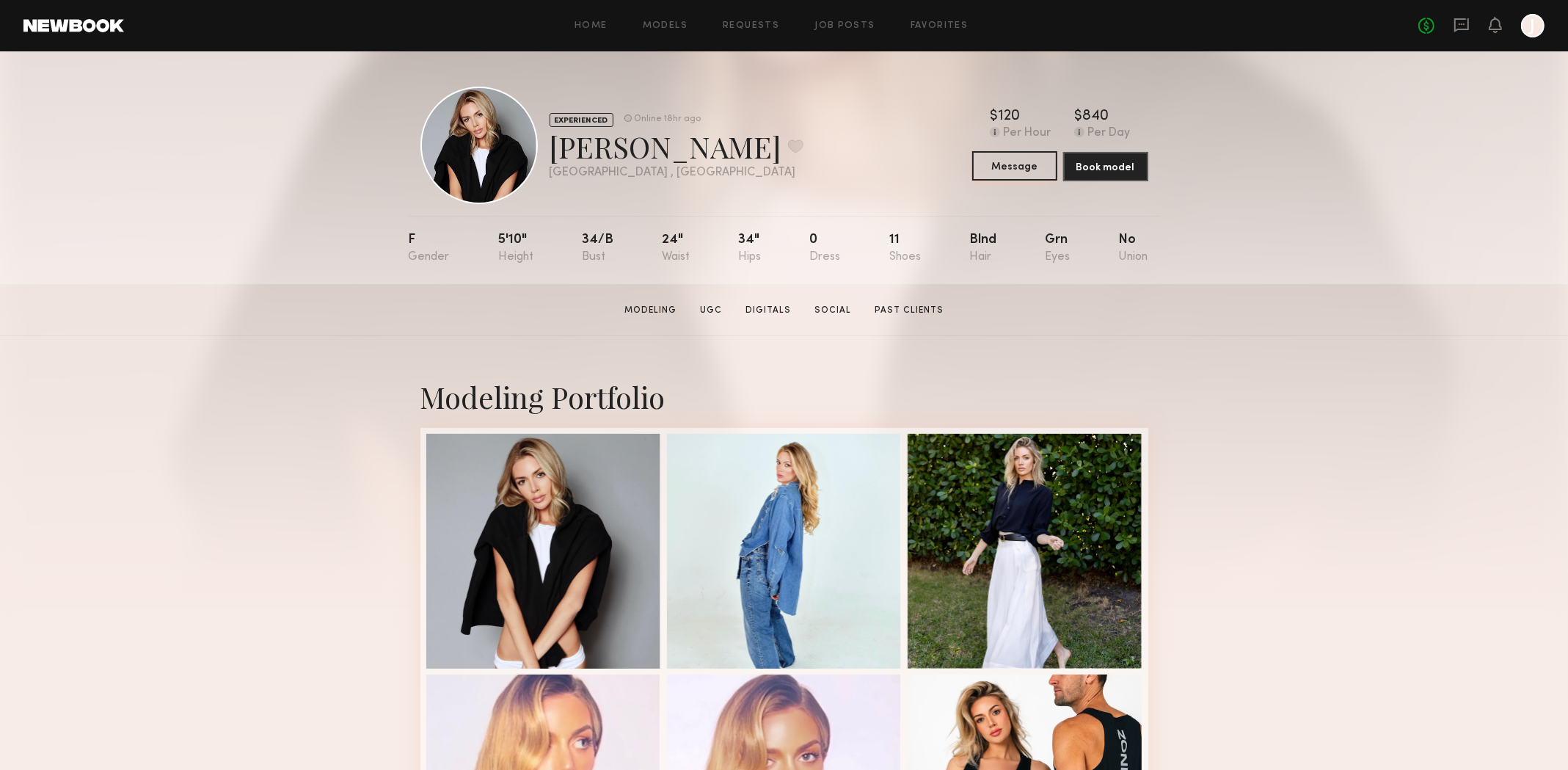
click at [1031, 166] on button "Message" at bounding box center [1014, 166] width 85 height 29
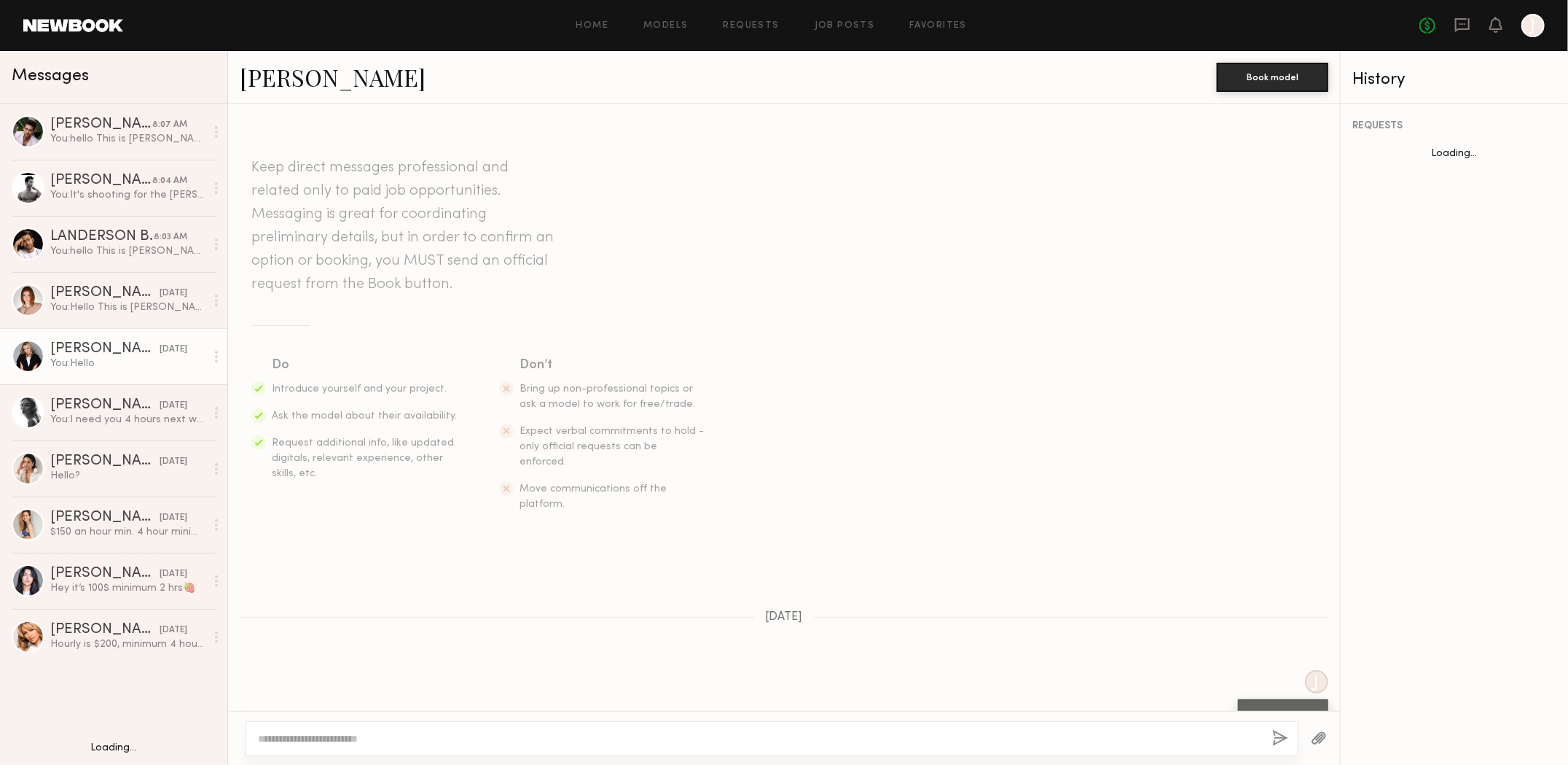
scroll to position [12, 0]
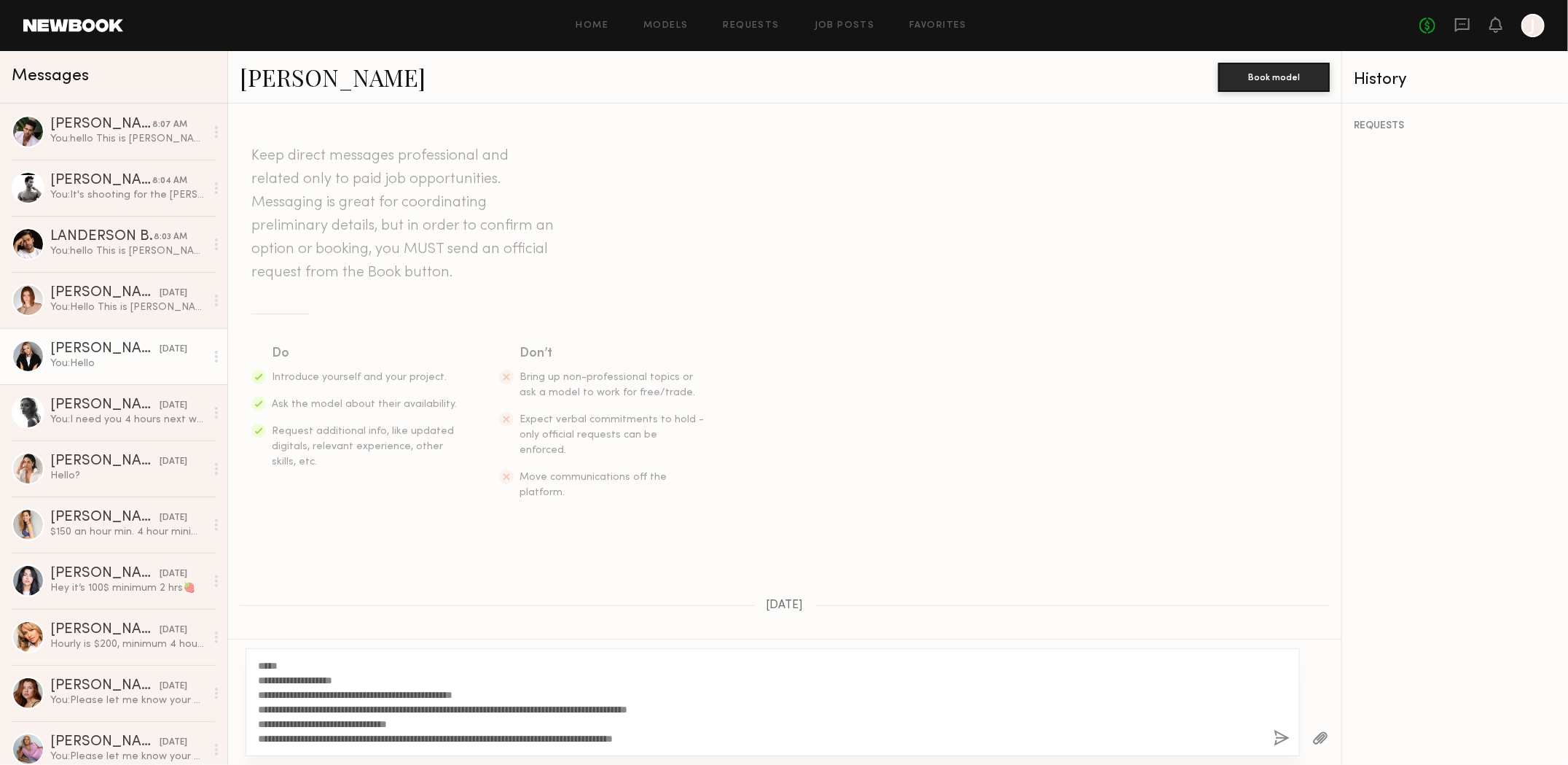
type textarea "**********"
click at [1274, 738] on button "button" at bounding box center [1282, 738] width 16 height 18
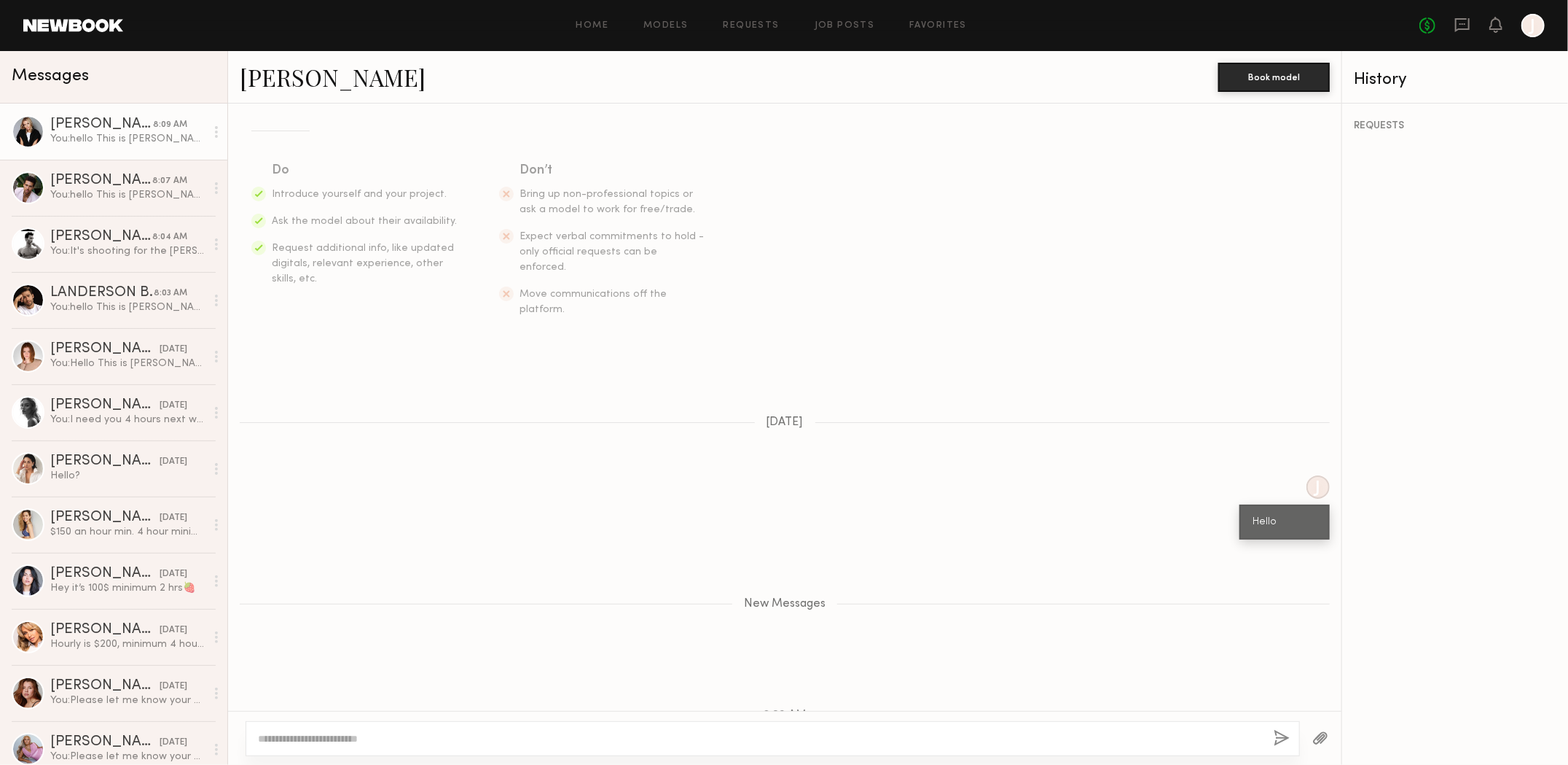
scroll to position [0, 0]
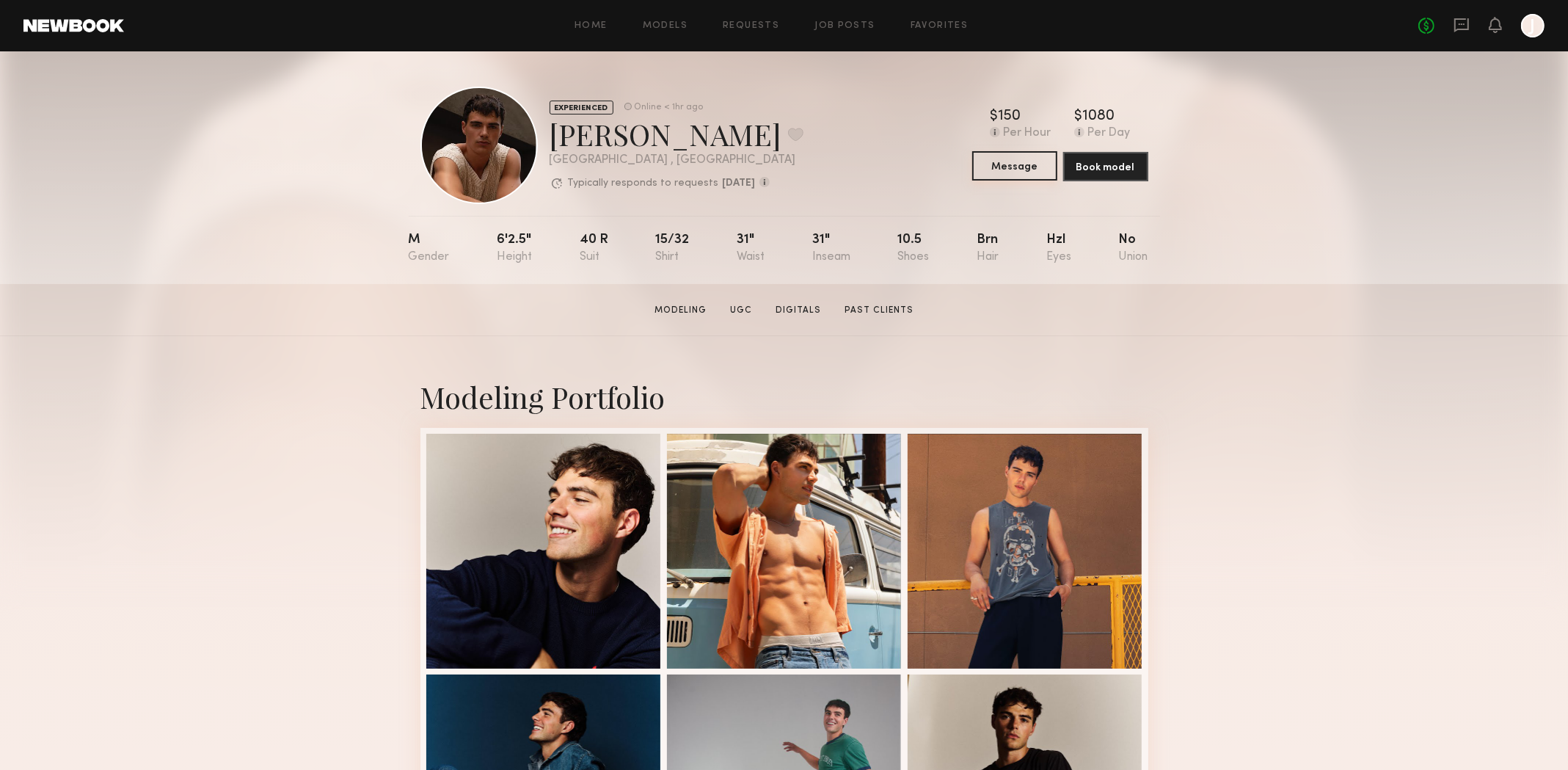
click at [1025, 170] on button "Message" at bounding box center [1014, 166] width 85 height 29
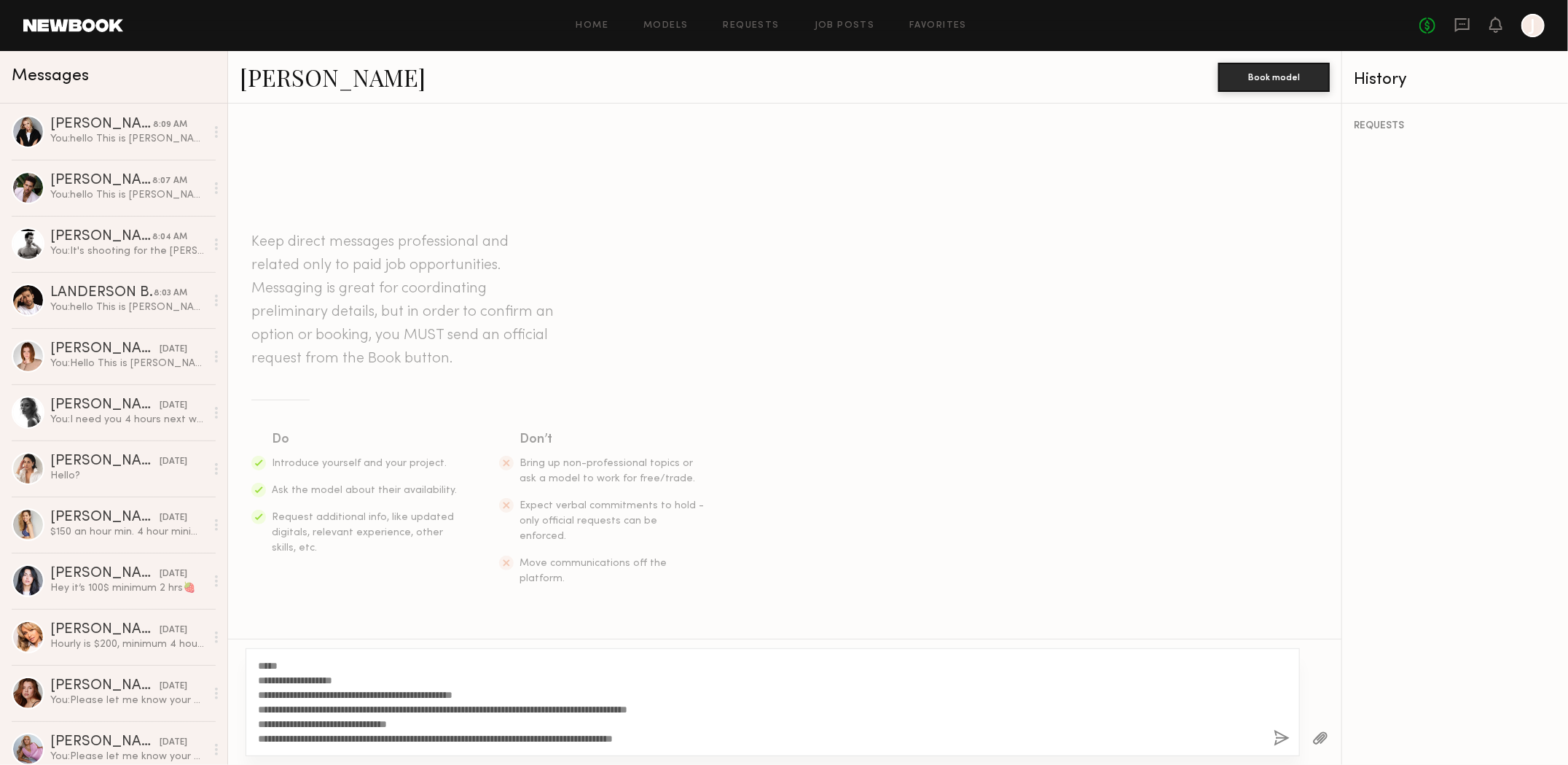
type textarea "**********"
click at [1287, 736] on button "button" at bounding box center [1282, 738] width 16 height 18
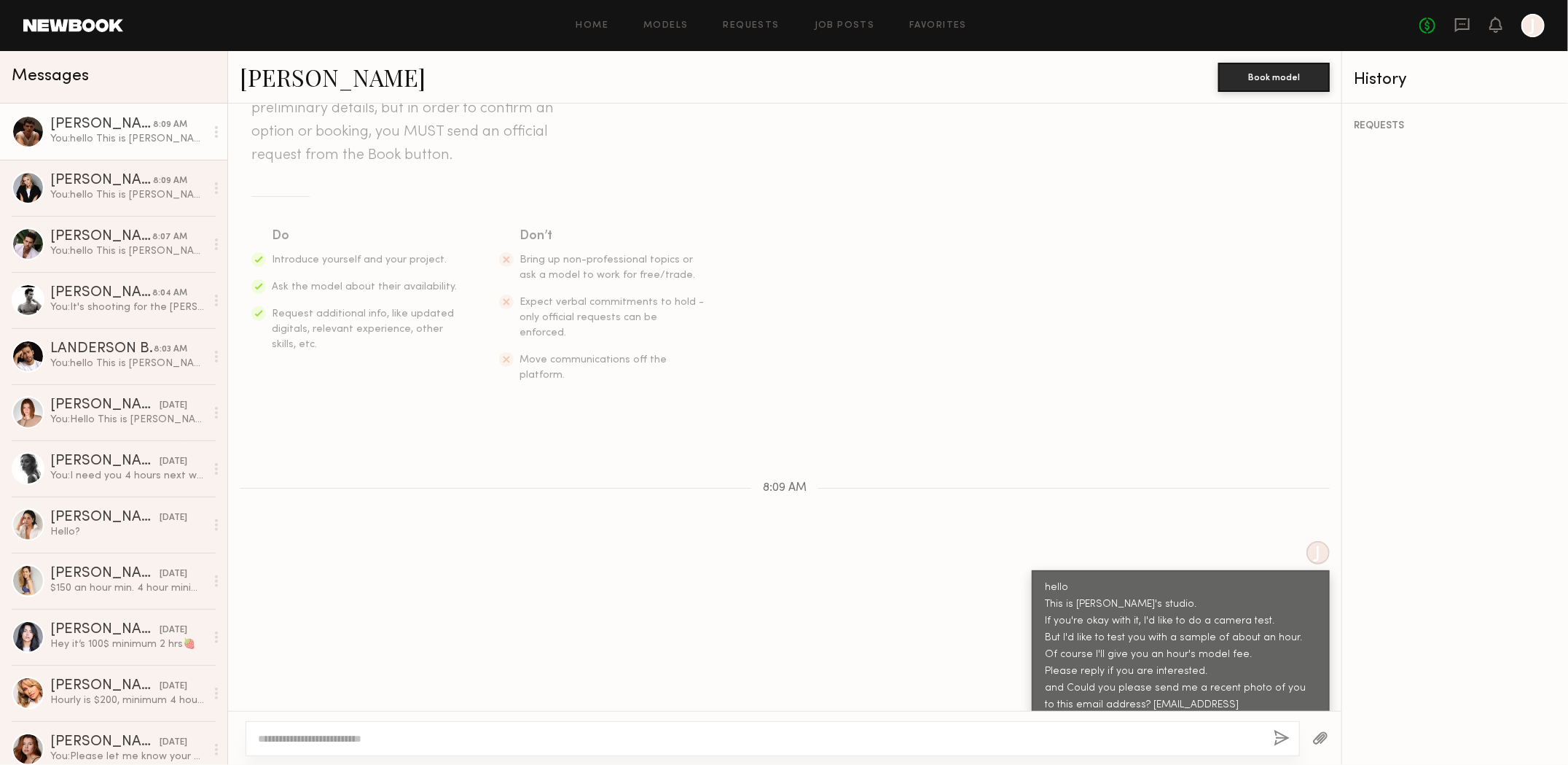
scroll to position [219, 0]
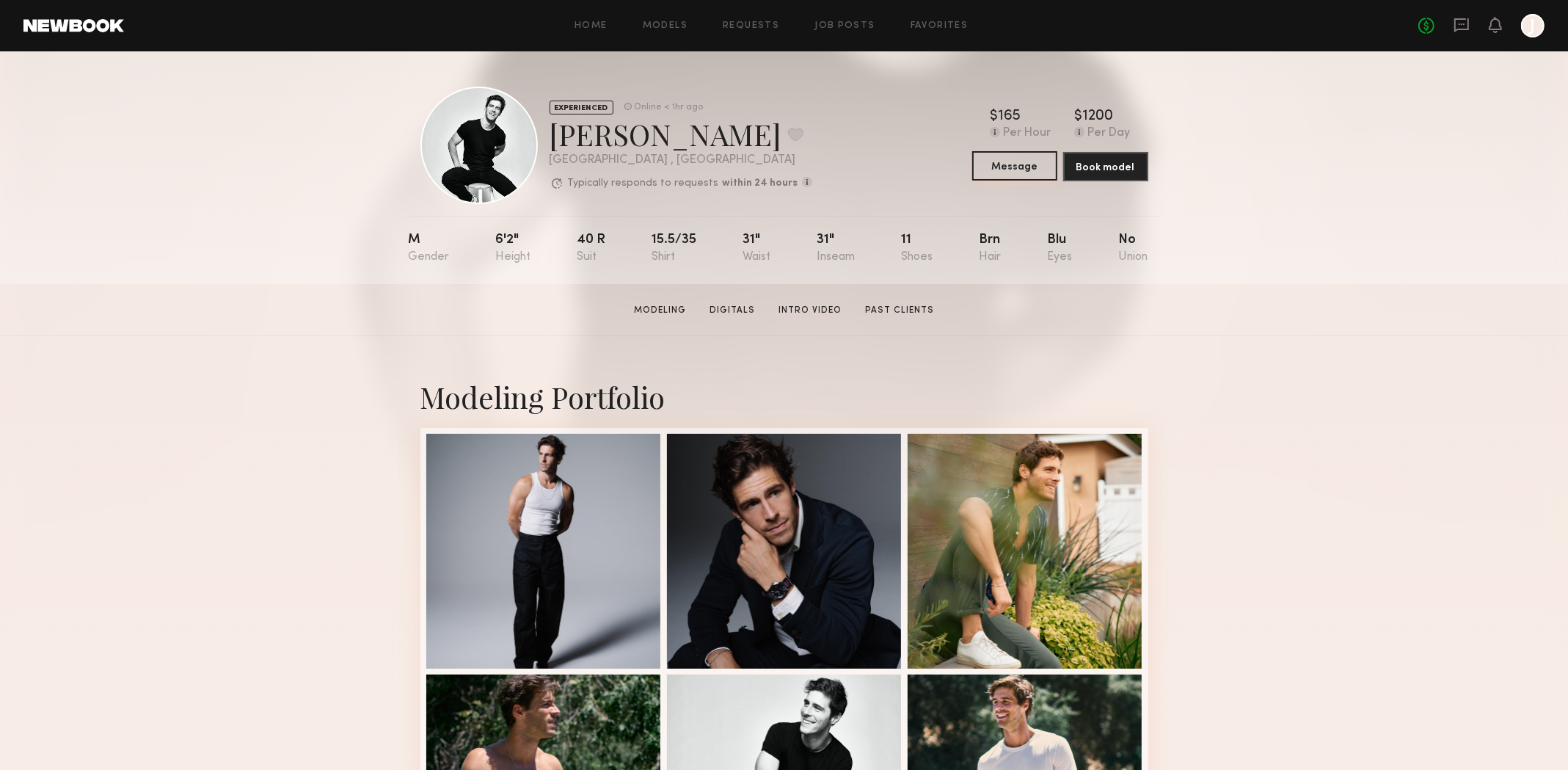
click at [1005, 158] on button "Message" at bounding box center [1014, 166] width 85 height 29
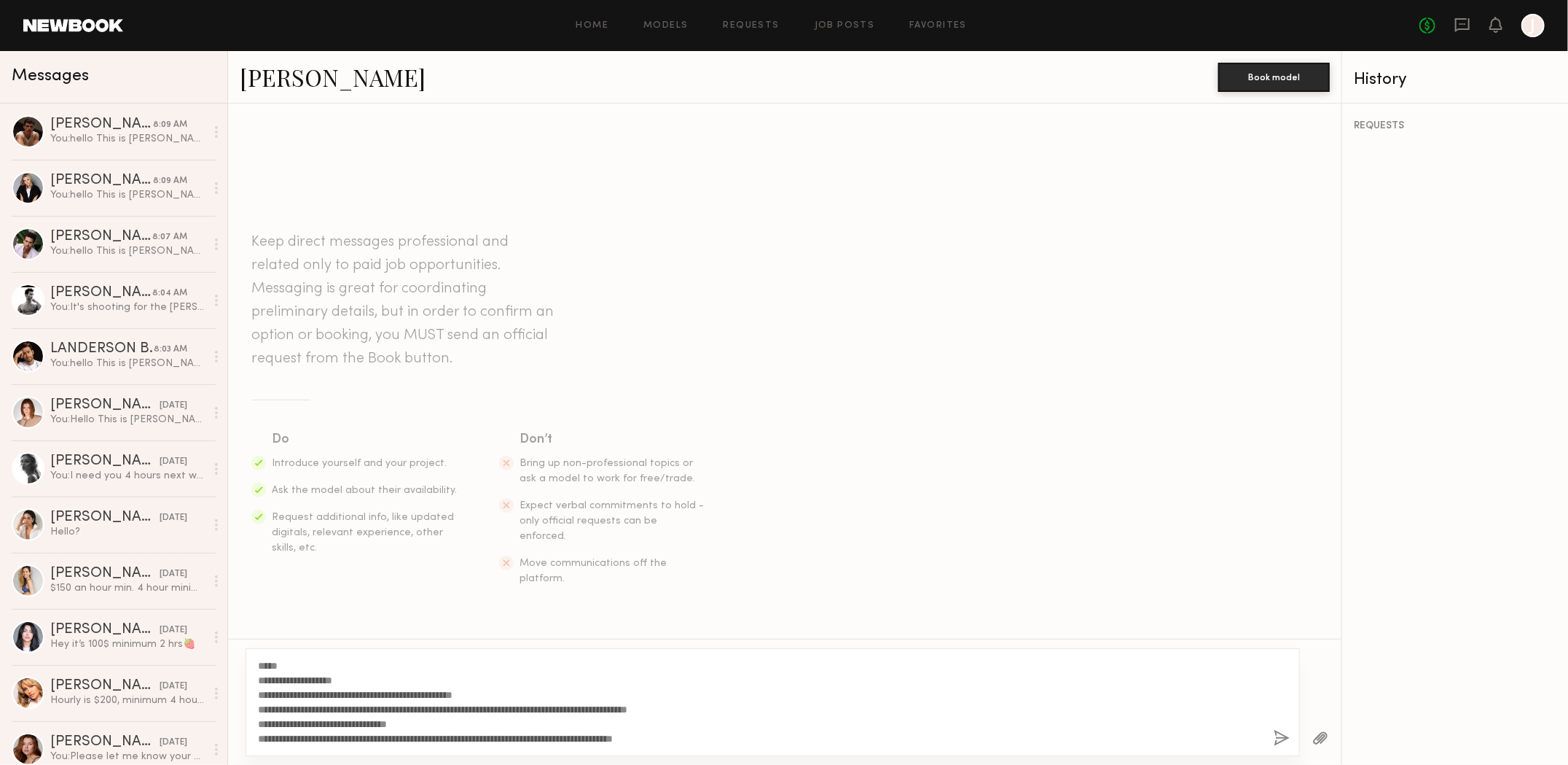
type textarea "**********"
click at [1282, 742] on button "button" at bounding box center [1282, 738] width 16 height 18
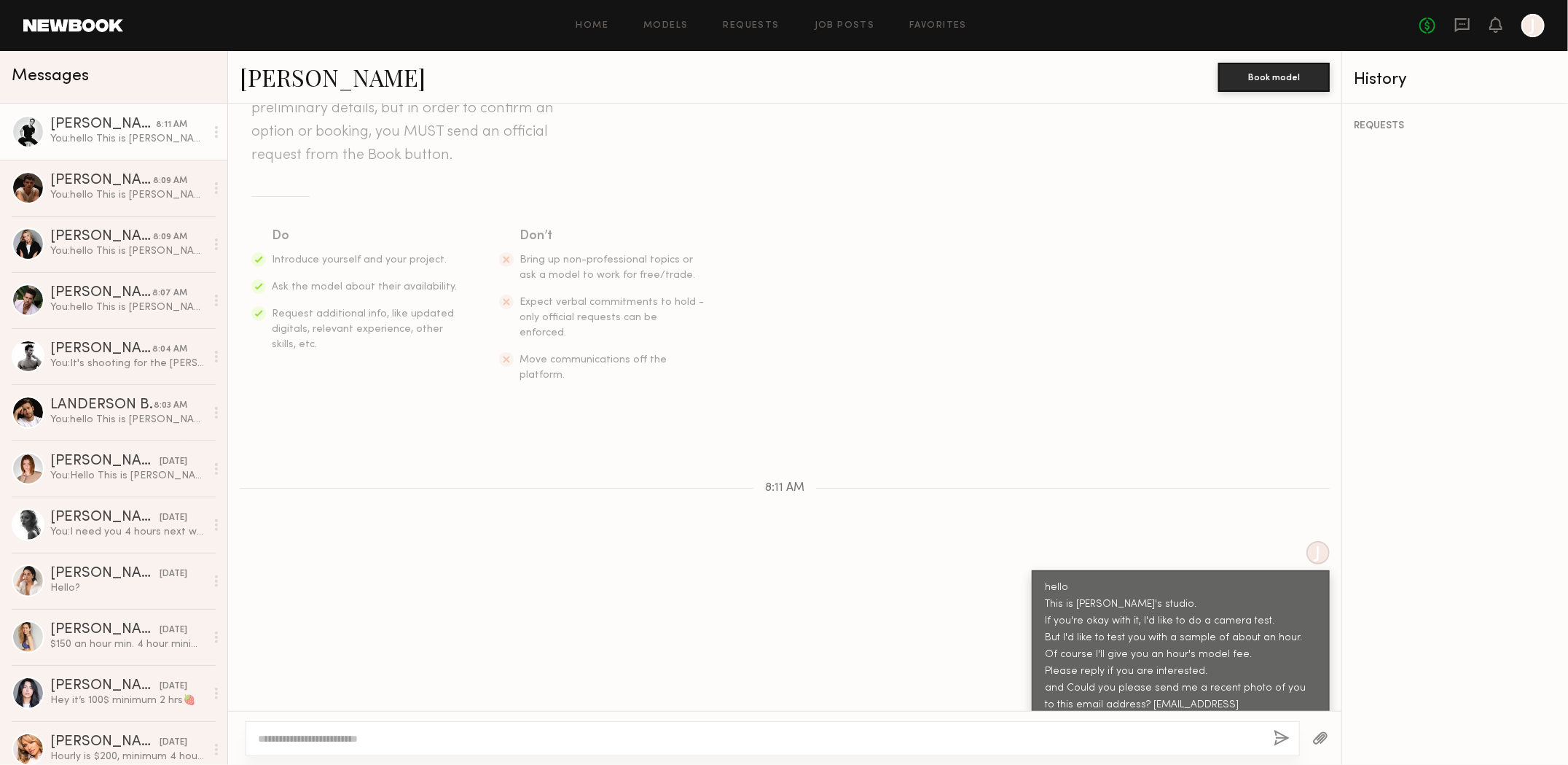
scroll to position [219, 0]
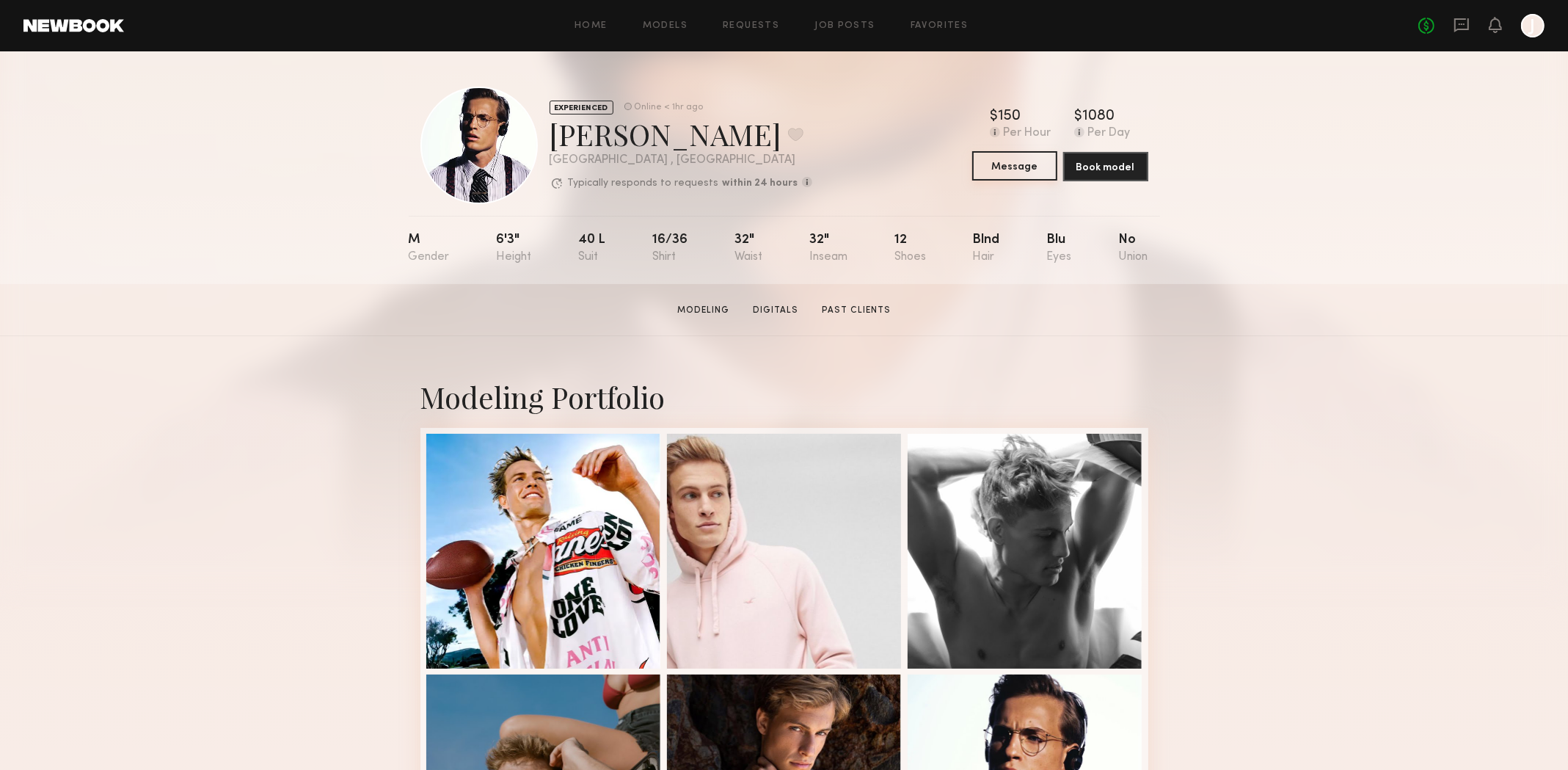
click at [997, 167] on button "Message" at bounding box center [1014, 166] width 85 height 29
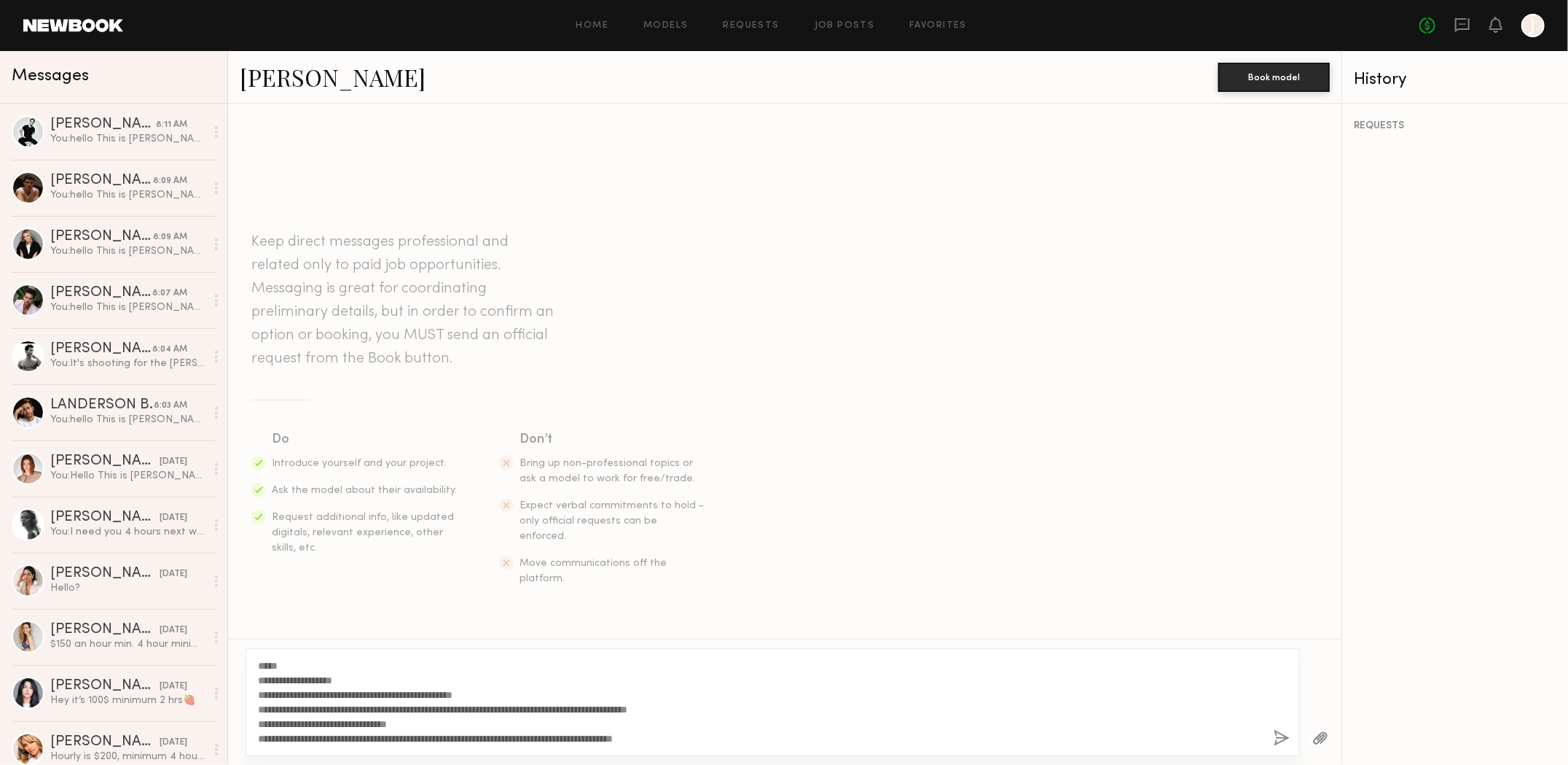
type textarea "**********"
click at [1283, 737] on button "button" at bounding box center [1282, 738] width 16 height 18
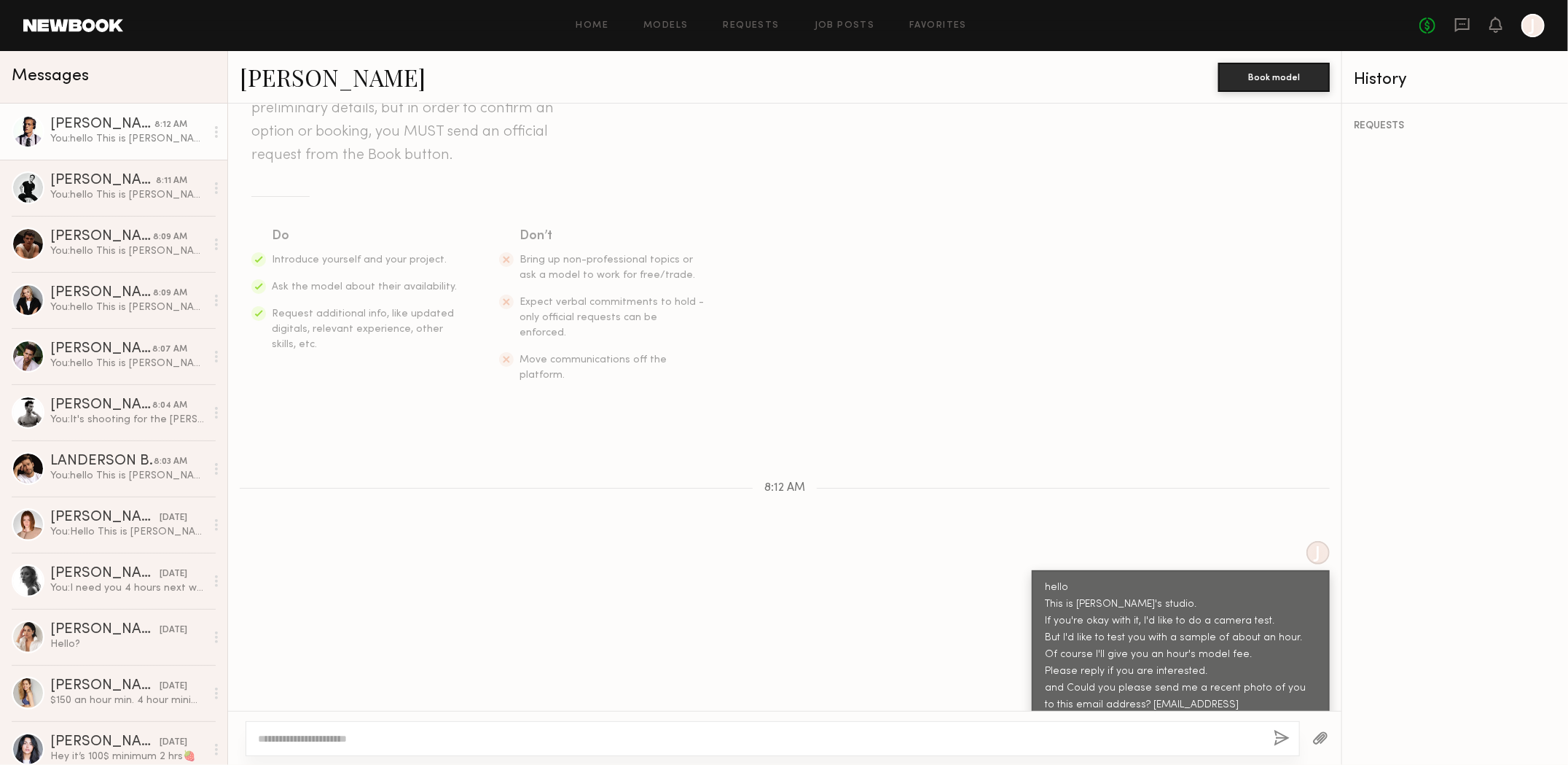
scroll to position [219, 0]
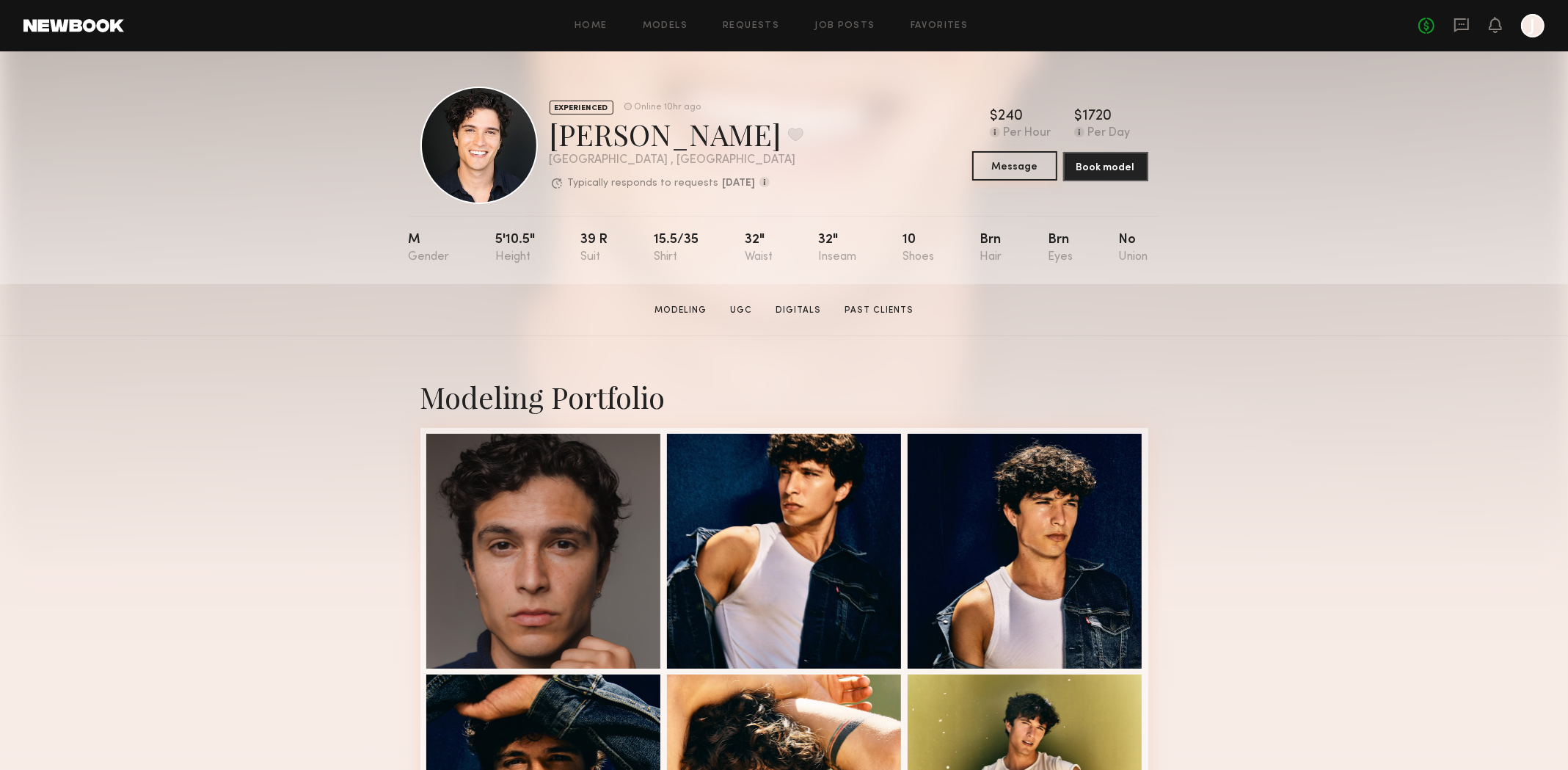
click at [1004, 173] on button "Message" at bounding box center [1014, 166] width 85 height 29
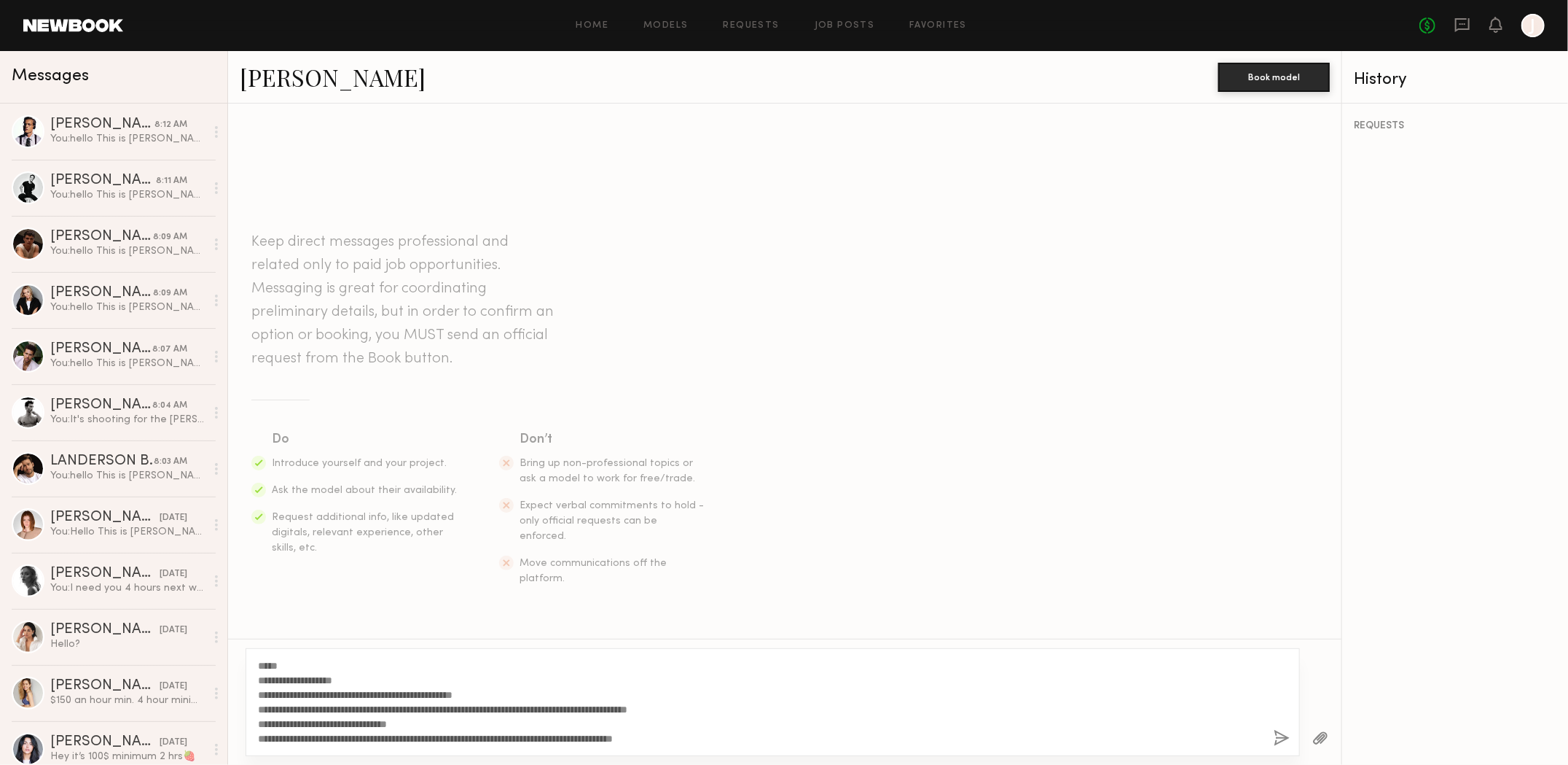
type textarea "**********"
click at [1280, 737] on button "button" at bounding box center [1282, 738] width 16 height 18
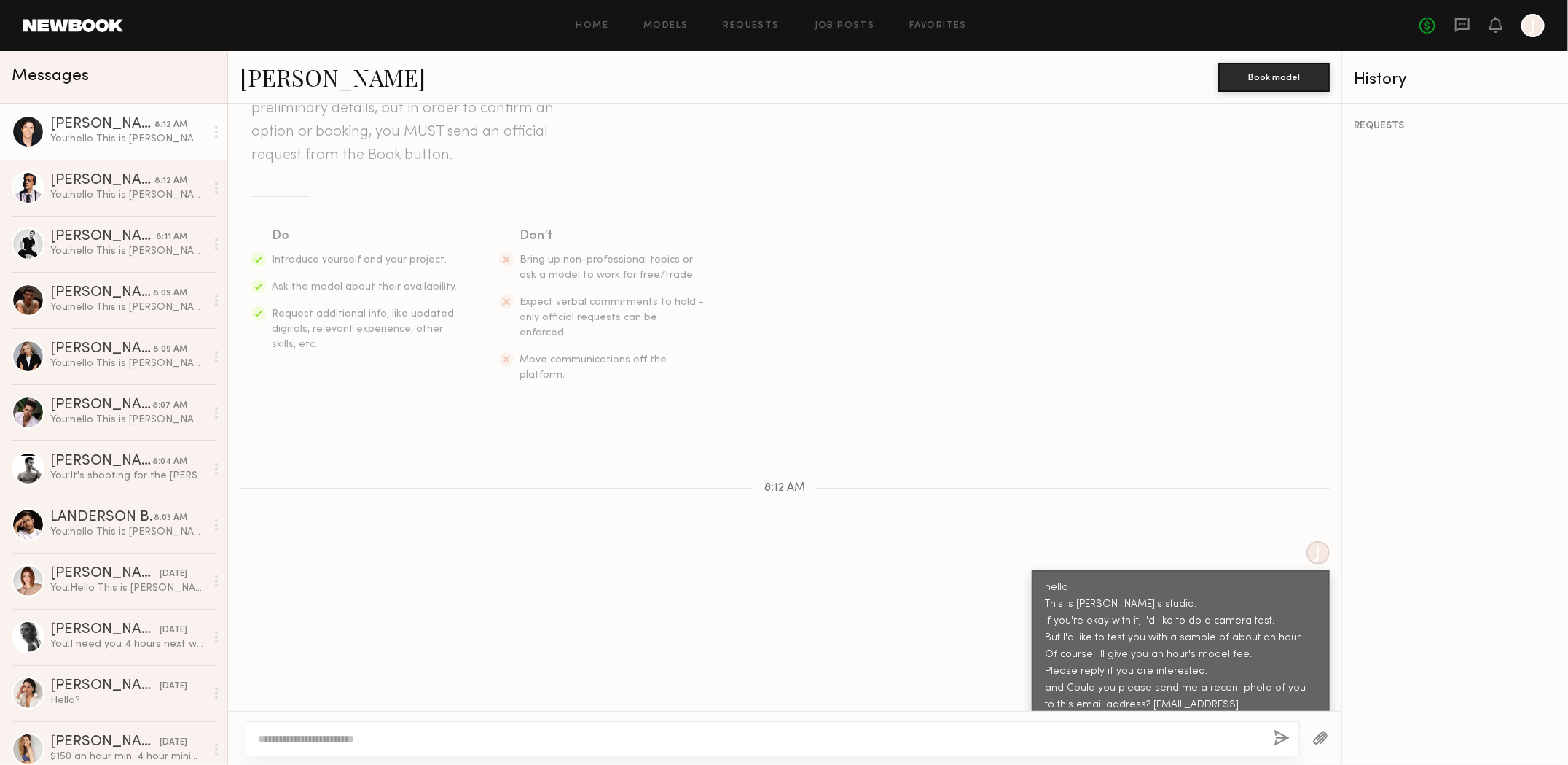
scroll to position [219, 0]
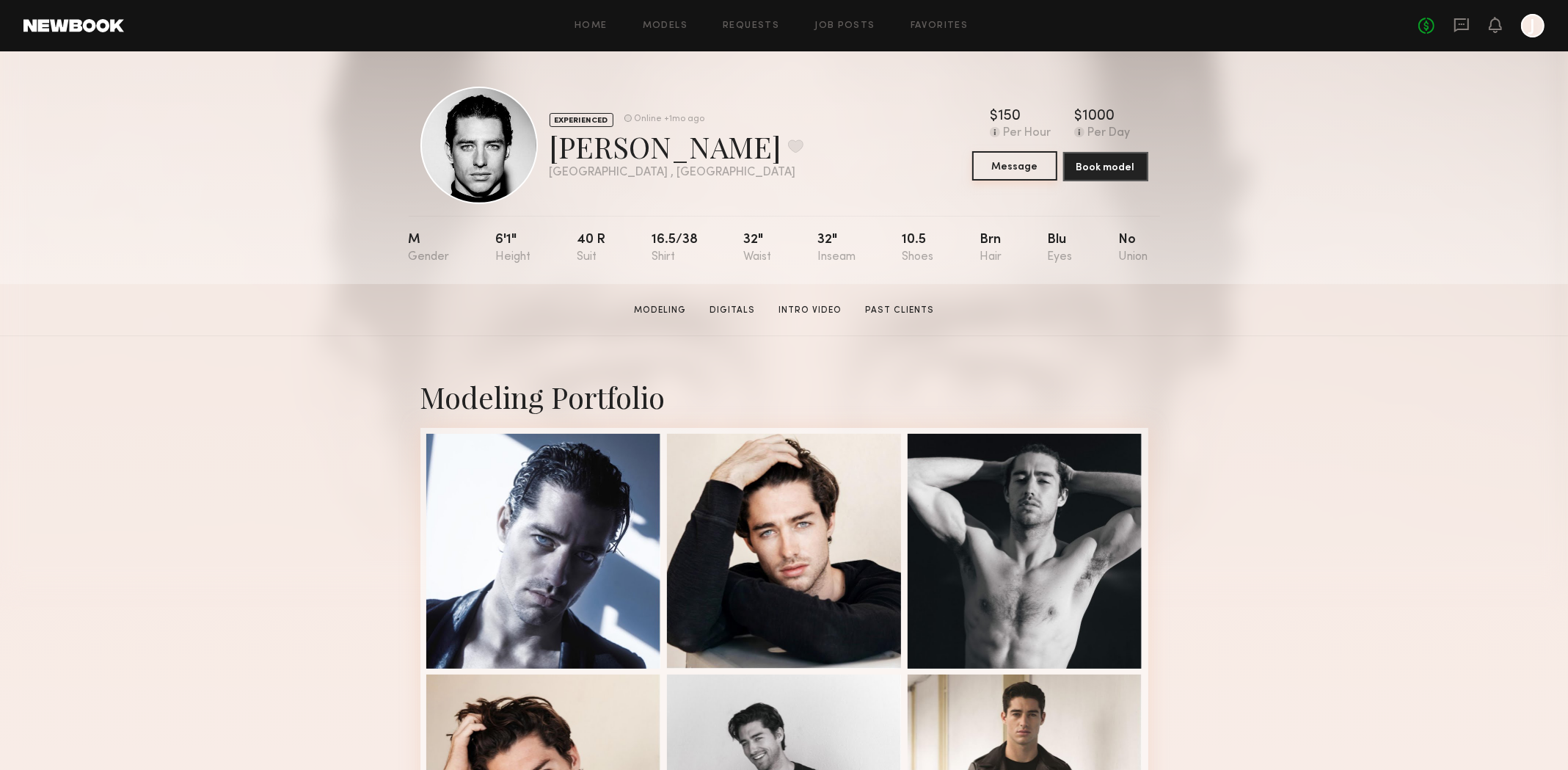
click at [1004, 170] on button "Message" at bounding box center [1014, 166] width 85 height 29
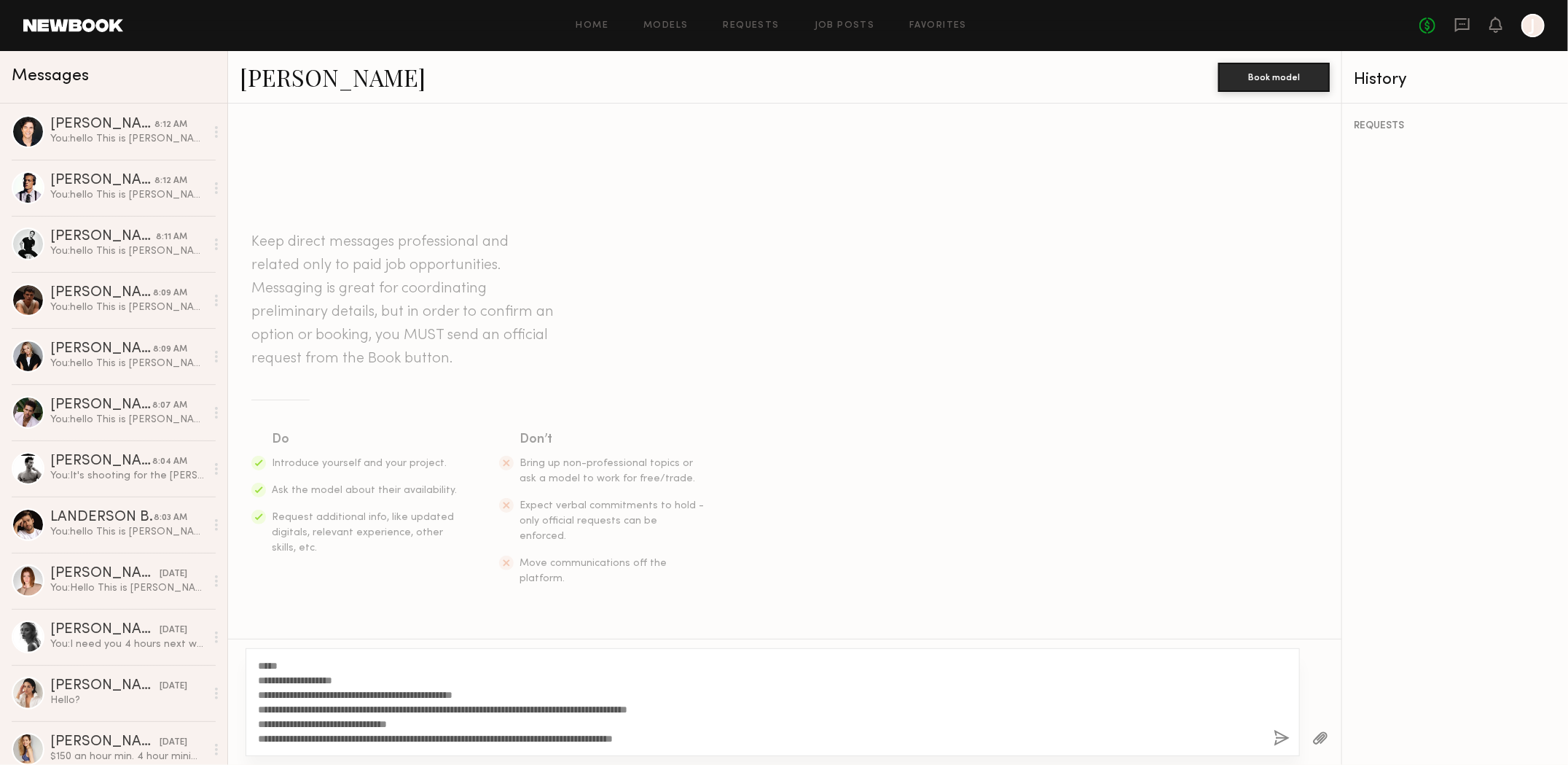
type textarea "**********"
drag, startPoint x: 1278, startPoint y: 736, endPoint x: 1267, endPoint y: 737, distance: 11.0
click at [1278, 736] on button "button" at bounding box center [1282, 738] width 16 height 18
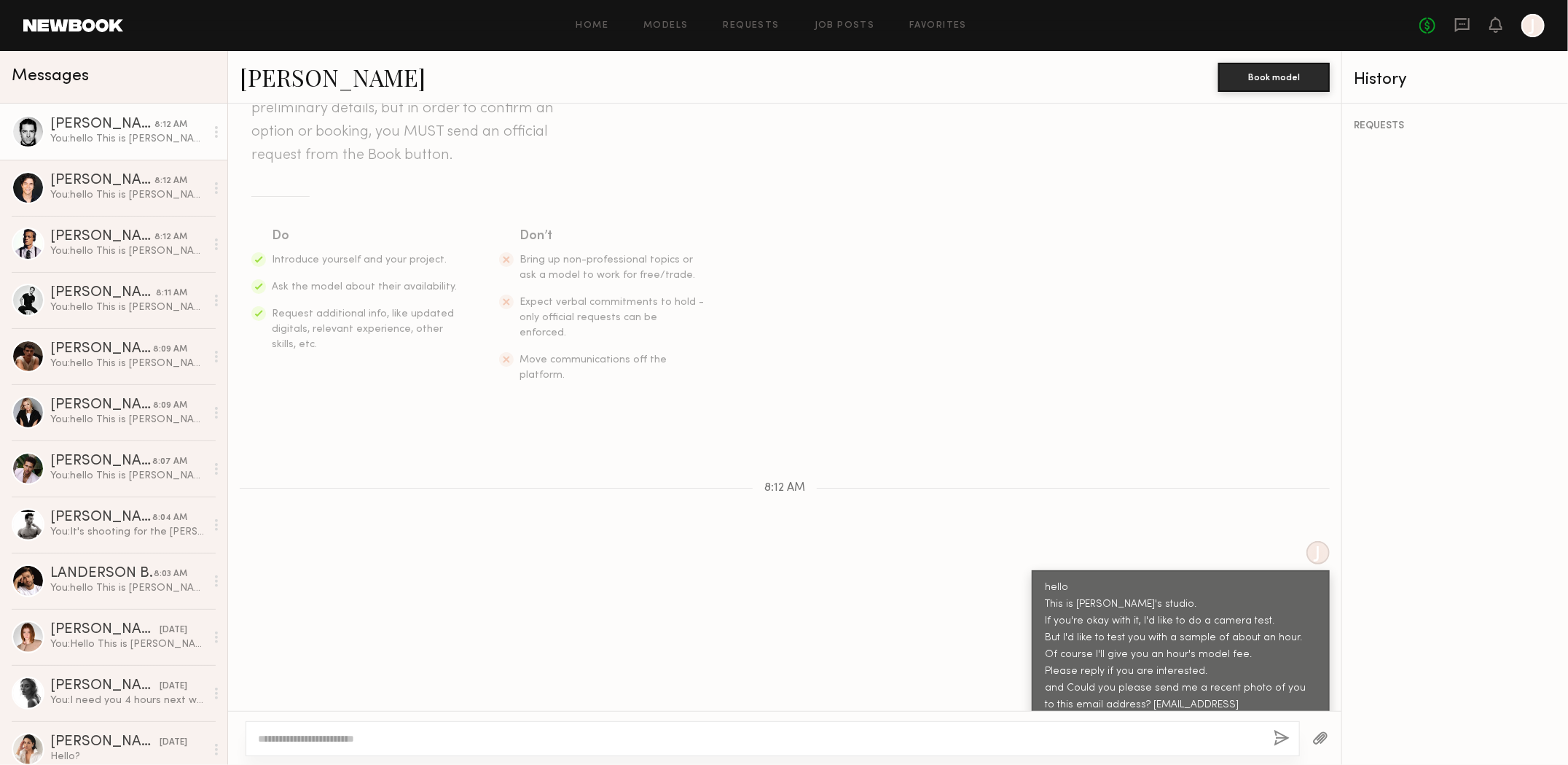
scroll to position [219, 0]
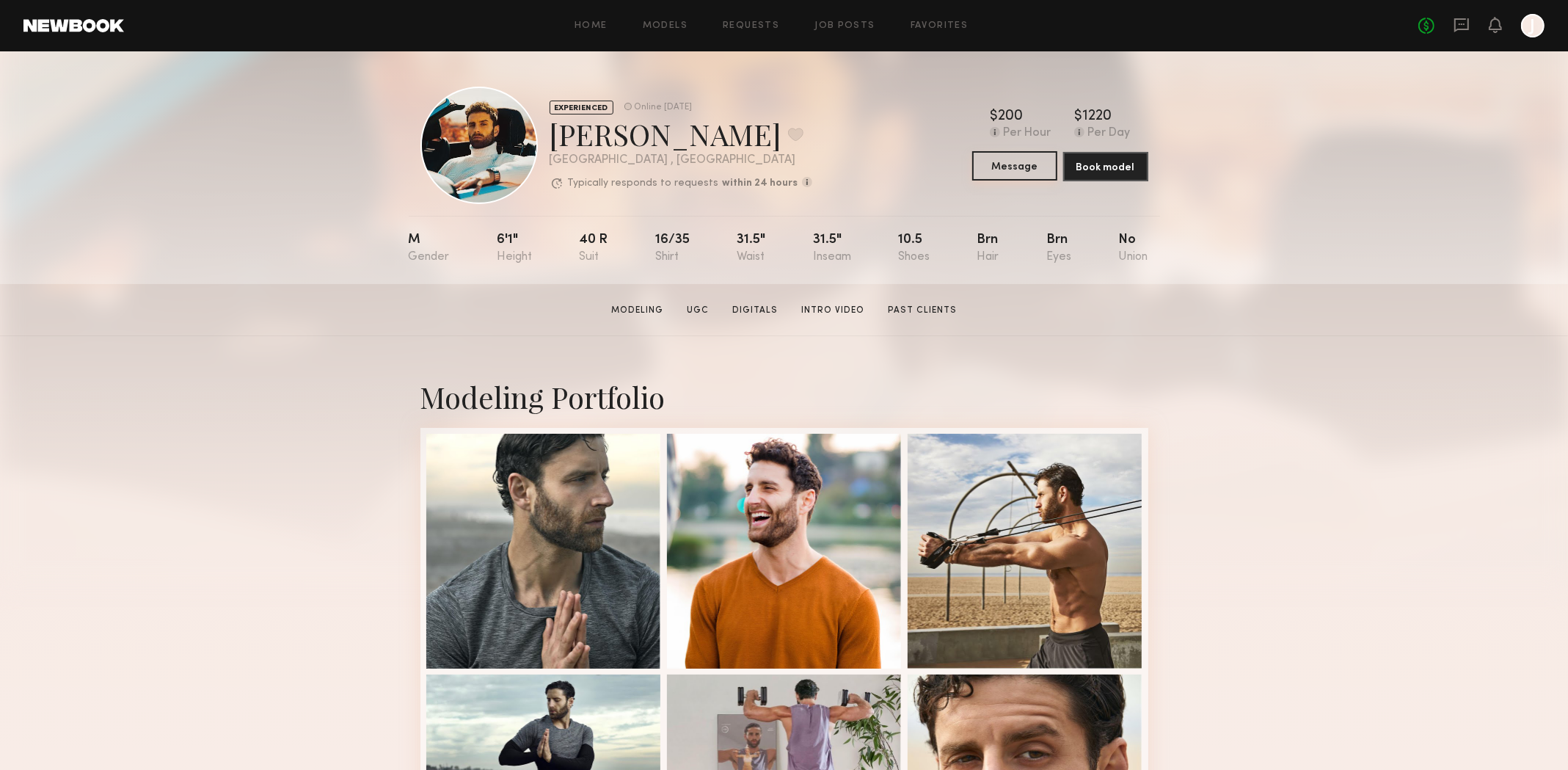
click at [1022, 164] on button "Message" at bounding box center [1014, 166] width 85 height 29
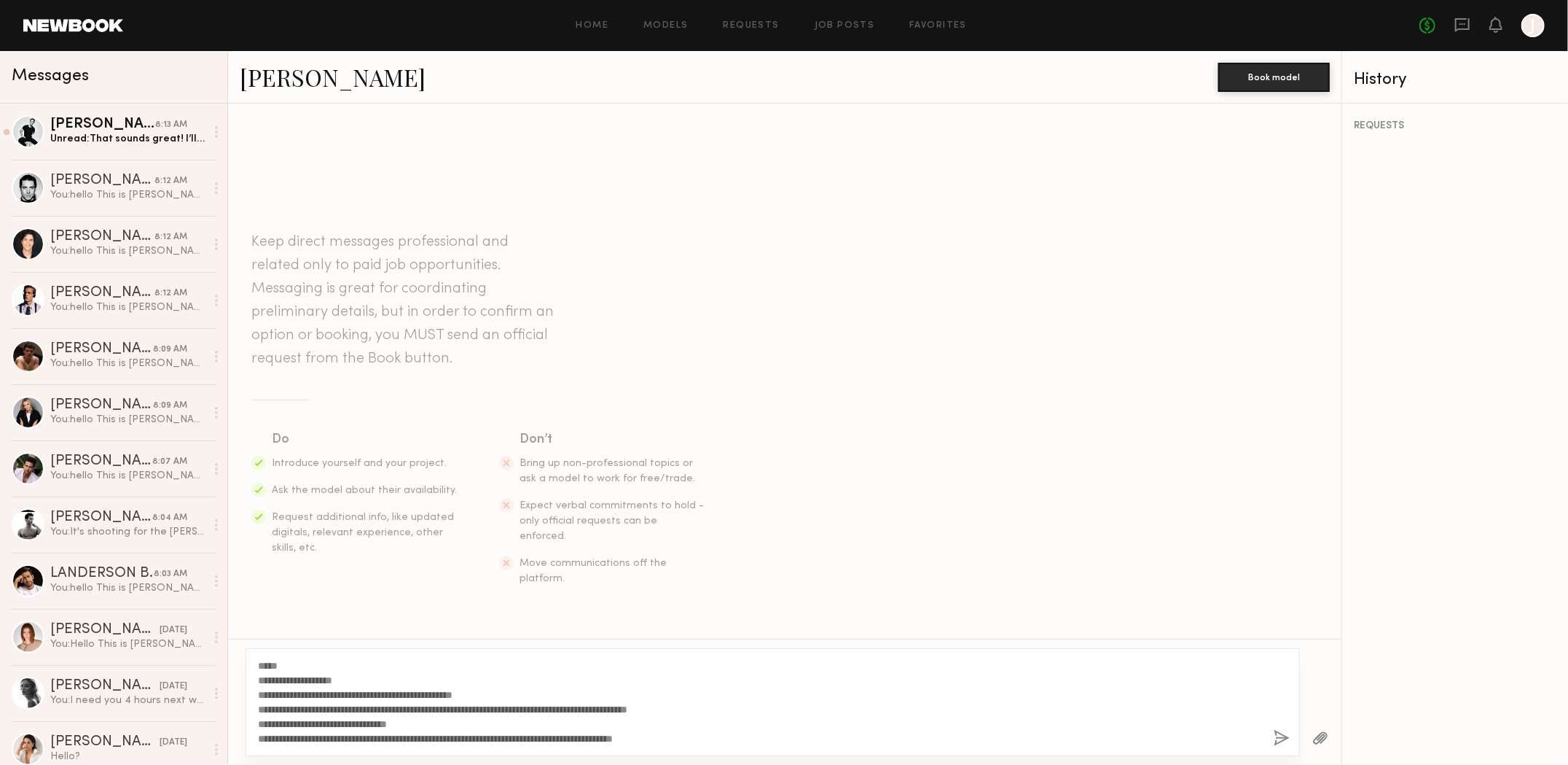
type textarea "**********"
click at [1278, 741] on button "button" at bounding box center [1282, 738] width 16 height 18
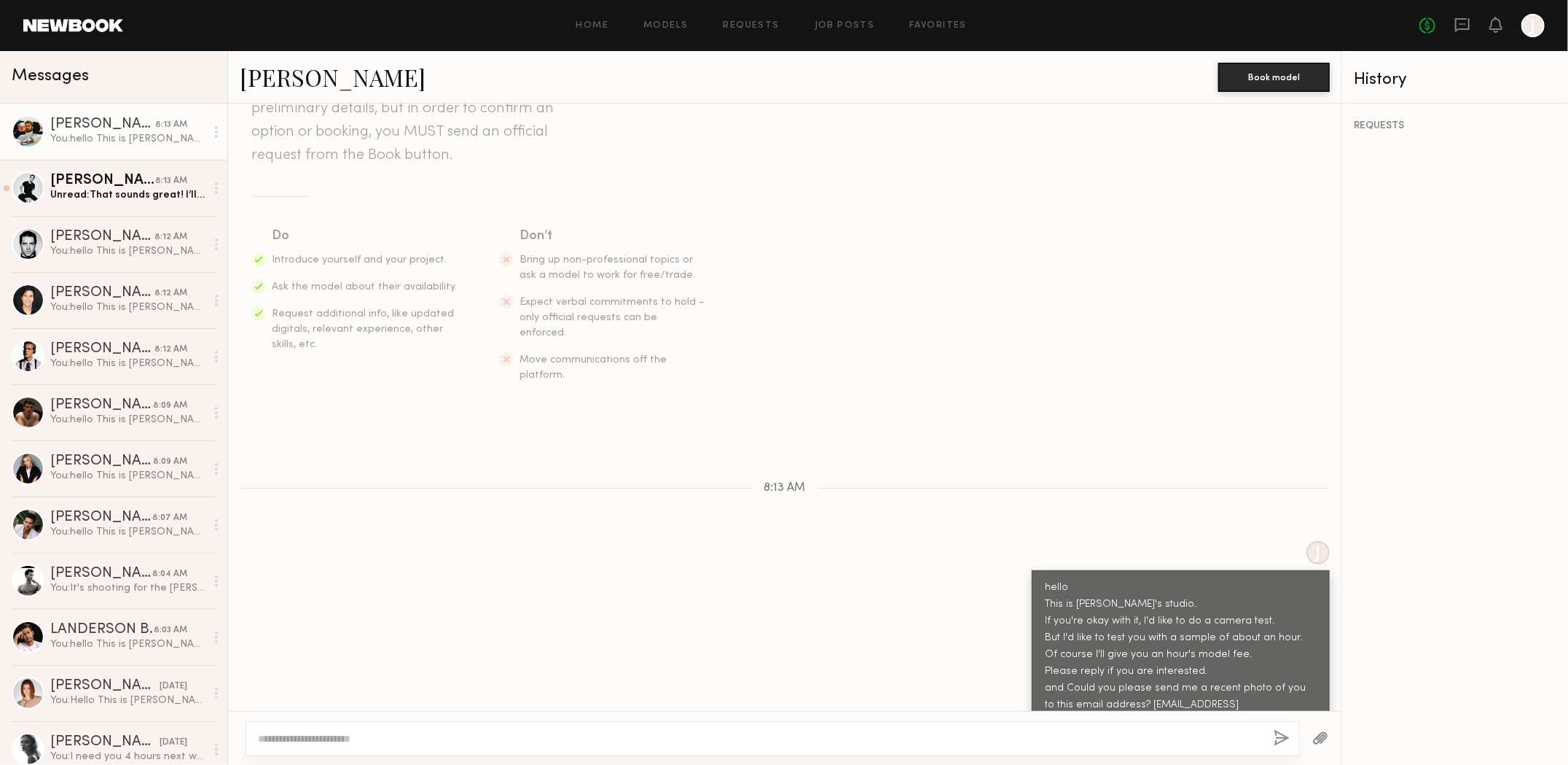
scroll to position [219, 0]
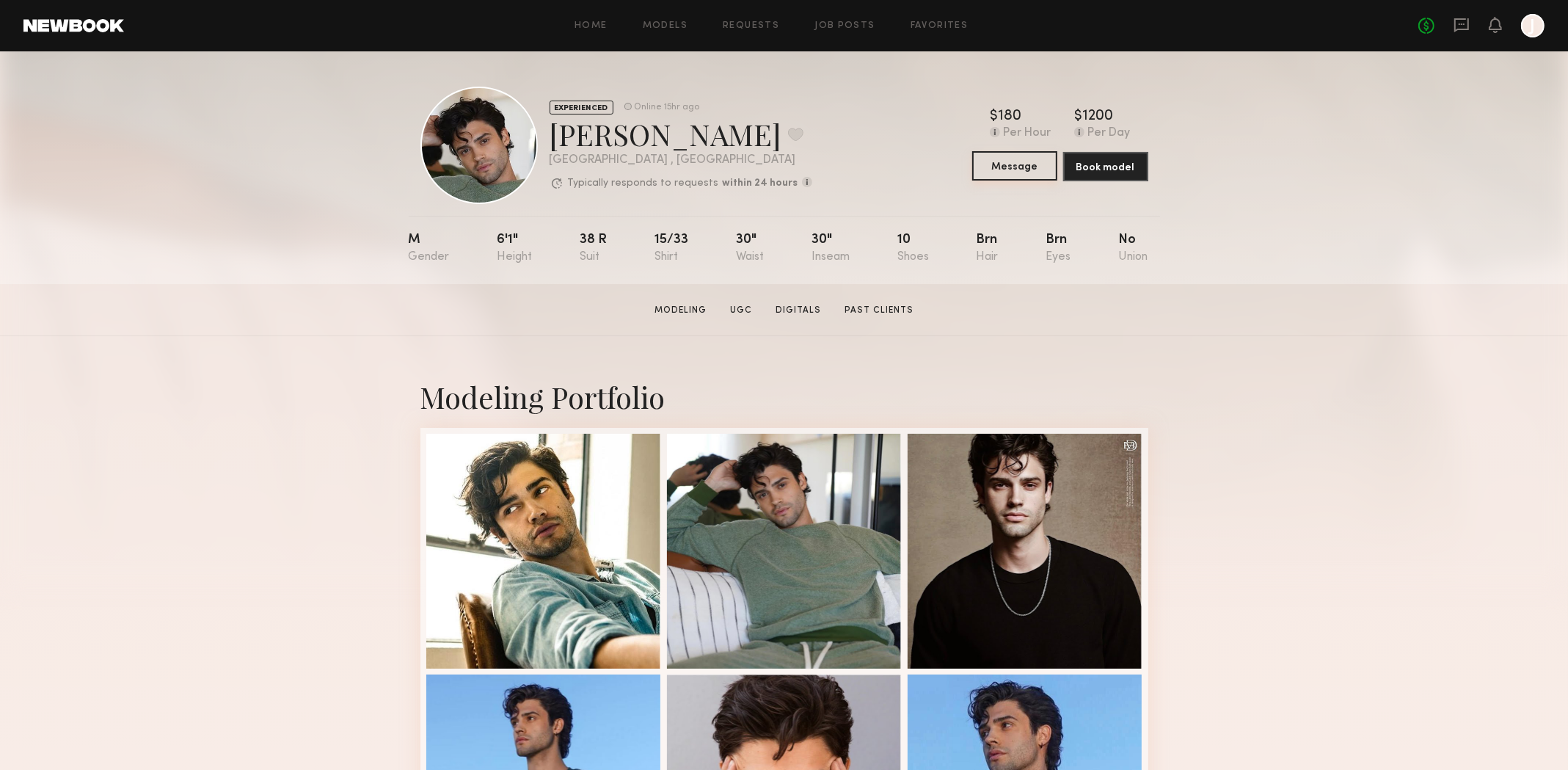
click at [1000, 173] on button "Message" at bounding box center [1014, 166] width 85 height 29
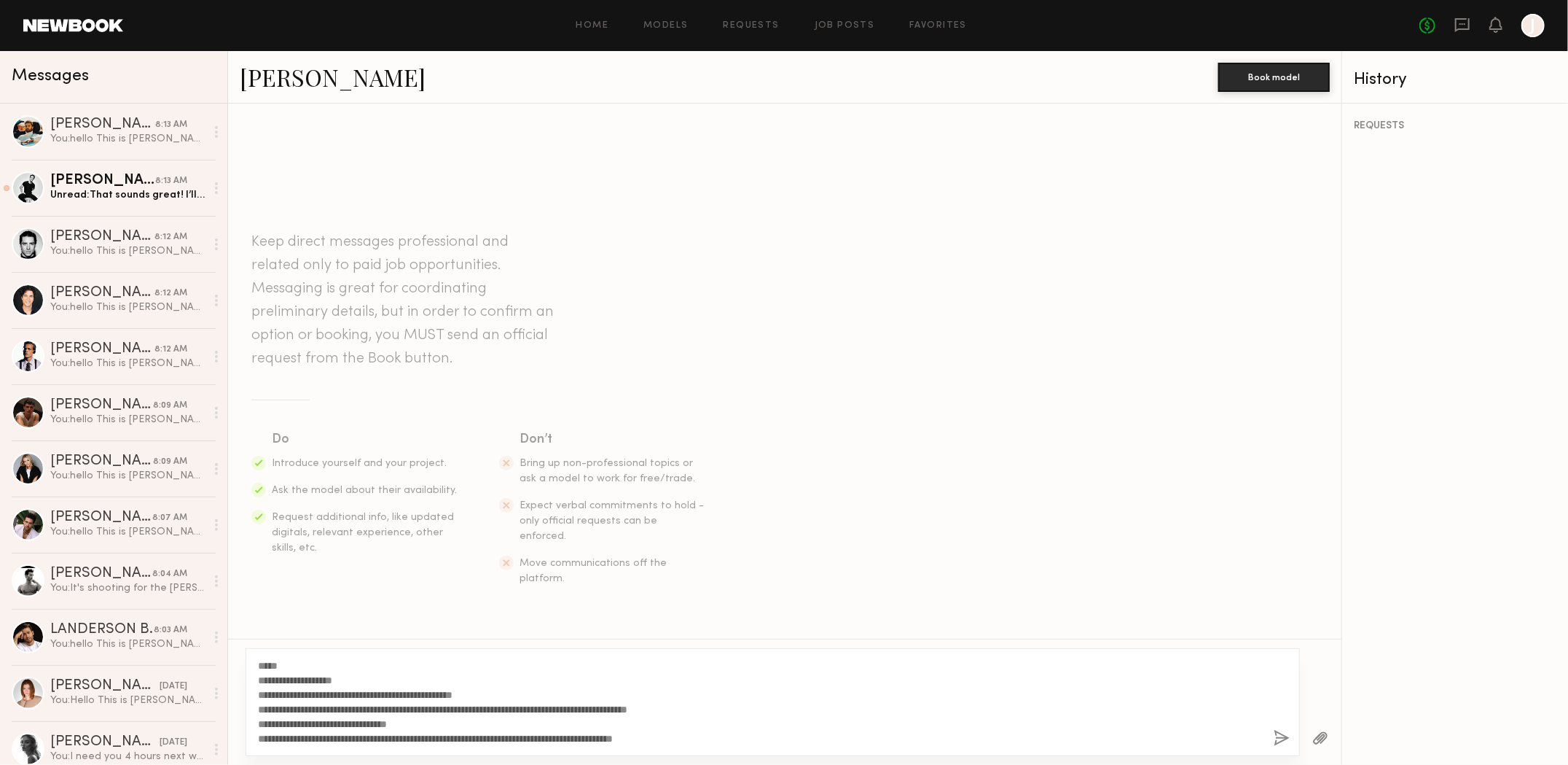
type textarea "**********"
click at [1280, 738] on button "button" at bounding box center [1282, 738] width 16 height 18
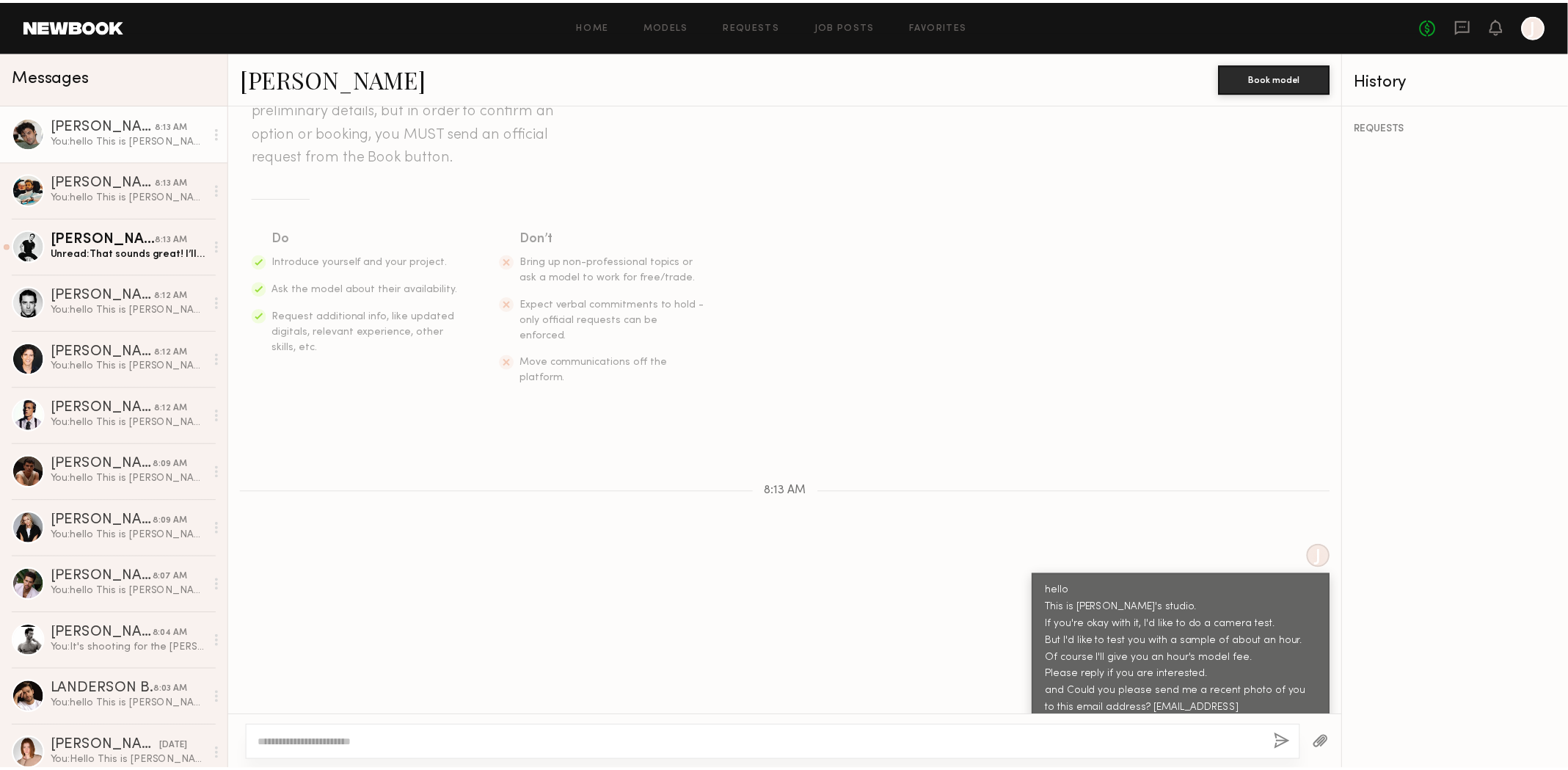
scroll to position [220, 0]
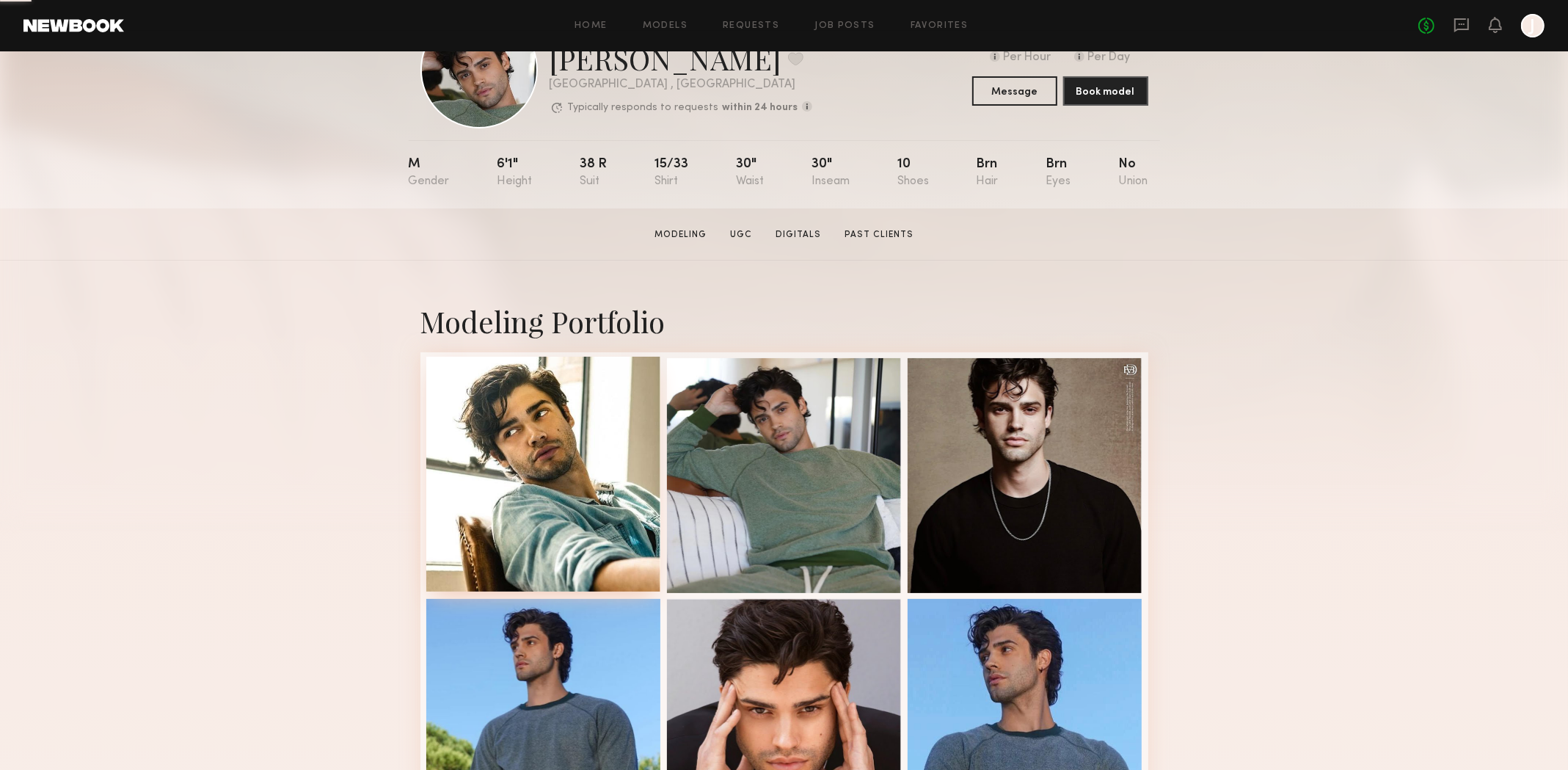
scroll to position [146, 0]
